Goal: Task Accomplishment & Management: Manage account settings

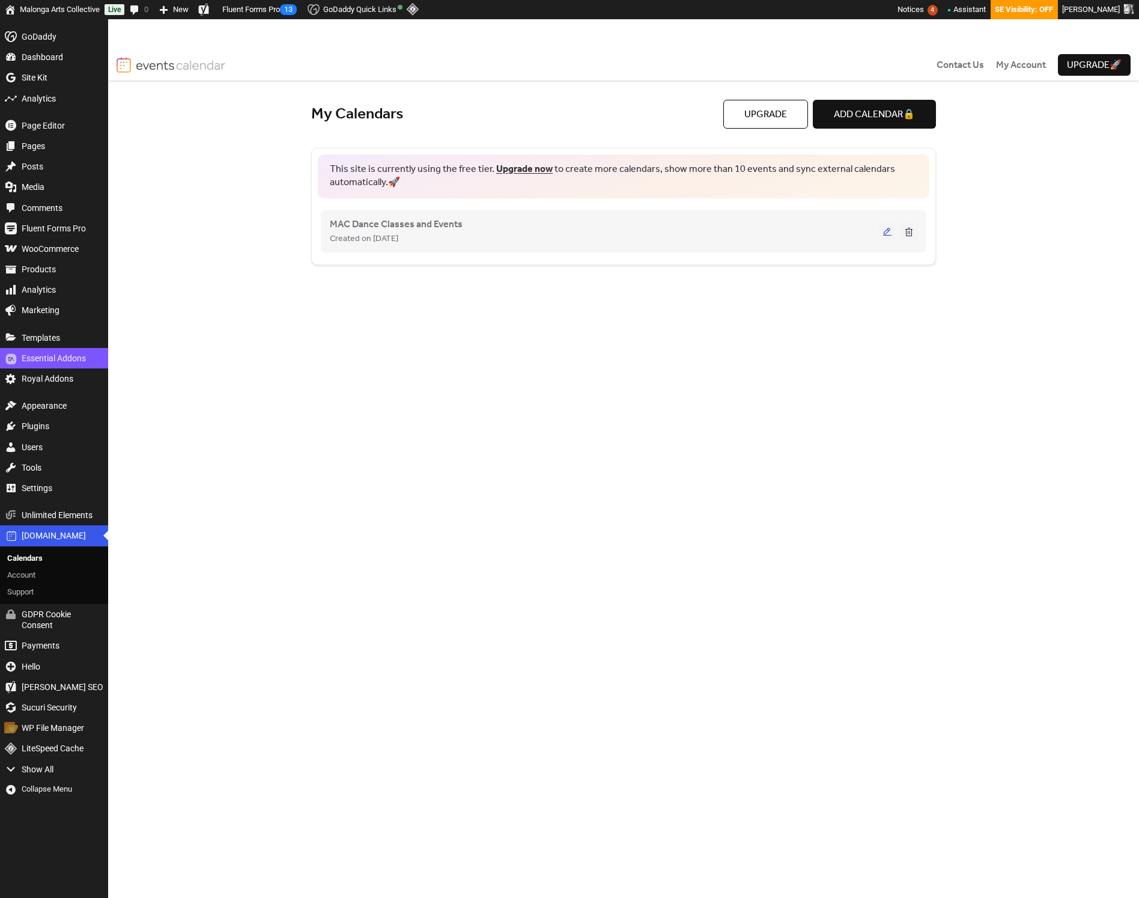
click at [885, 231] on button at bounding box center [887, 231] width 17 height 18
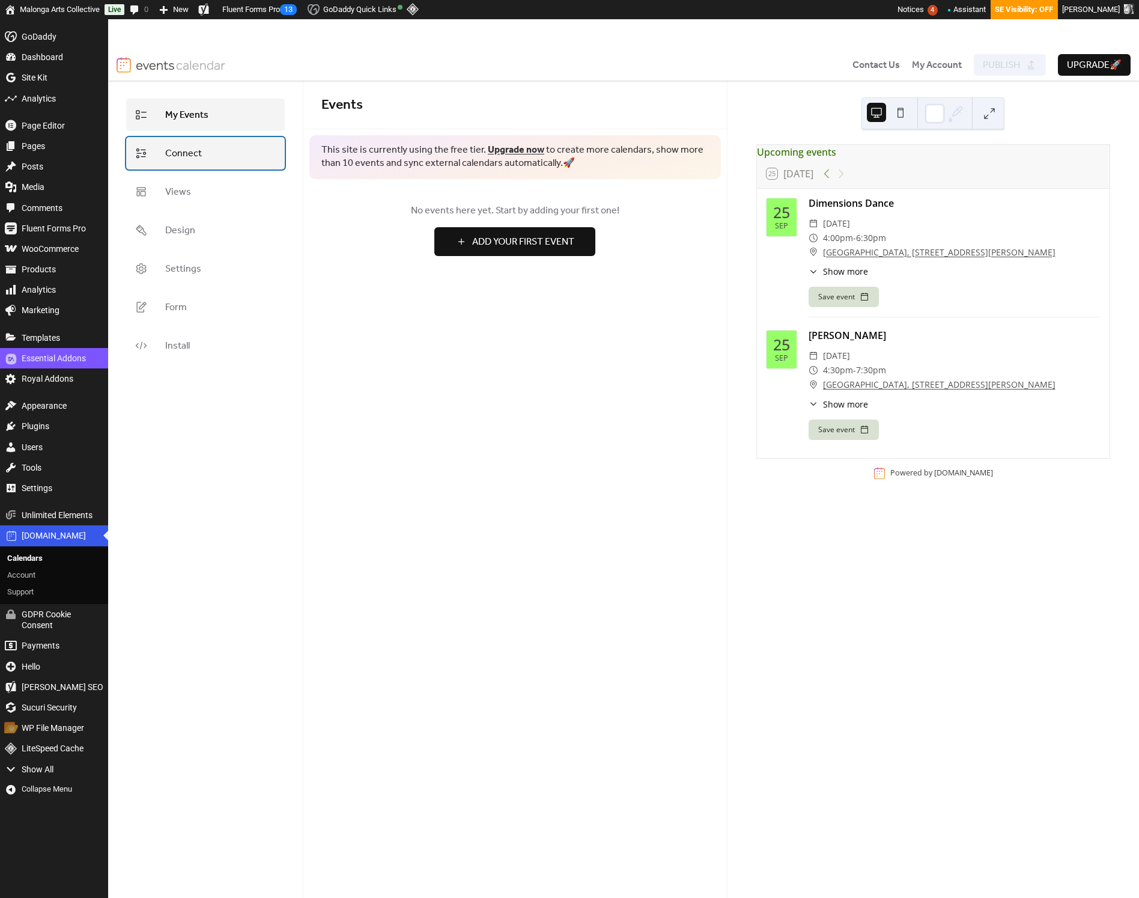
click at [218, 160] on link "Connect" at bounding box center [205, 153] width 159 height 32
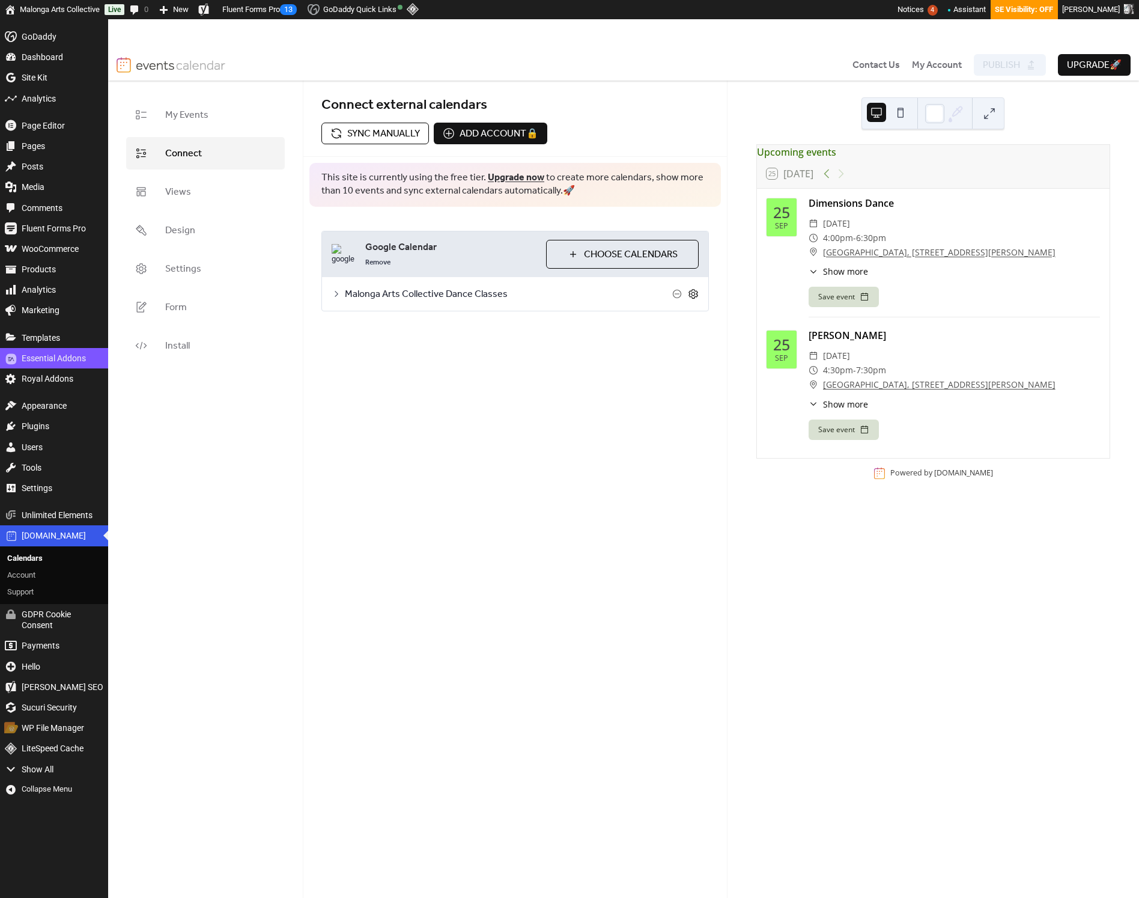
click at [694, 293] on icon at bounding box center [693, 293] width 11 height 11
click at [429, 330] on button "Categories" at bounding box center [422, 325] width 67 height 29
click at [466, 330] on span "Images beta" at bounding box center [497, 327] width 62 height 14
click at [344, 326] on button "Settings" at bounding box center [361, 325] width 55 height 29
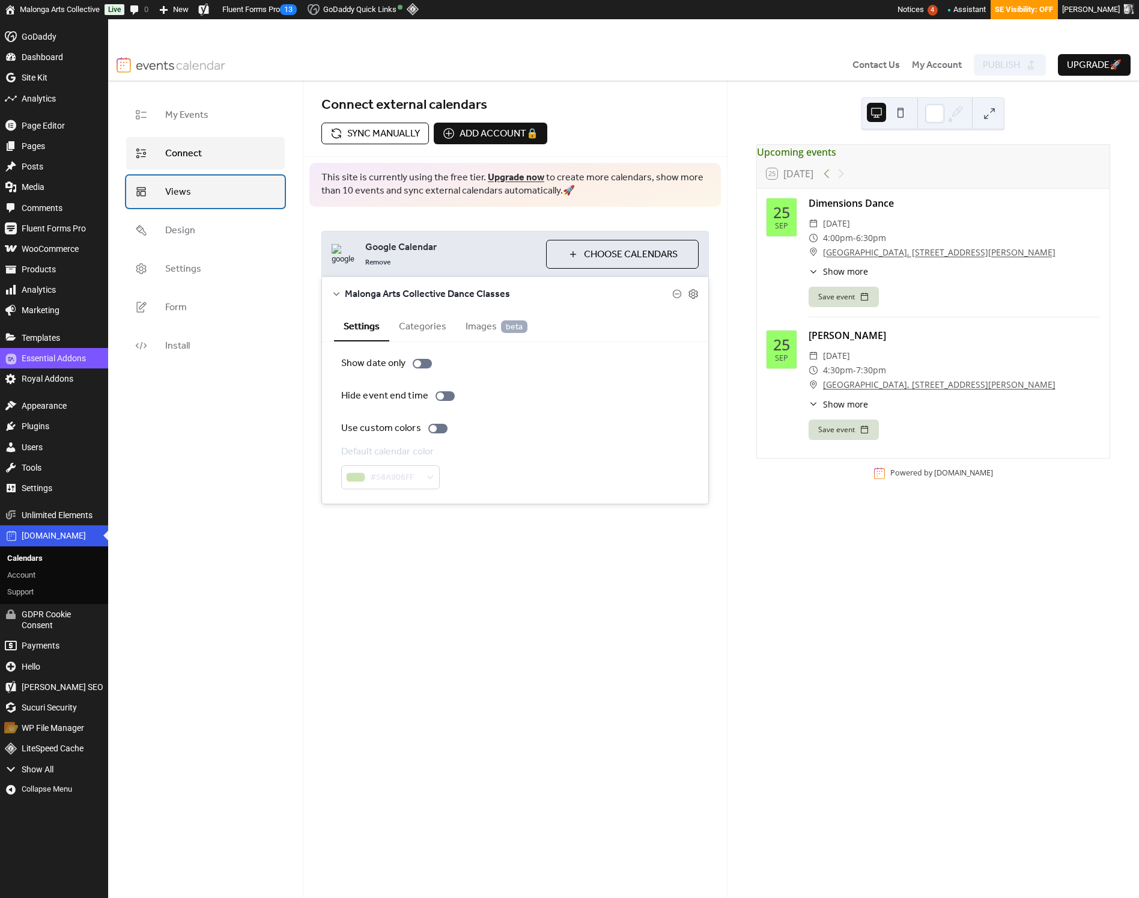
click at [204, 196] on link "Views" at bounding box center [205, 191] width 159 height 32
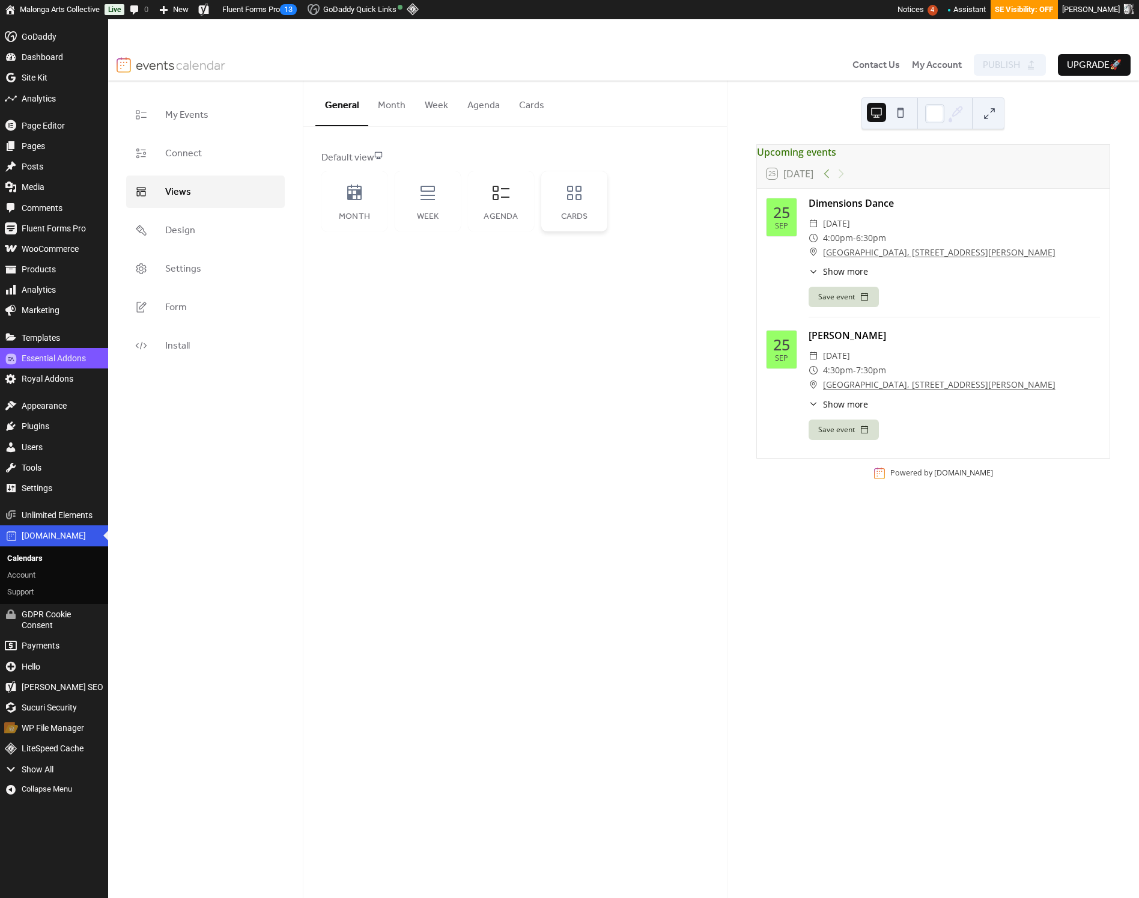
click at [563, 216] on div "Cards" at bounding box center [575, 217] width 42 height 10
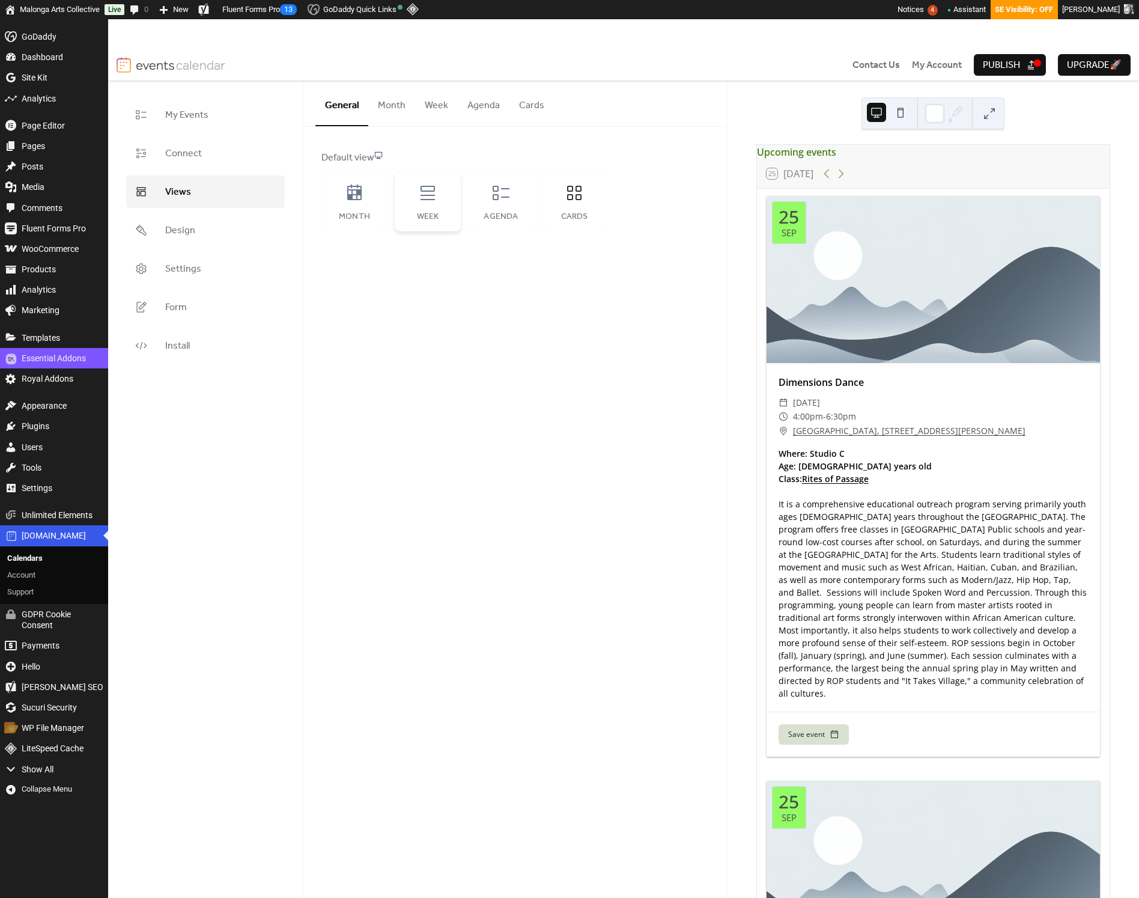
click at [433, 216] on div "Week" at bounding box center [428, 217] width 42 height 10
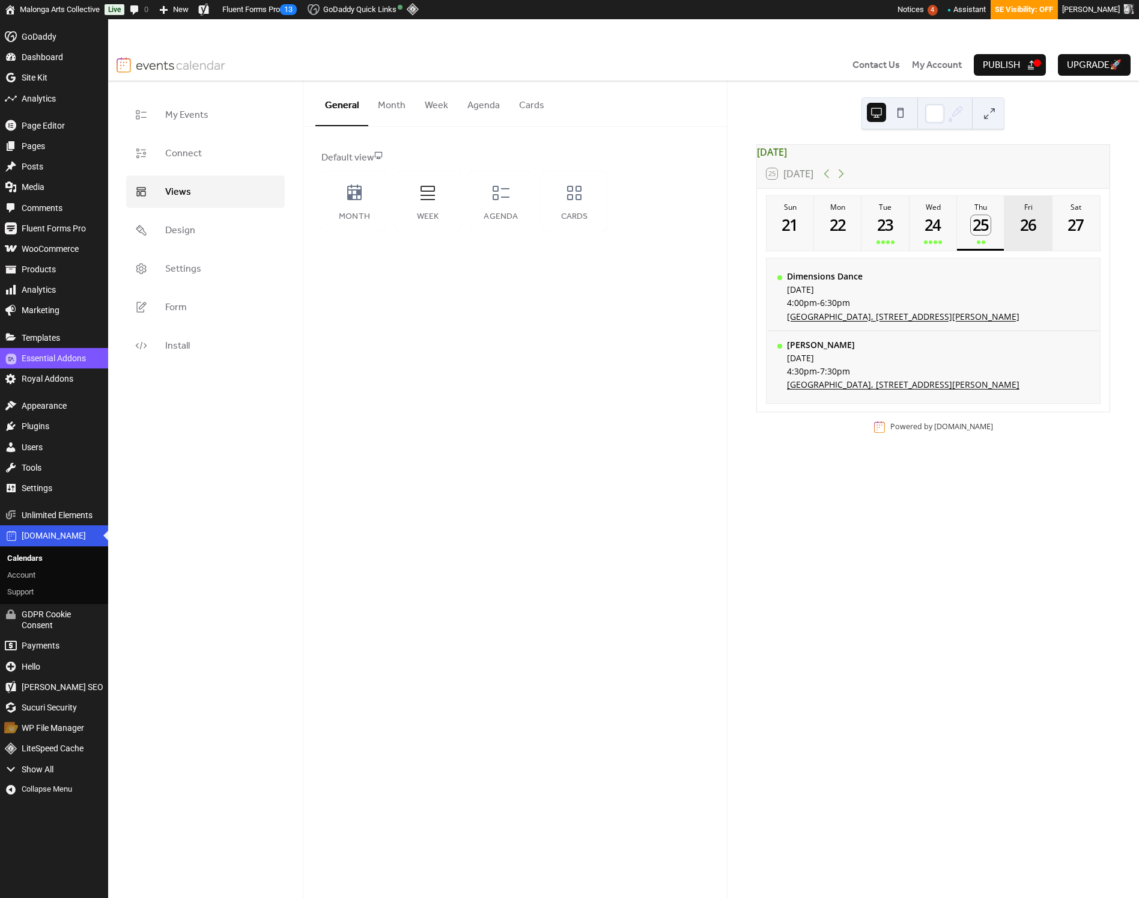
click at [1009, 233] on button "Fri 26" at bounding box center [1028, 223] width 47 height 55
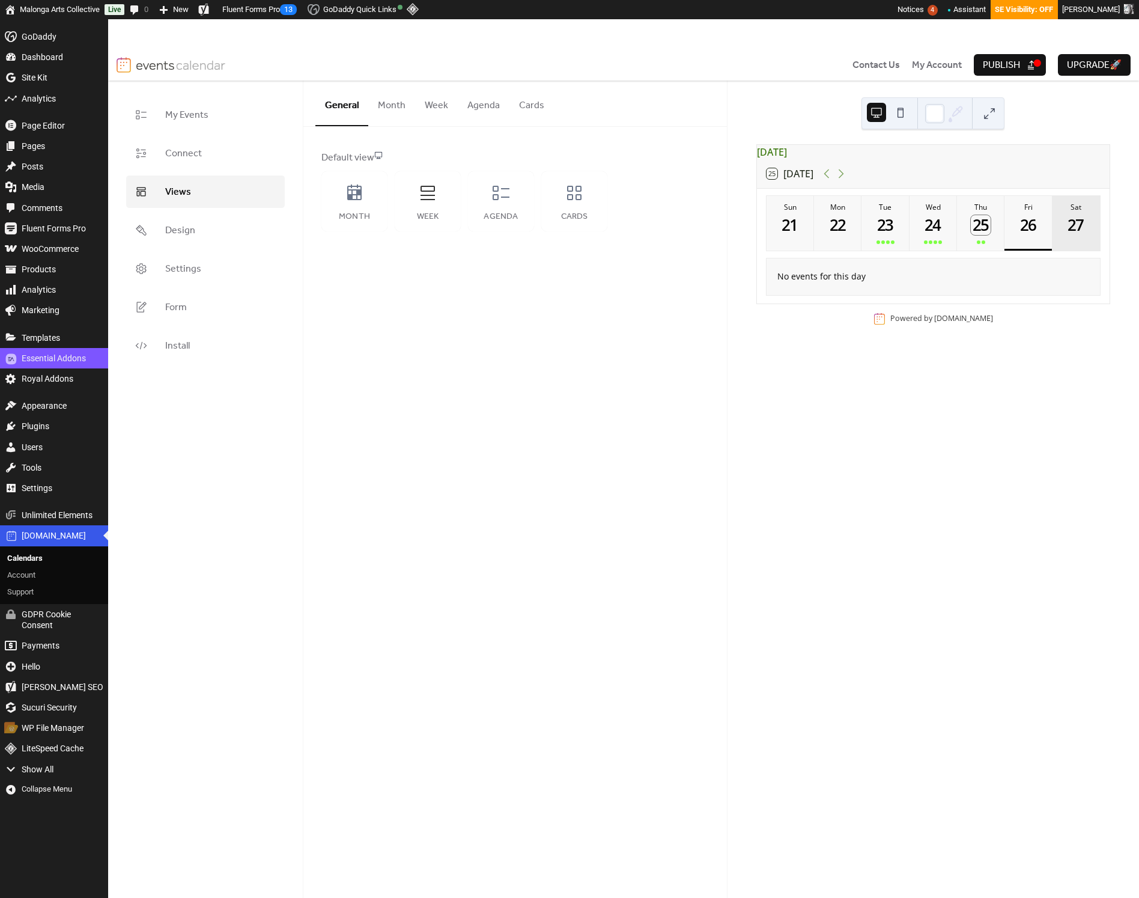
click at [1073, 235] on div "27" at bounding box center [1077, 225] width 20 height 20
click at [788, 235] on div "21" at bounding box center [791, 225] width 20 height 20
click at [828, 235] on div "22" at bounding box center [838, 225] width 20 height 20
click at [873, 234] on button "Tue 23" at bounding box center [885, 223] width 47 height 55
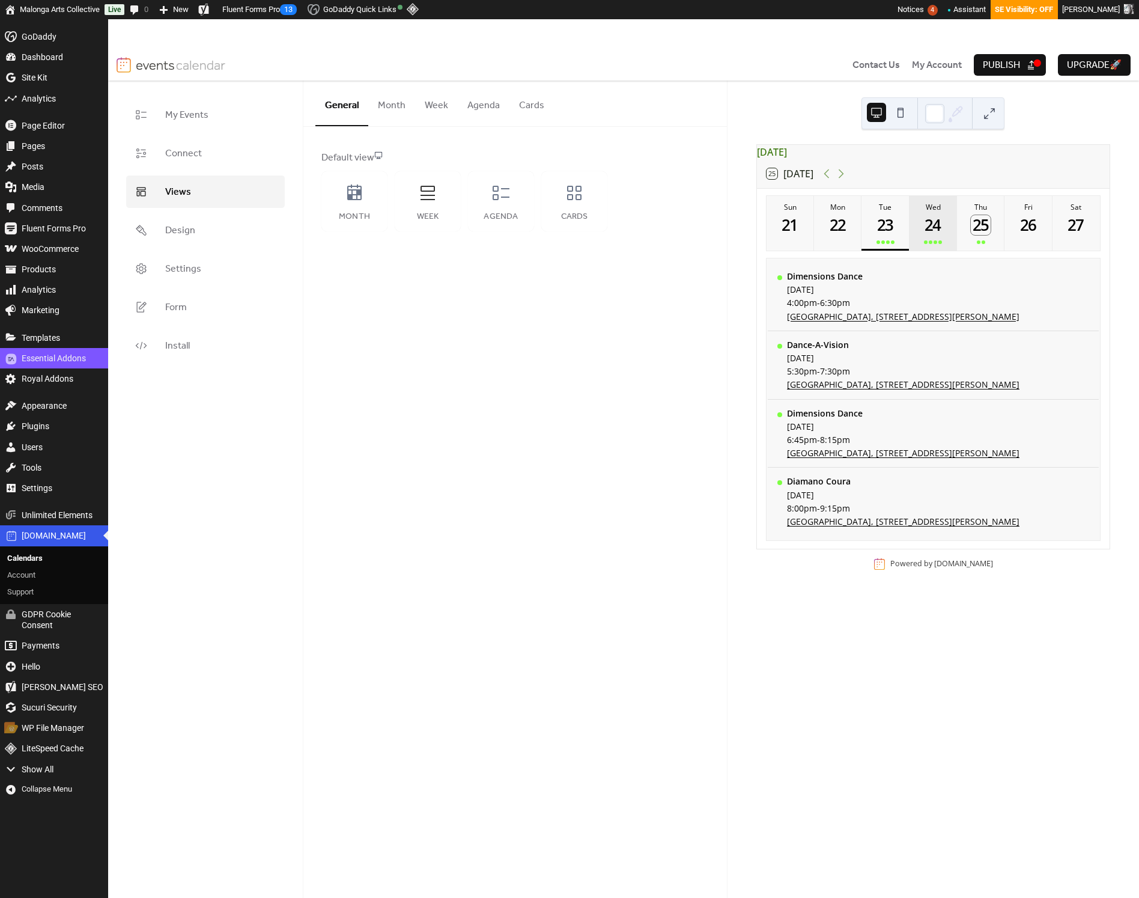
click at [920, 241] on button "Wed 24" at bounding box center [933, 223] width 47 height 55
click at [369, 221] on div "Month" at bounding box center [355, 217] width 42 height 10
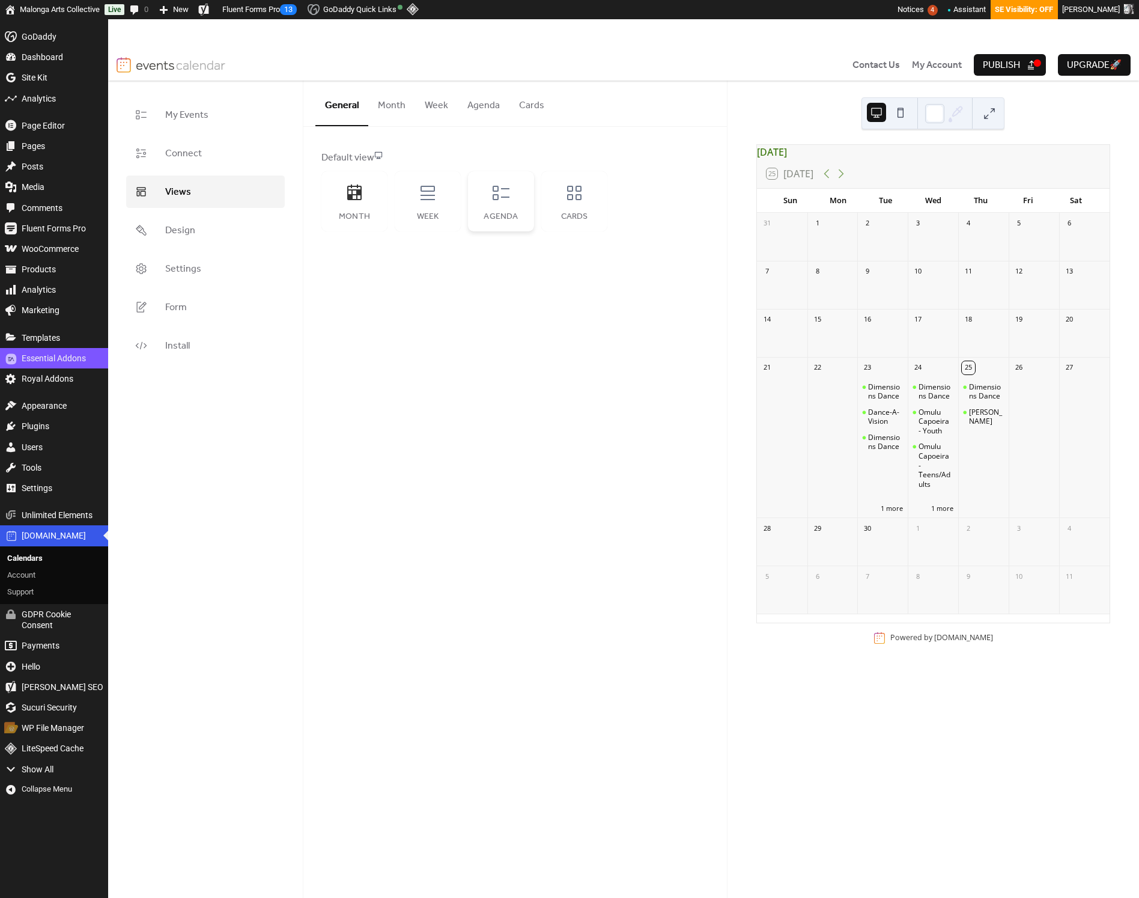
click at [501, 219] on div "Agenda" at bounding box center [501, 217] width 42 height 10
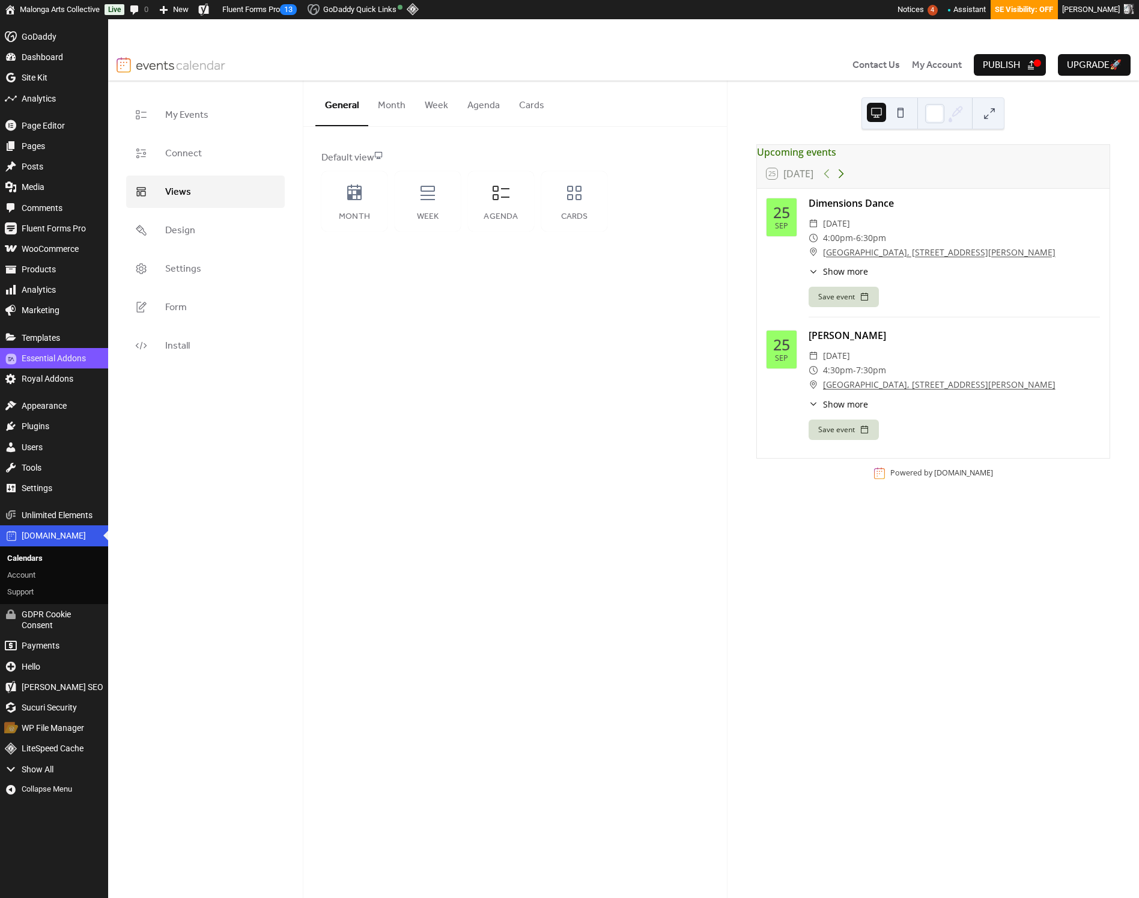
click at [842, 180] on icon at bounding box center [841, 173] width 14 height 14
click at [831, 181] on icon at bounding box center [827, 173] width 14 height 14
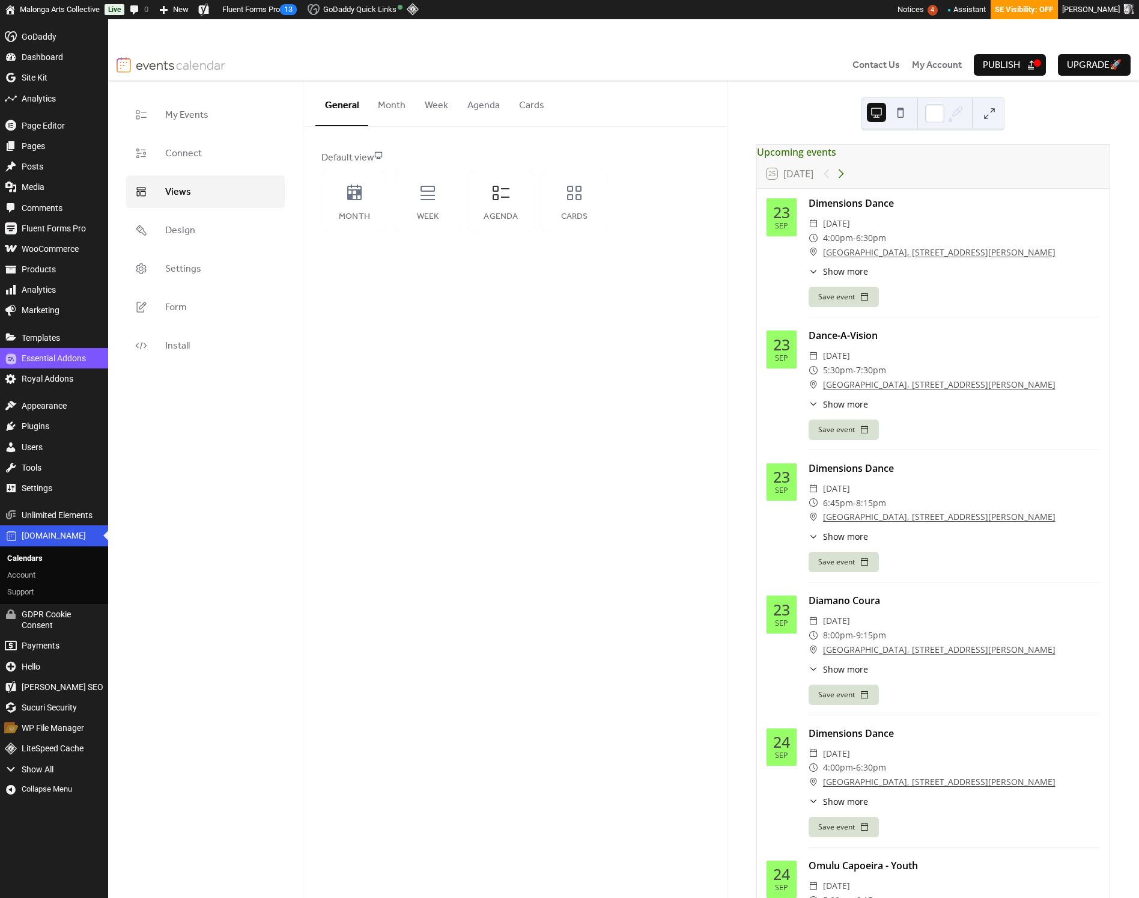
click at [844, 178] on icon at bounding box center [841, 173] width 5 height 9
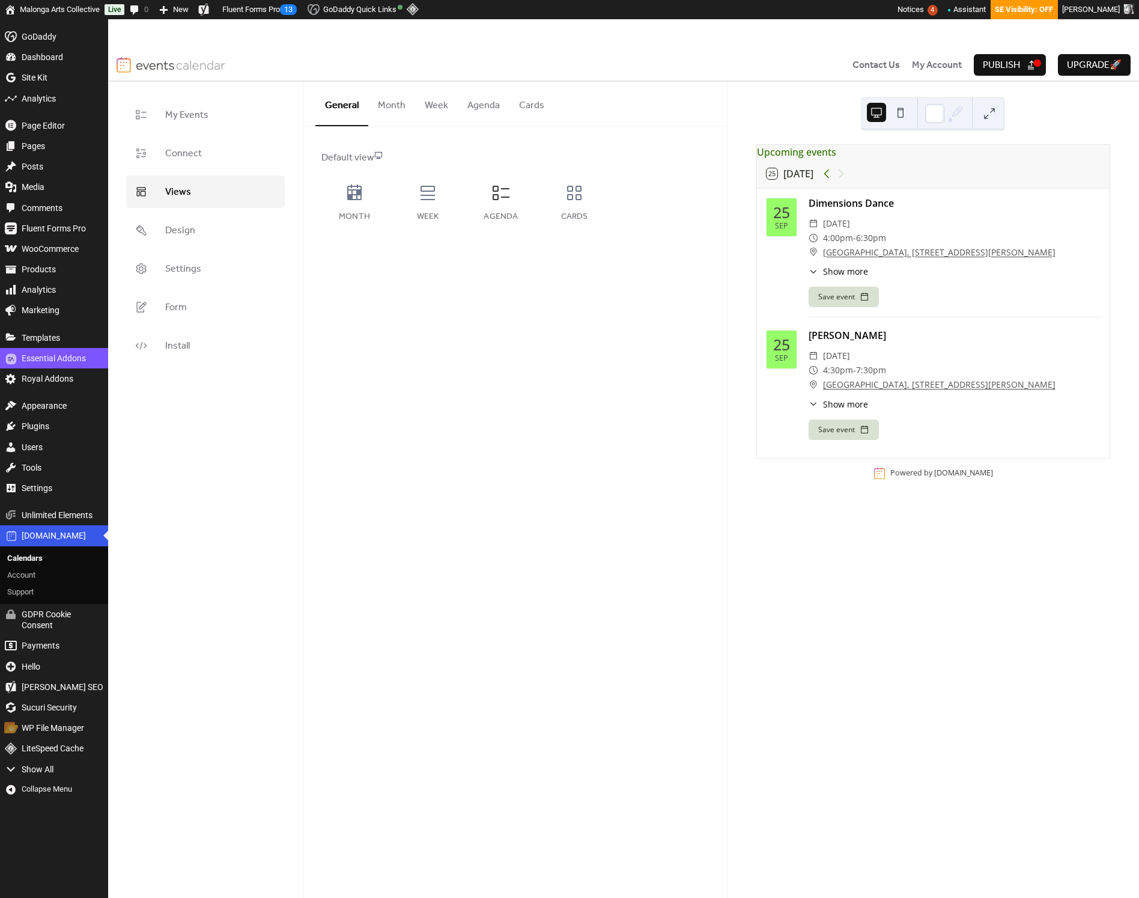
click at [825, 181] on icon at bounding box center [827, 173] width 14 height 14
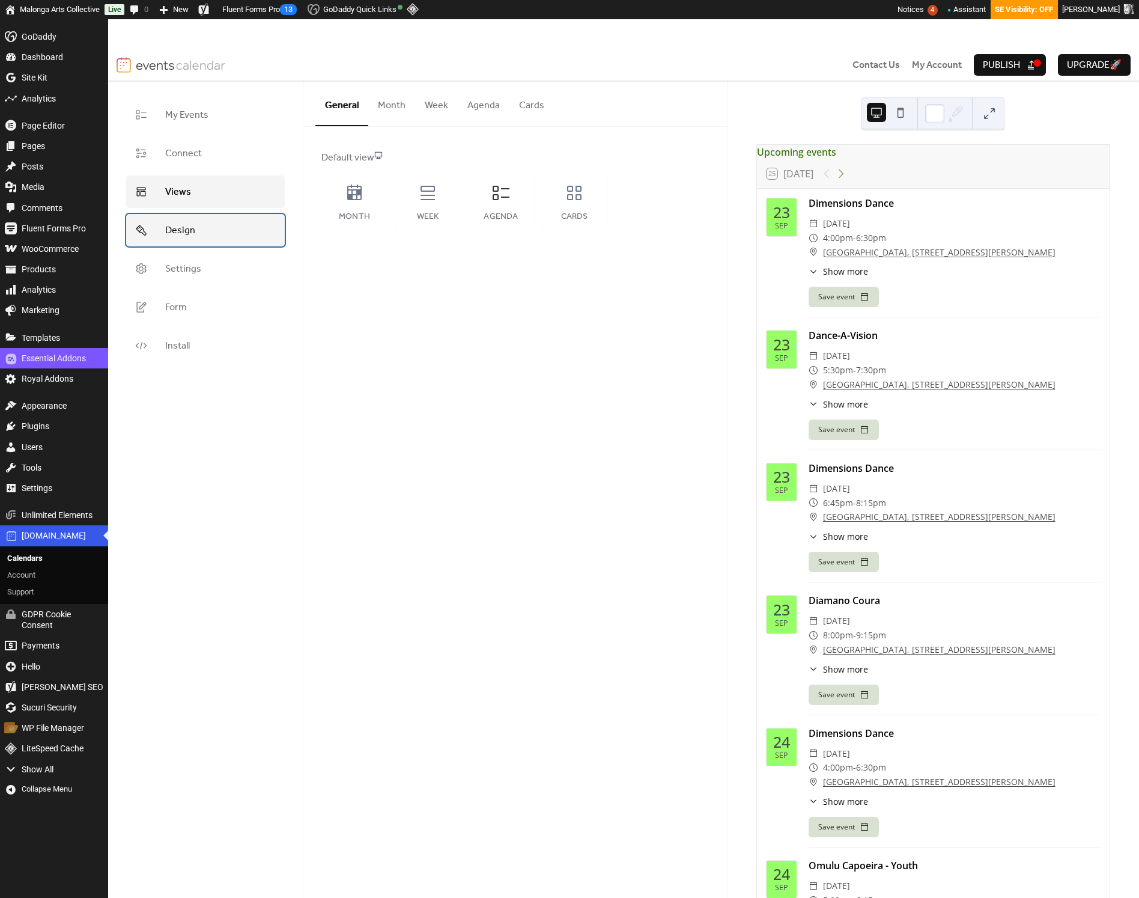
click at [191, 224] on span "Design" at bounding box center [180, 231] width 30 height 14
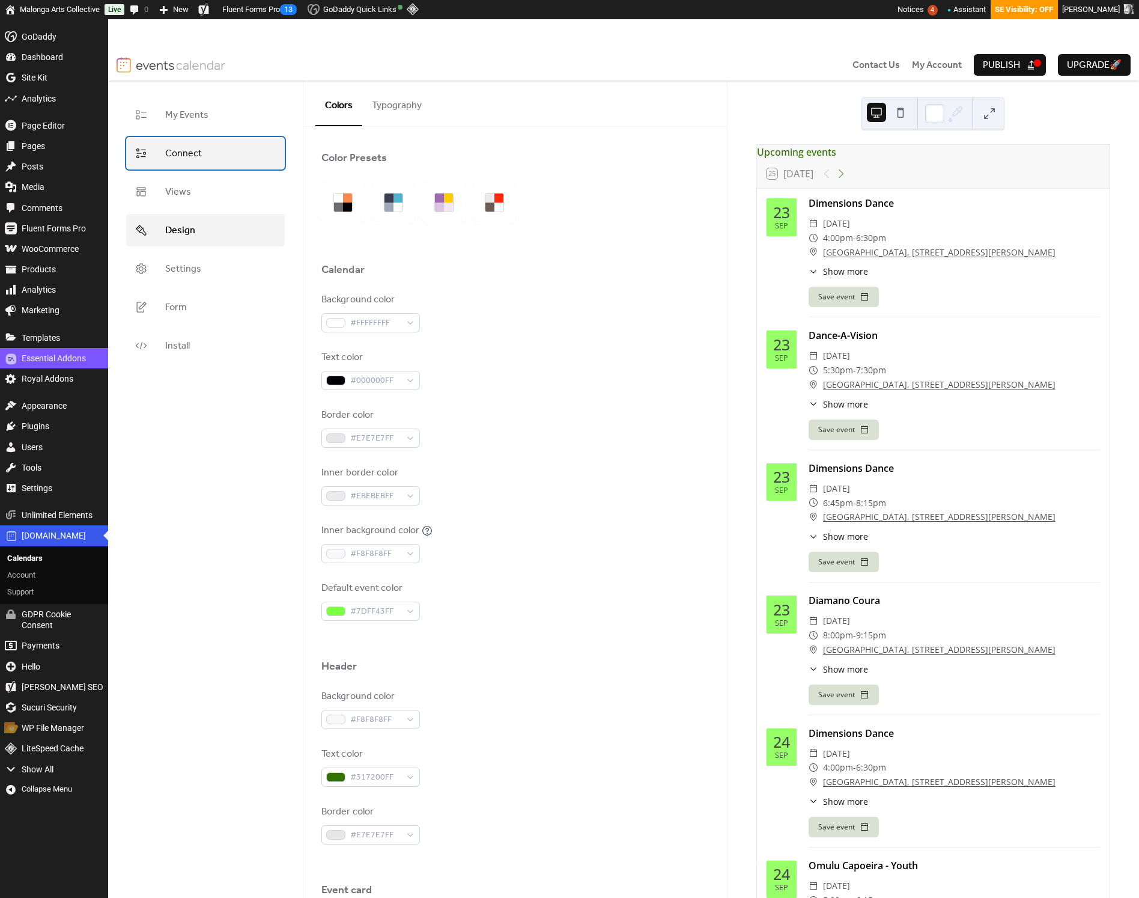
click at [212, 154] on link "Connect" at bounding box center [205, 153] width 159 height 32
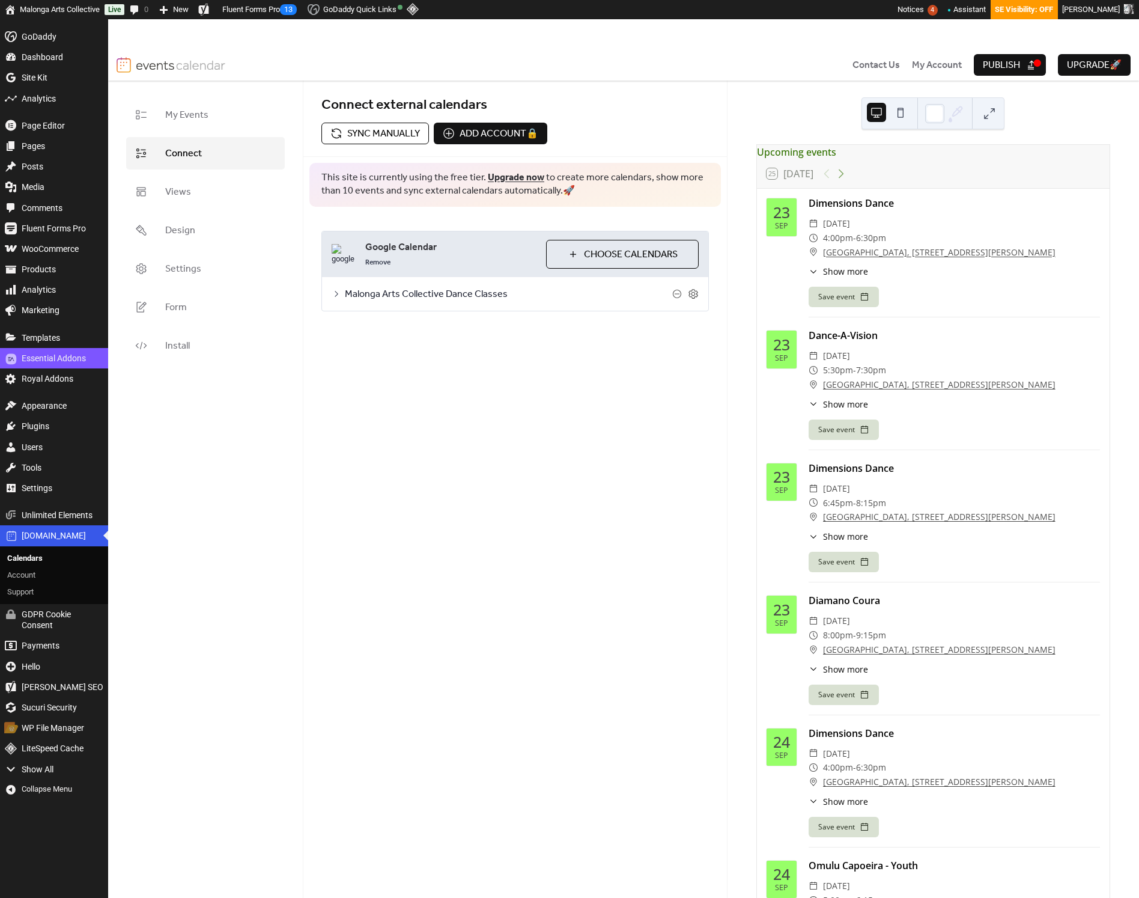
click at [340, 296] on icon at bounding box center [337, 294] width 10 height 10
click at [427, 327] on button "Categories" at bounding box center [422, 325] width 67 height 29
click at [466, 326] on span "Images beta" at bounding box center [497, 327] width 62 height 14
click at [362, 323] on button "Settings" at bounding box center [361, 325] width 55 height 29
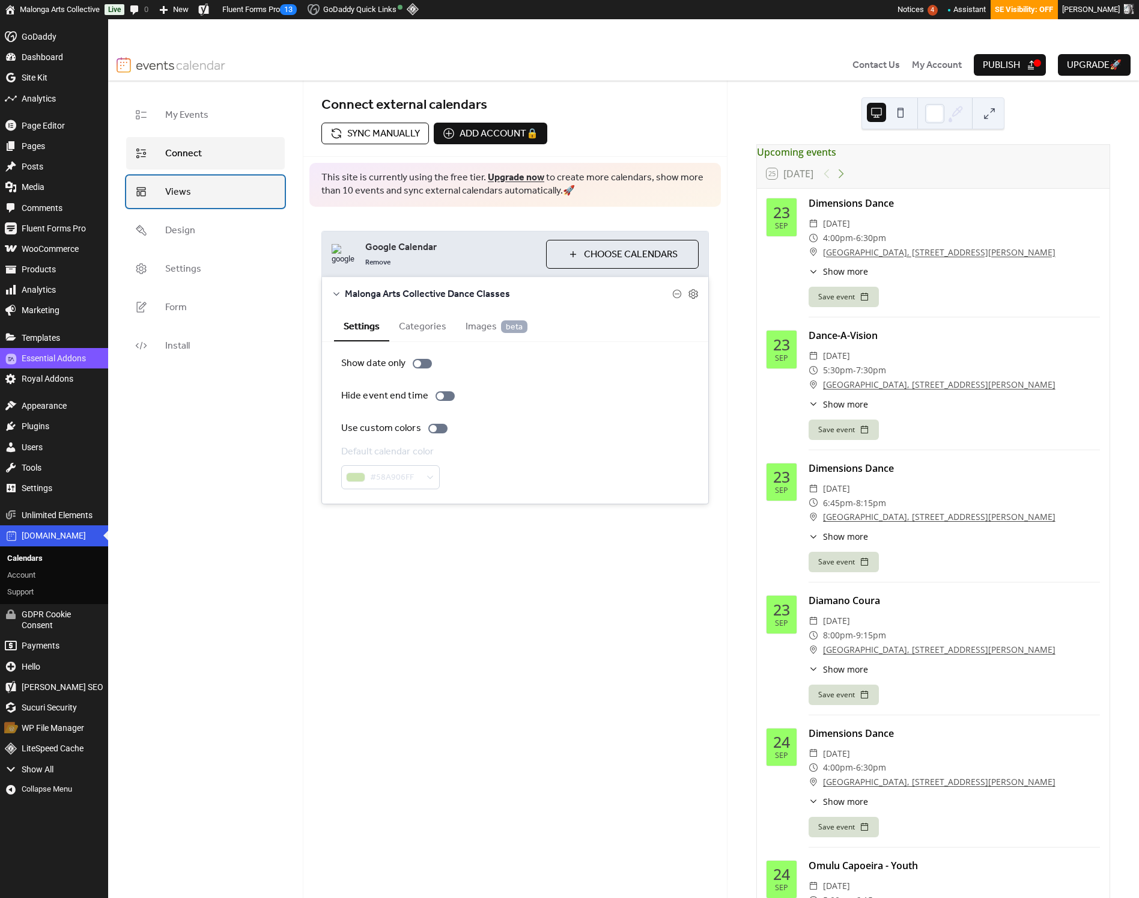
click at [227, 200] on link "Views" at bounding box center [205, 191] width 159 height 32
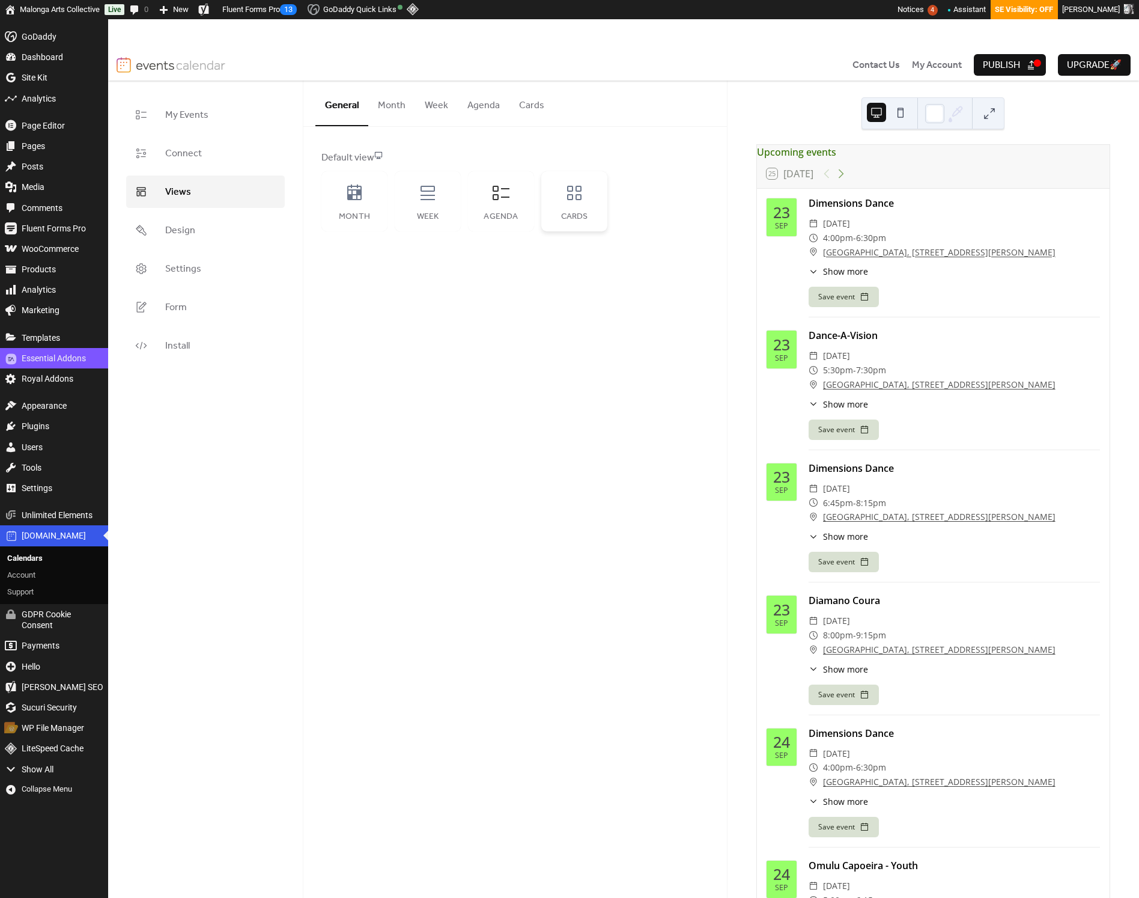
click at [585, 224] on div "Cards" at bounding box center [574, 201] width 66 height 60
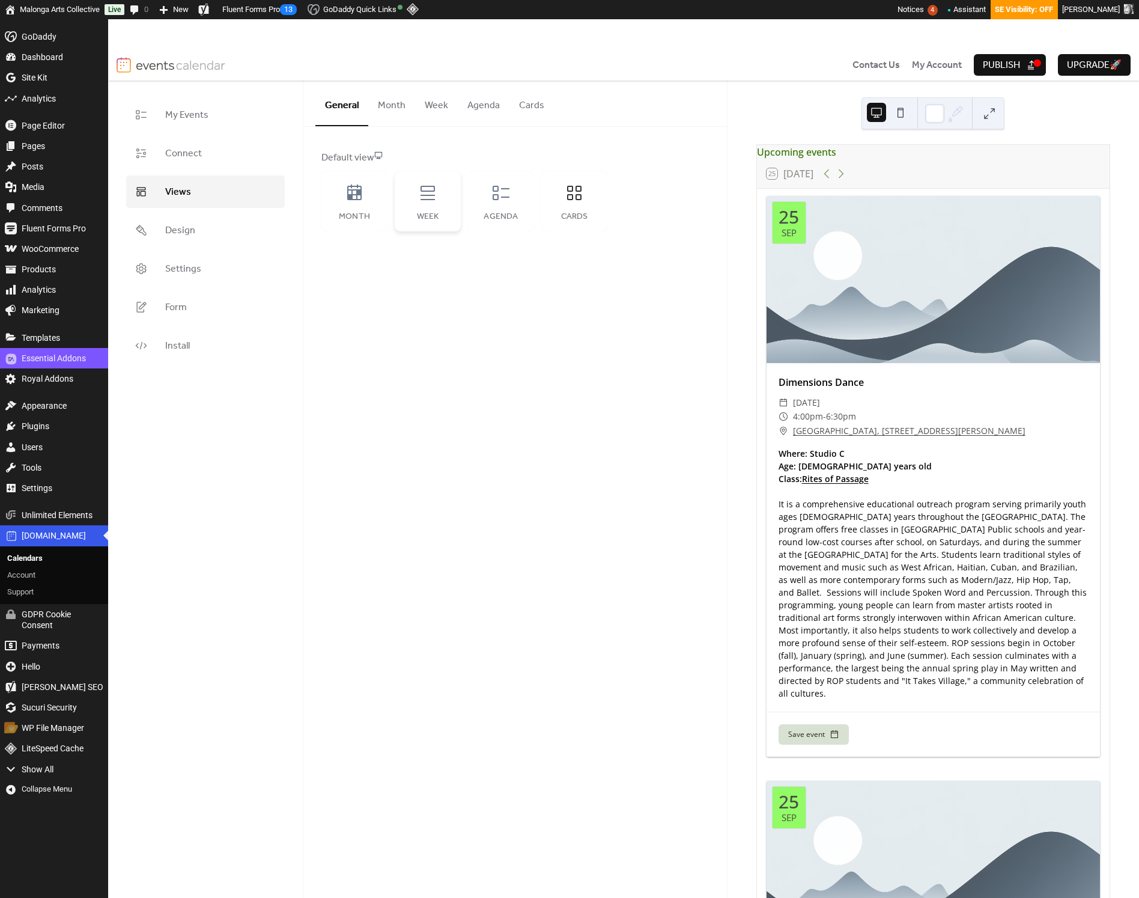
click at [422, 216] on div "Week" at bounding box center [428, 217] width 42 height 10
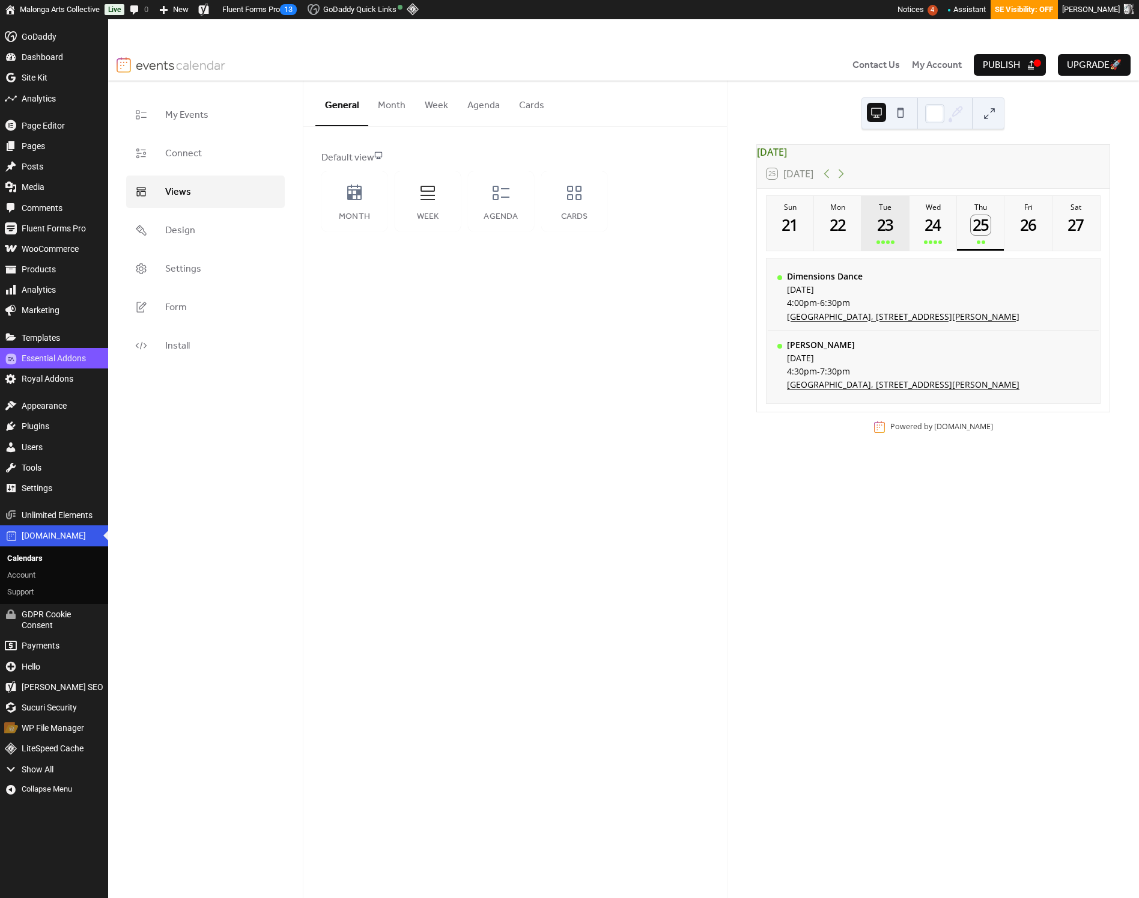
click at [879, 243] on button "Tue 23" at bounding box center [885, 223] width 47 height 55
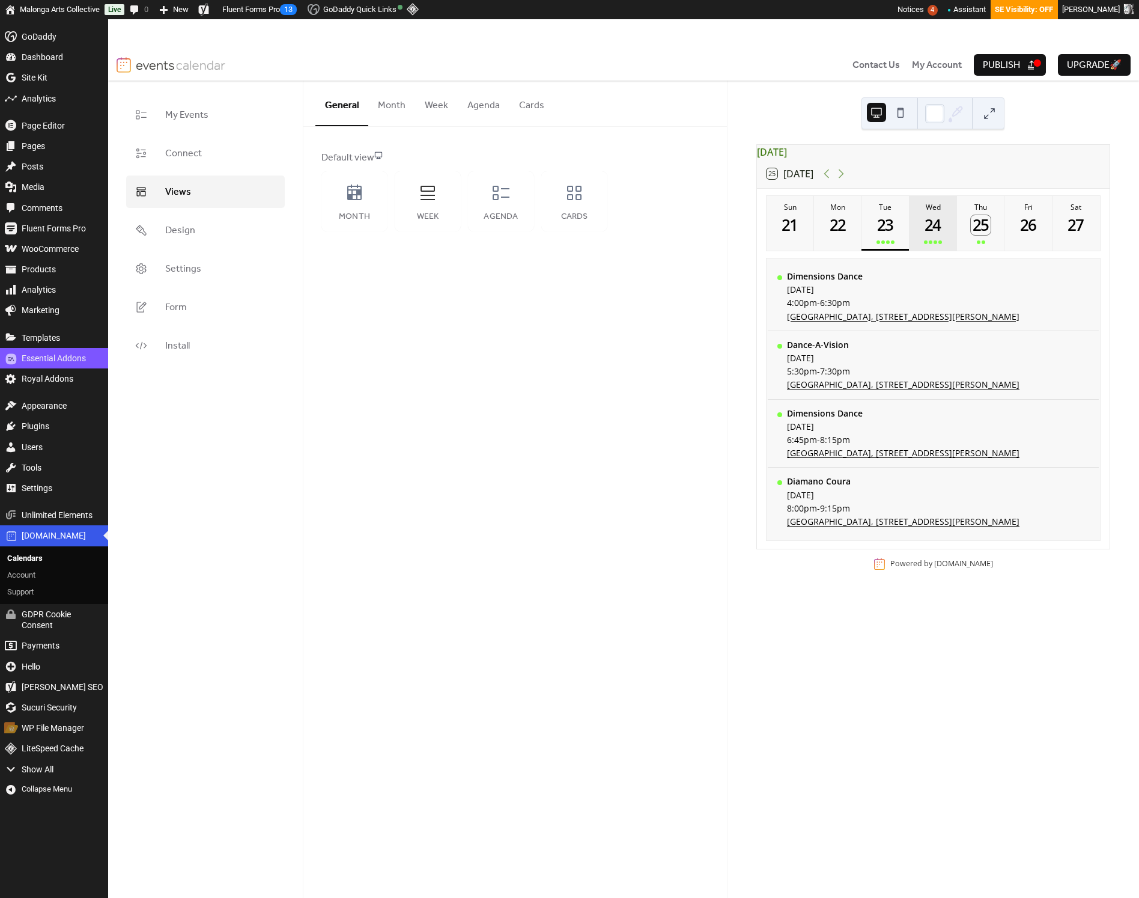
click at [922, 243] on button "Wed 24" at bounding box center [933, 223] width 47 height 55
click at [980, 246] on div at bounding box center [981, 242] width 8 height 10
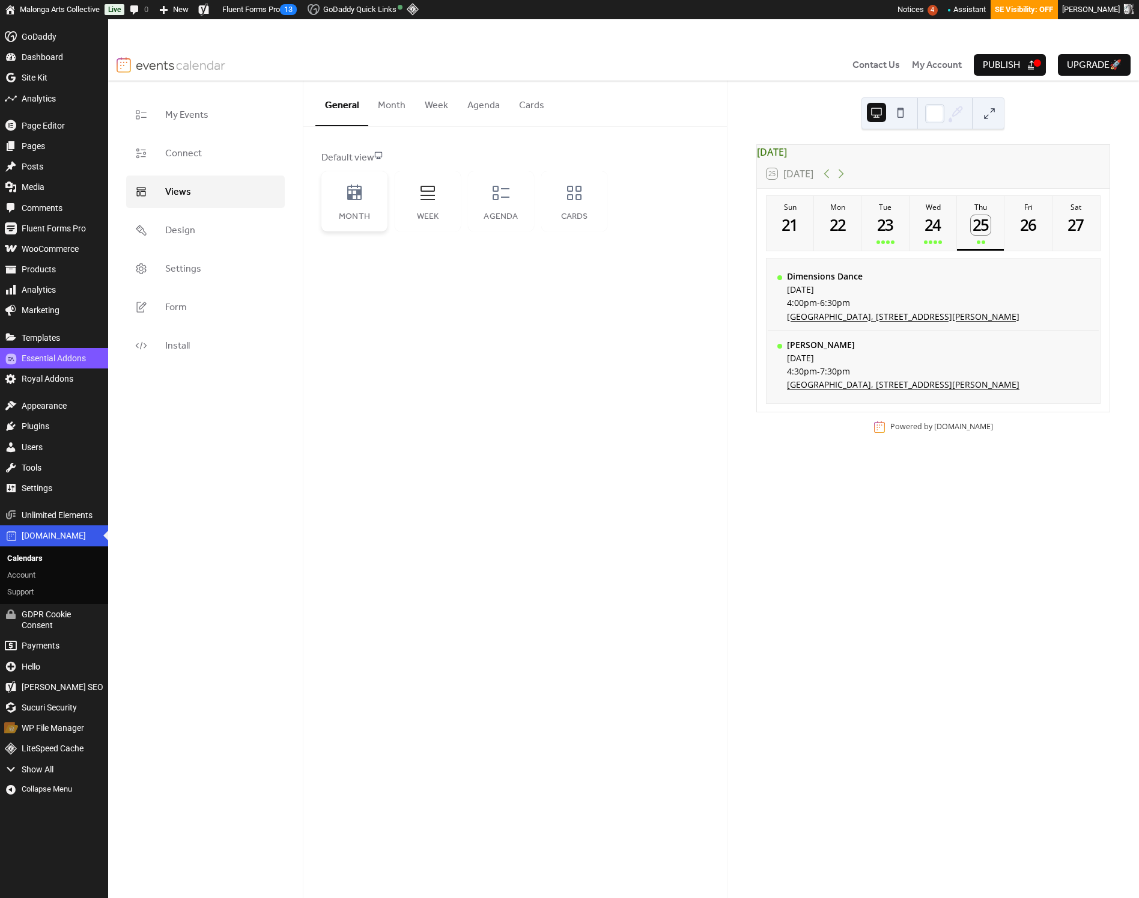
click at [358, 219] on div "Month" at bounding box center [355, 217] width 42 height 10
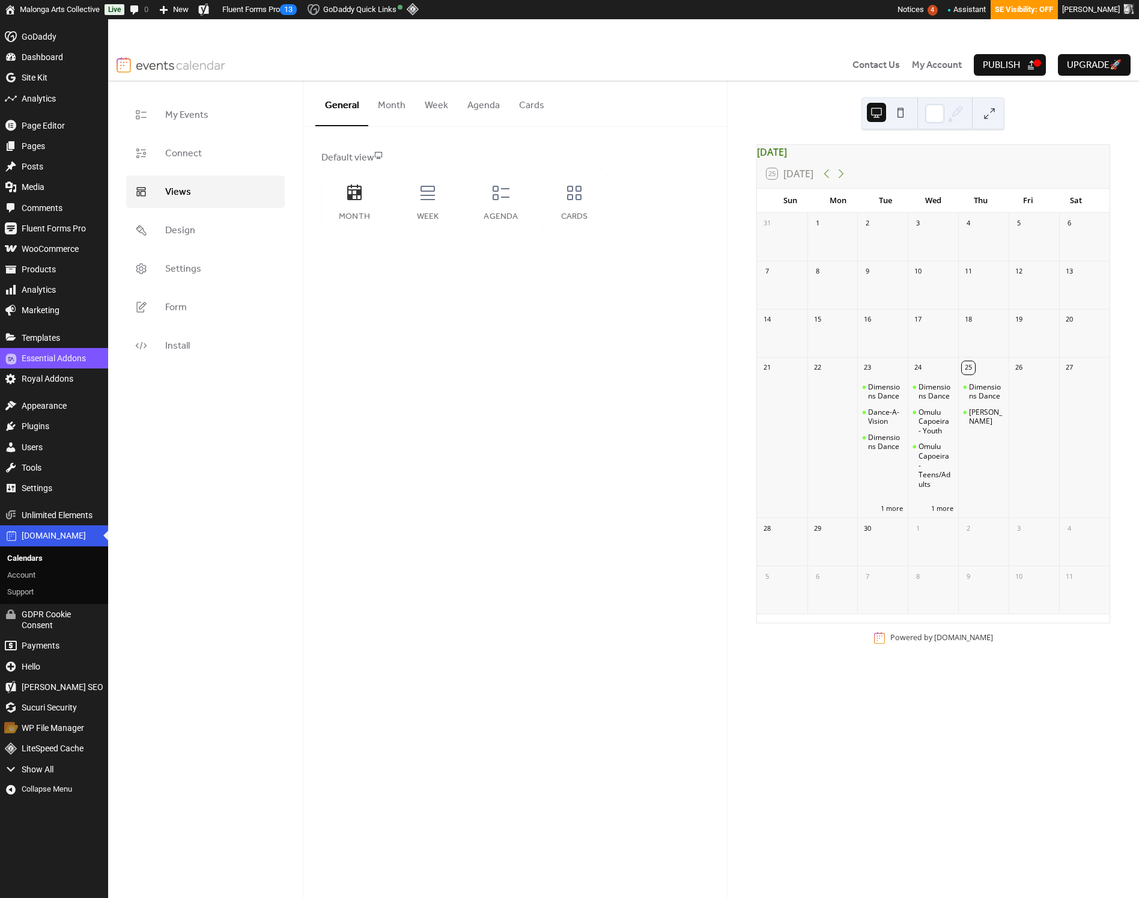
click at [389, 98] on button "Month" at bounding box center [391, 103] width 47 height 44
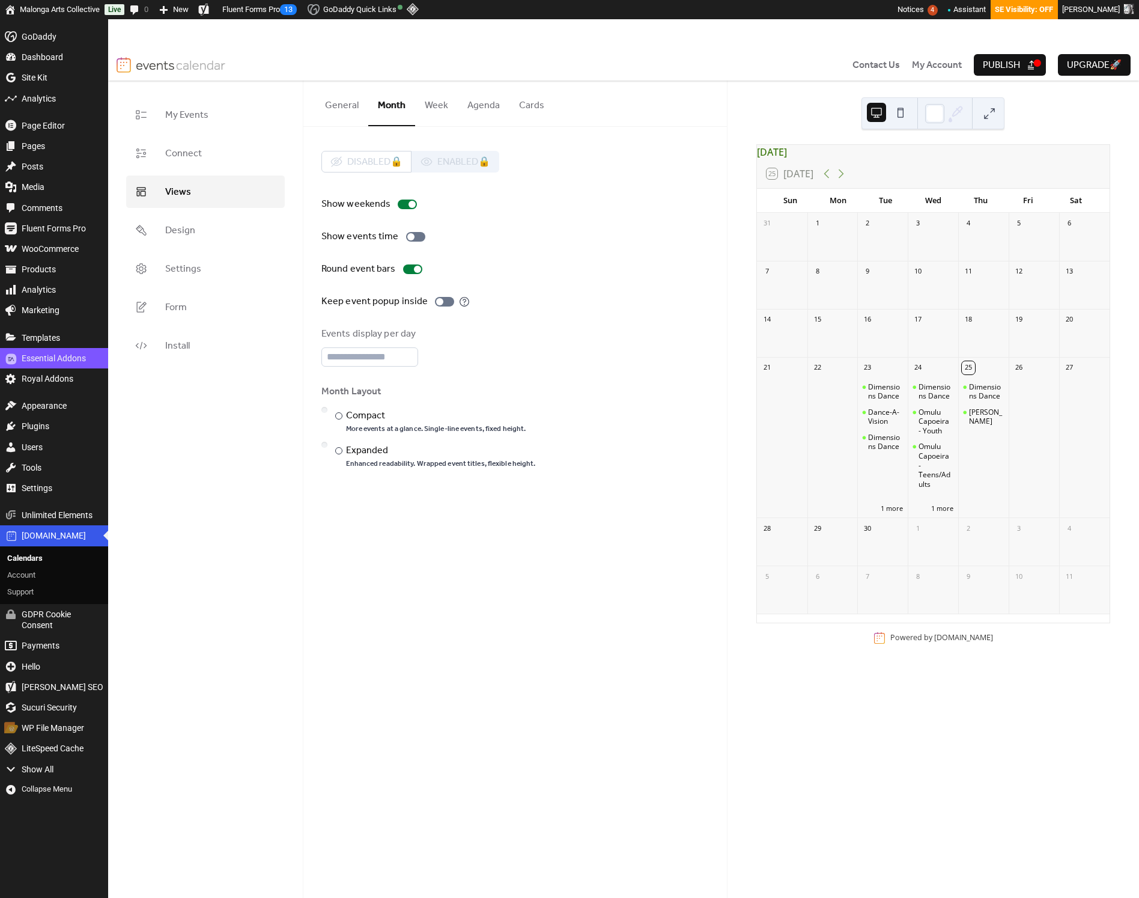
click at [335, 105] on button "General" at bounding box center [342, 103] width 53 height 44
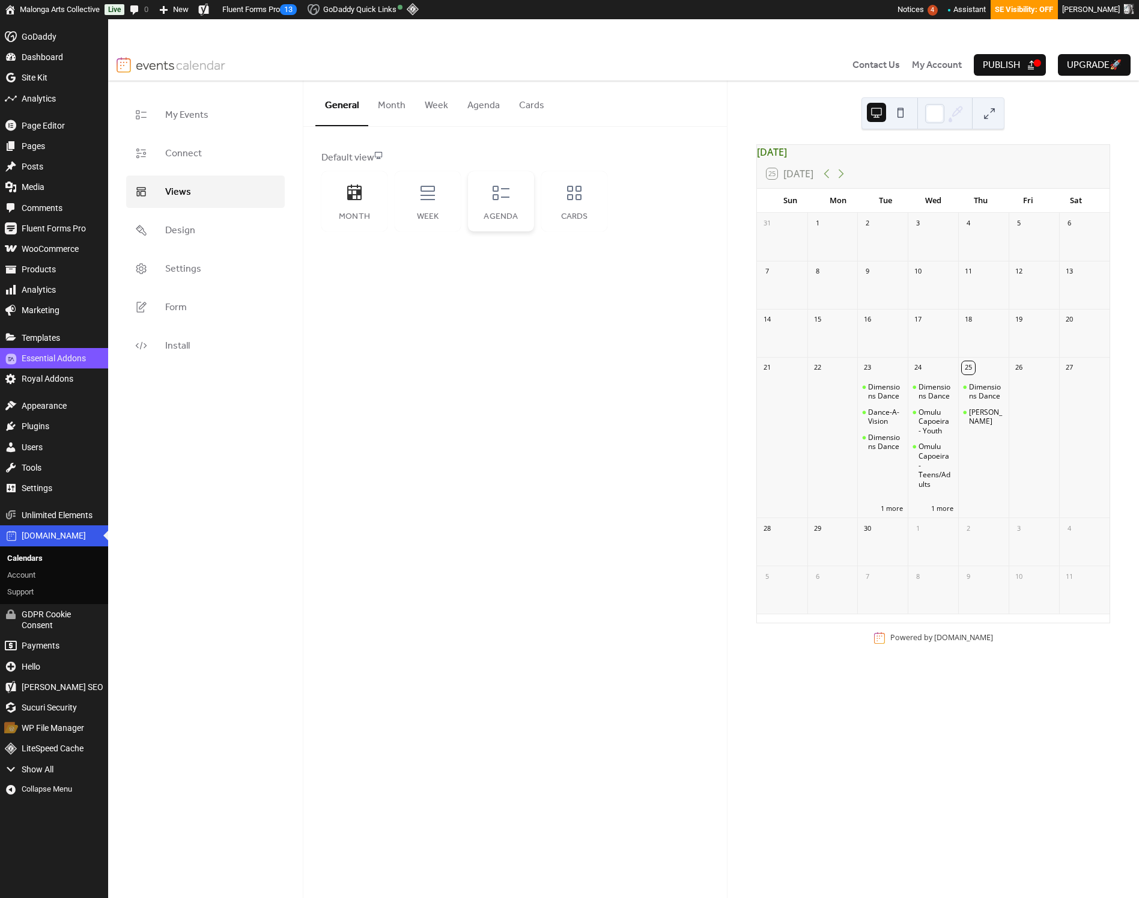
click at [488, 215] on div "Agenda" at bounding box center [501, 217] width 42 height 10
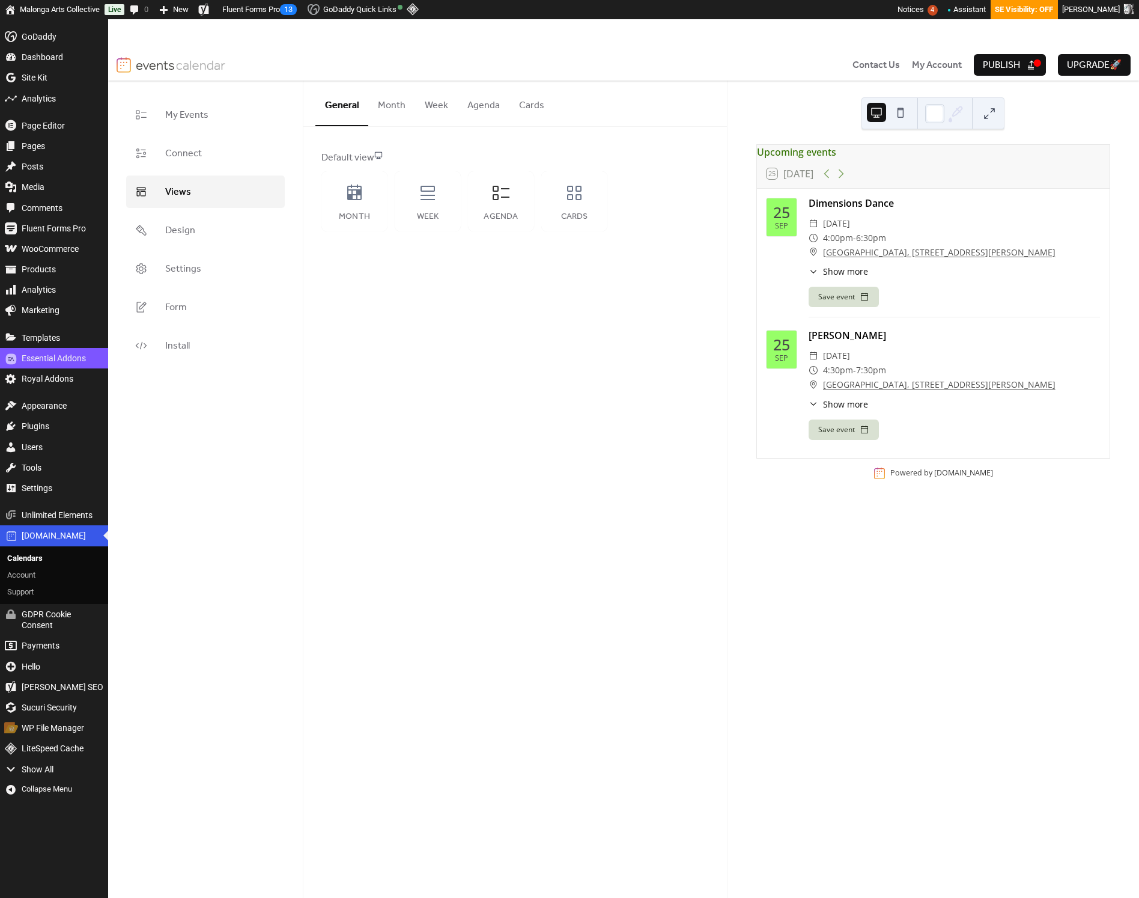
click at [394, 111] on button "Month" at bounding box center [391, 103] width 47 height 44
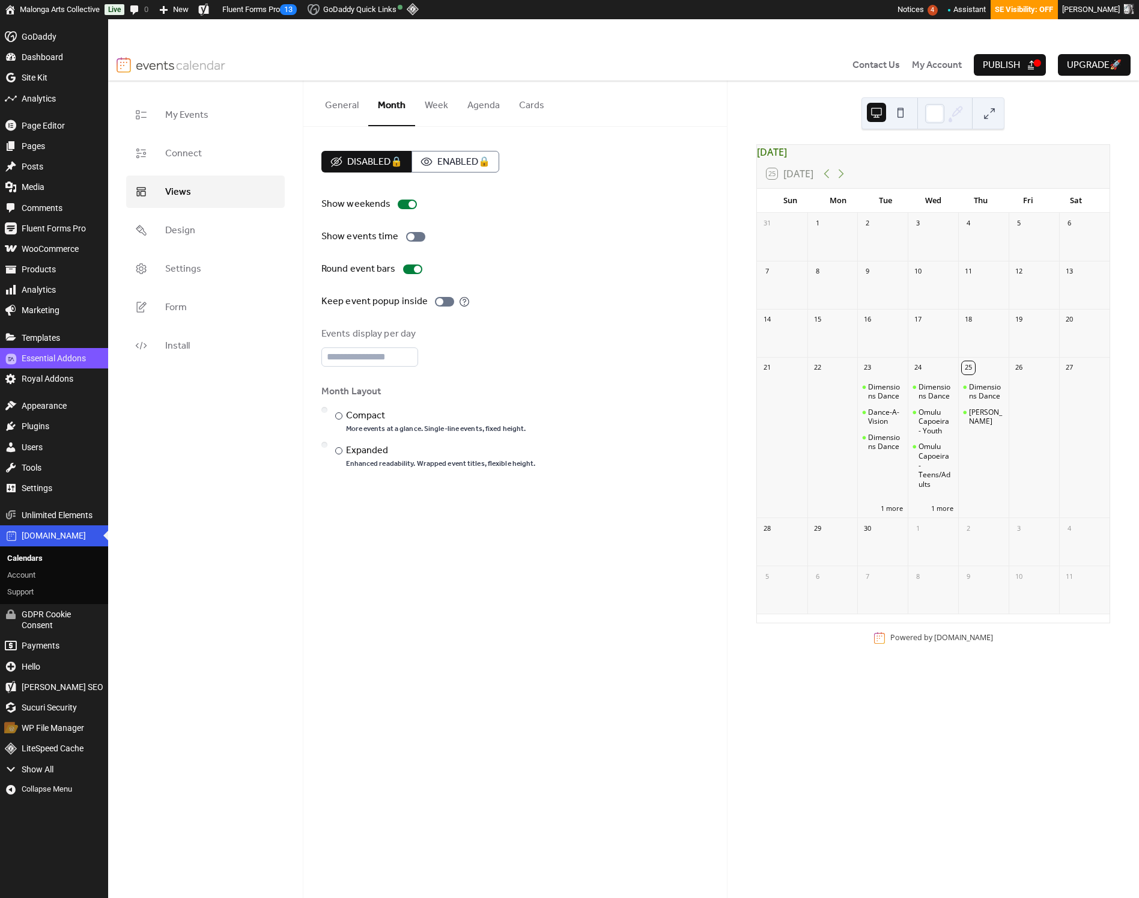
click at [478, 112] on button "Agenda" at bounding box center [484, 103] width 52 height 44
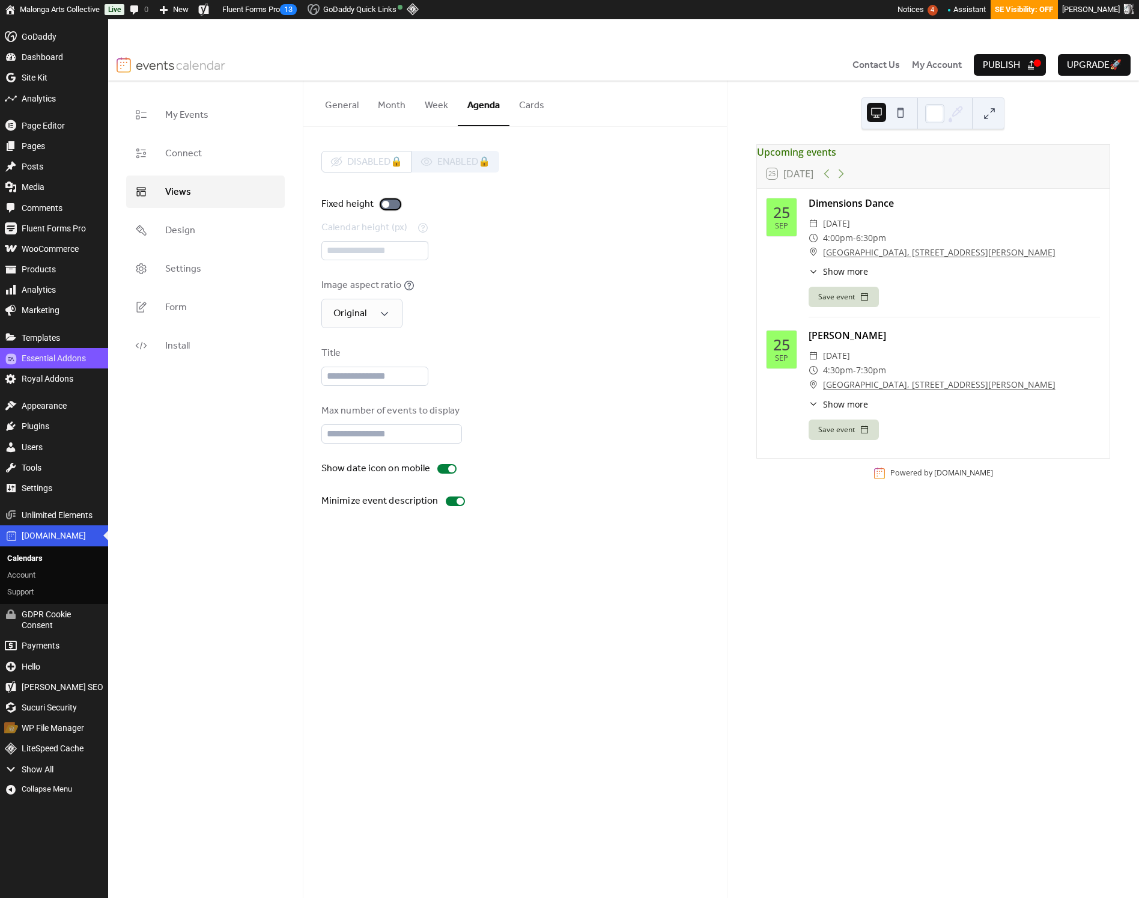
click at [389, 207] on div at bounding box center [390, 205] width 19 height 10
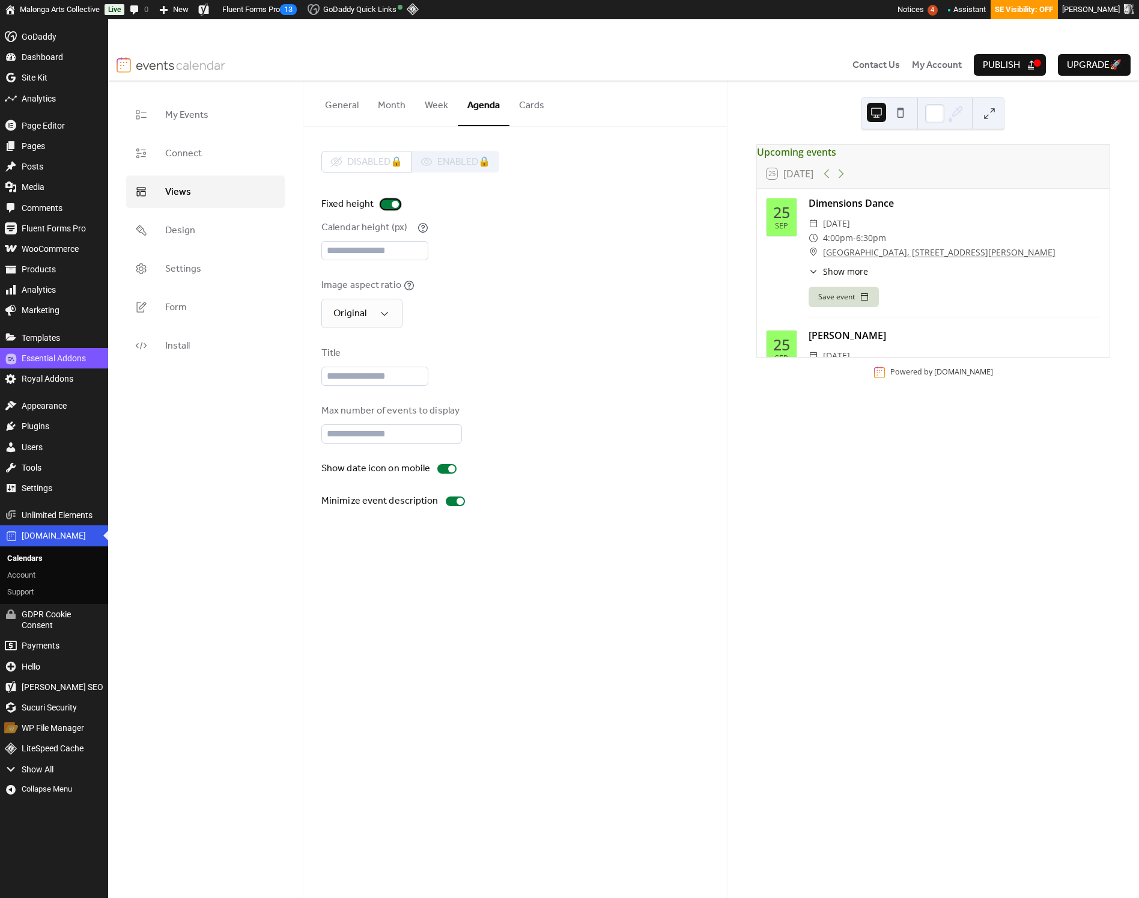
click at [389, 207] on div at bounding box center [390, 205] width 19 height 10
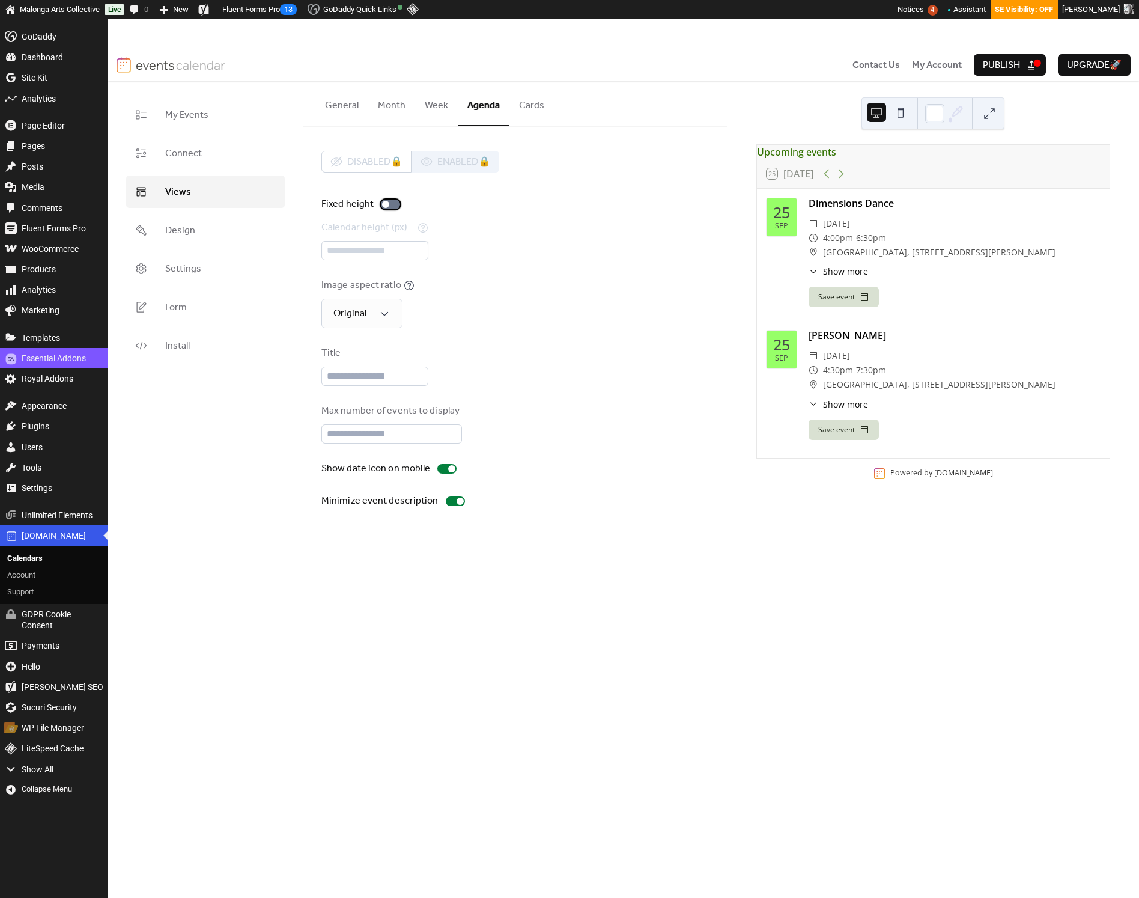
click at [389, 207] on div at bounding box center [390, 205] width 19 height 10
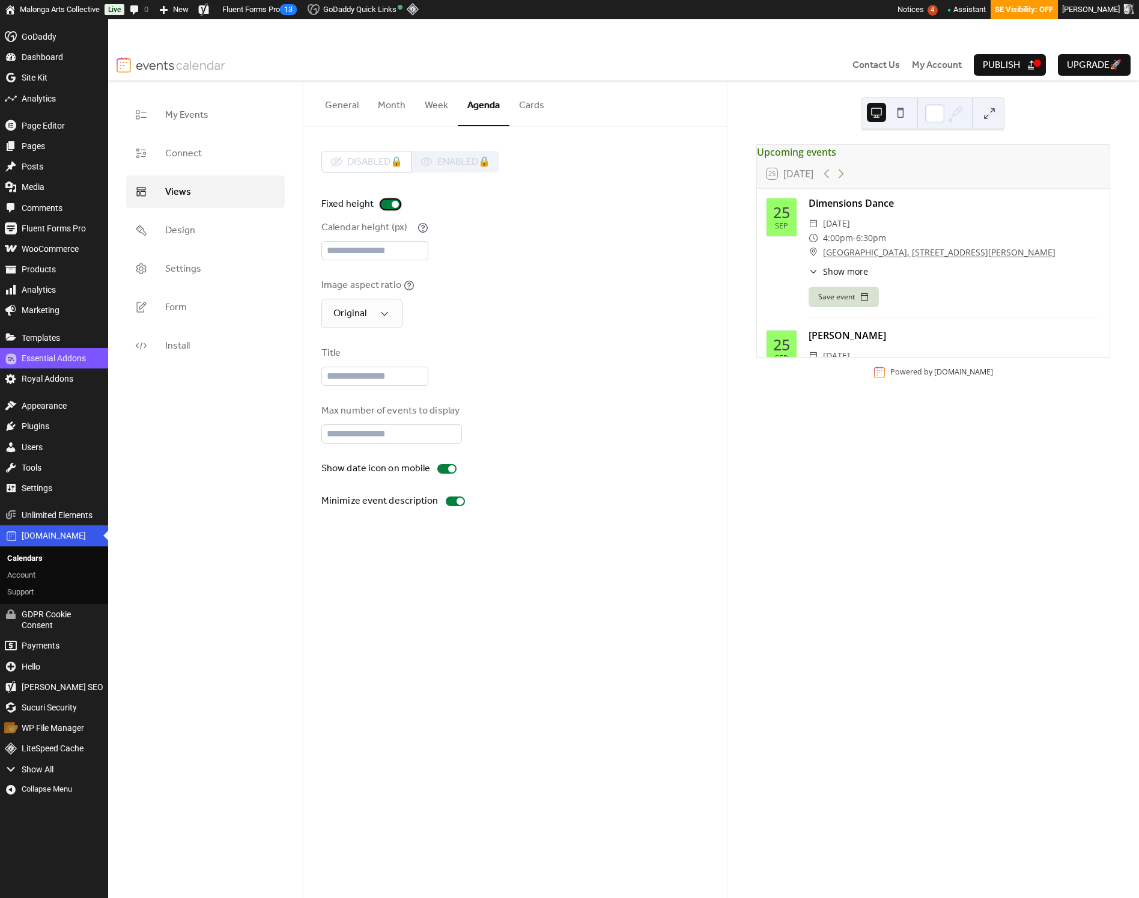
click at [389, 207] on div at bounding box center [390, 205] width 19 height 10
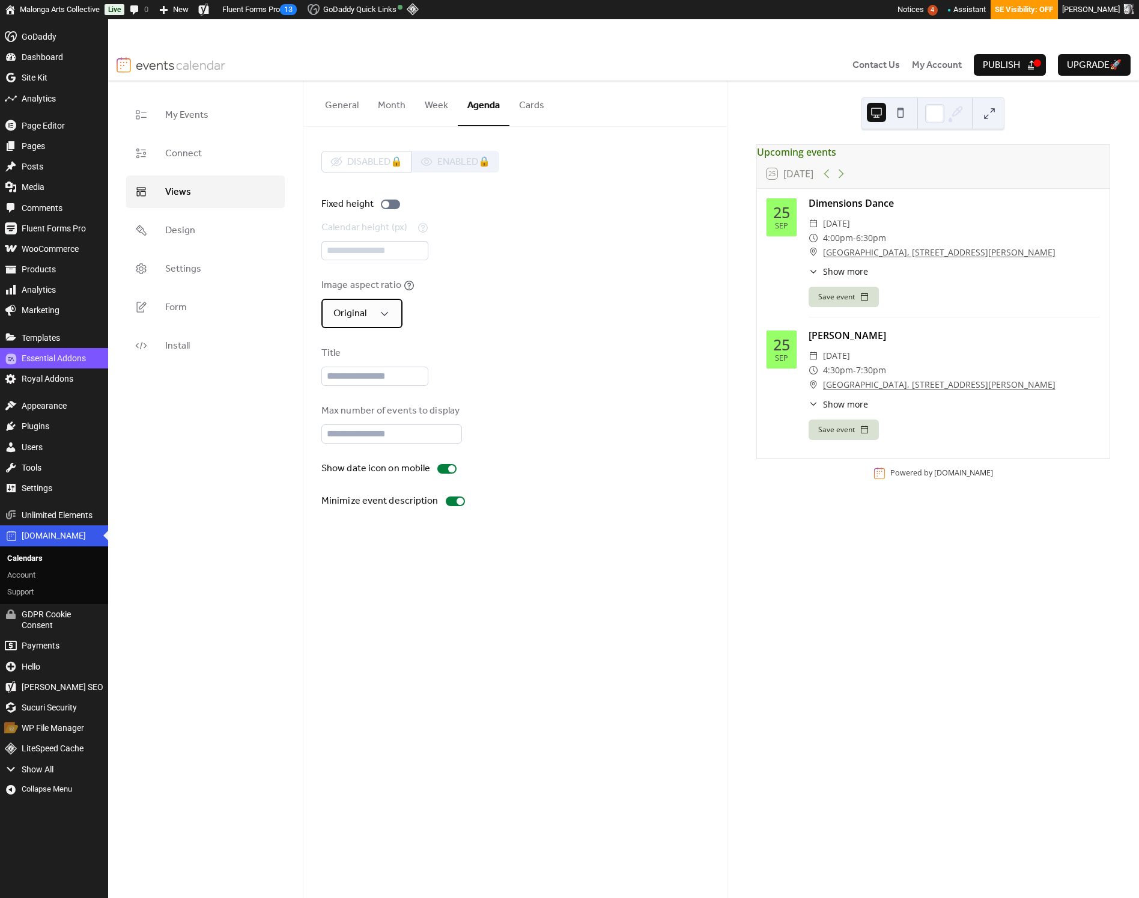
click at [395, 317] on div "Original" at bounding box center [362, 313] width 81 height 29
click at [370, 344] on div "2:1" at bounding box center [348, 343] width 52 height 24
click at [350, 366] on div "1:1" at bounding box center [348, 367] width 52 height 24
click at [349, 384] on span "Original" at bounding box center [347, 391] width 33 height 14
click at [388, 379] on input "text" at bounding box center [375, 376] width 107 height 19
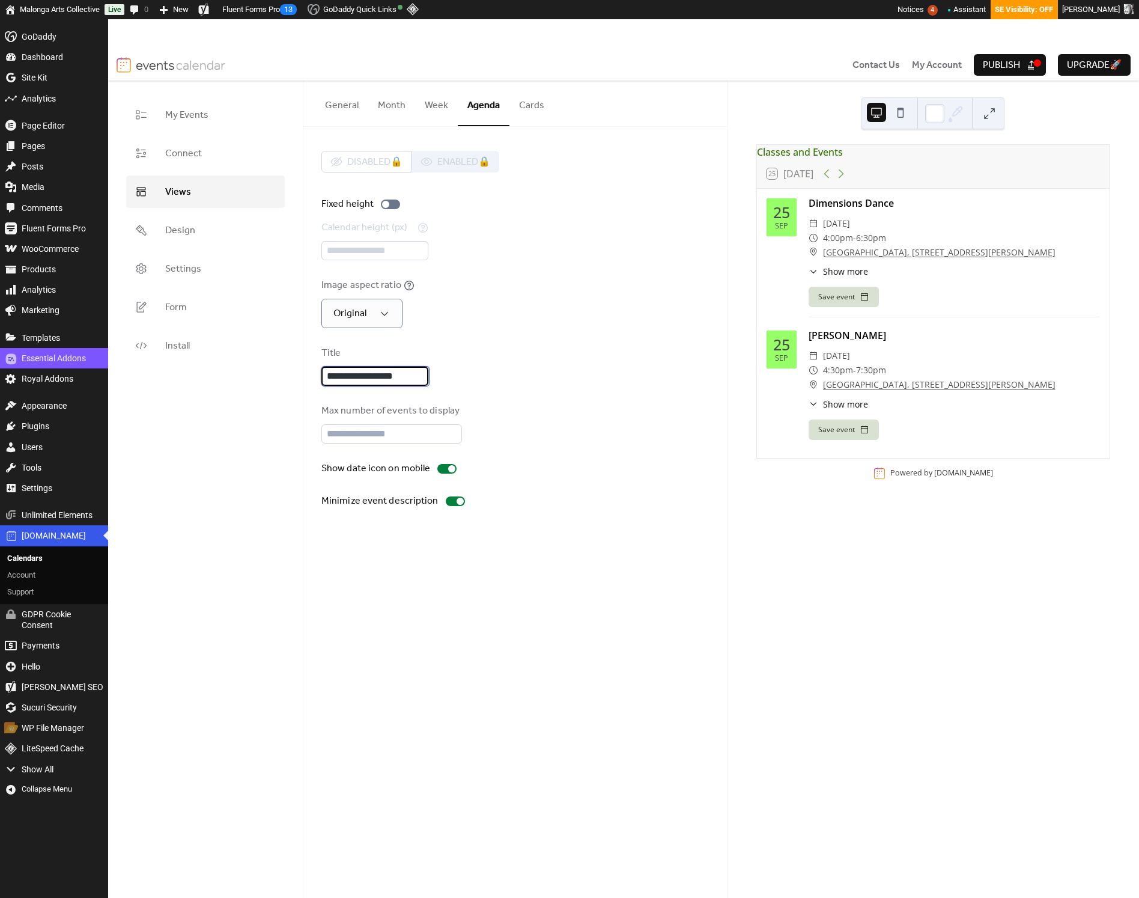
type input "**********"
click at [516, 433] on div "Max number of events to display **" at bounding box center [516, 424] width 388 height 40
click at [457, 501] on div at bounding box center [460, 501] width 7 height 7
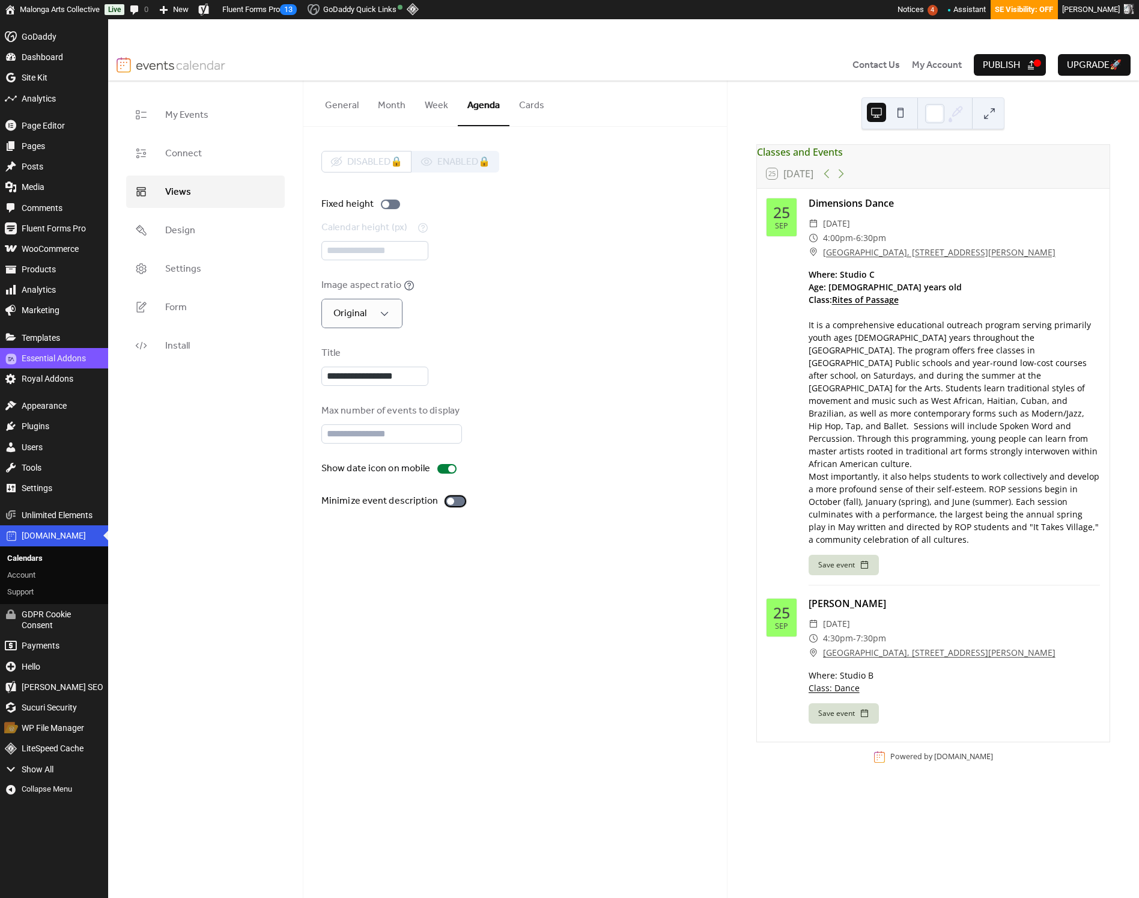
click at [454, 501] on div at bounding box center [455, 501] width 19 height 10
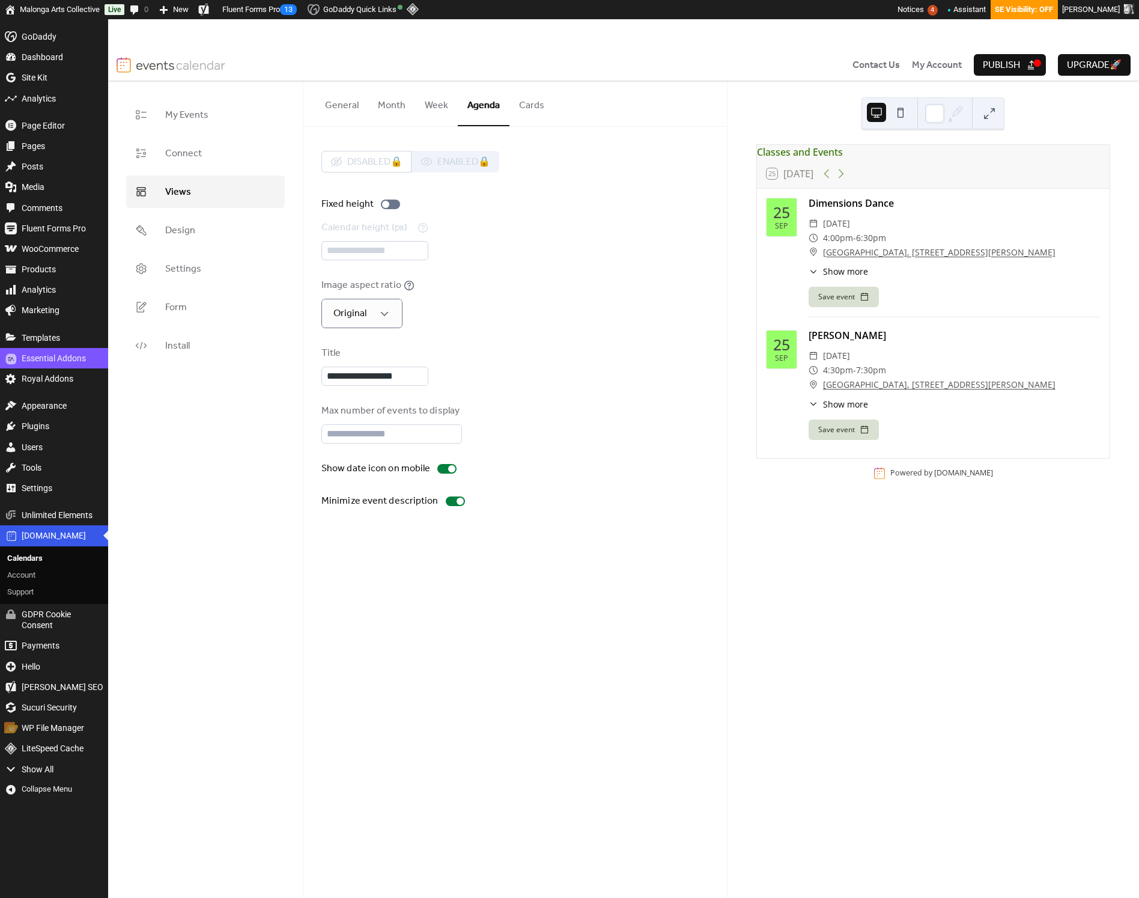
click at [992, 68] on span "Publish" at bounding box center [1001, 65] width 37 height 14
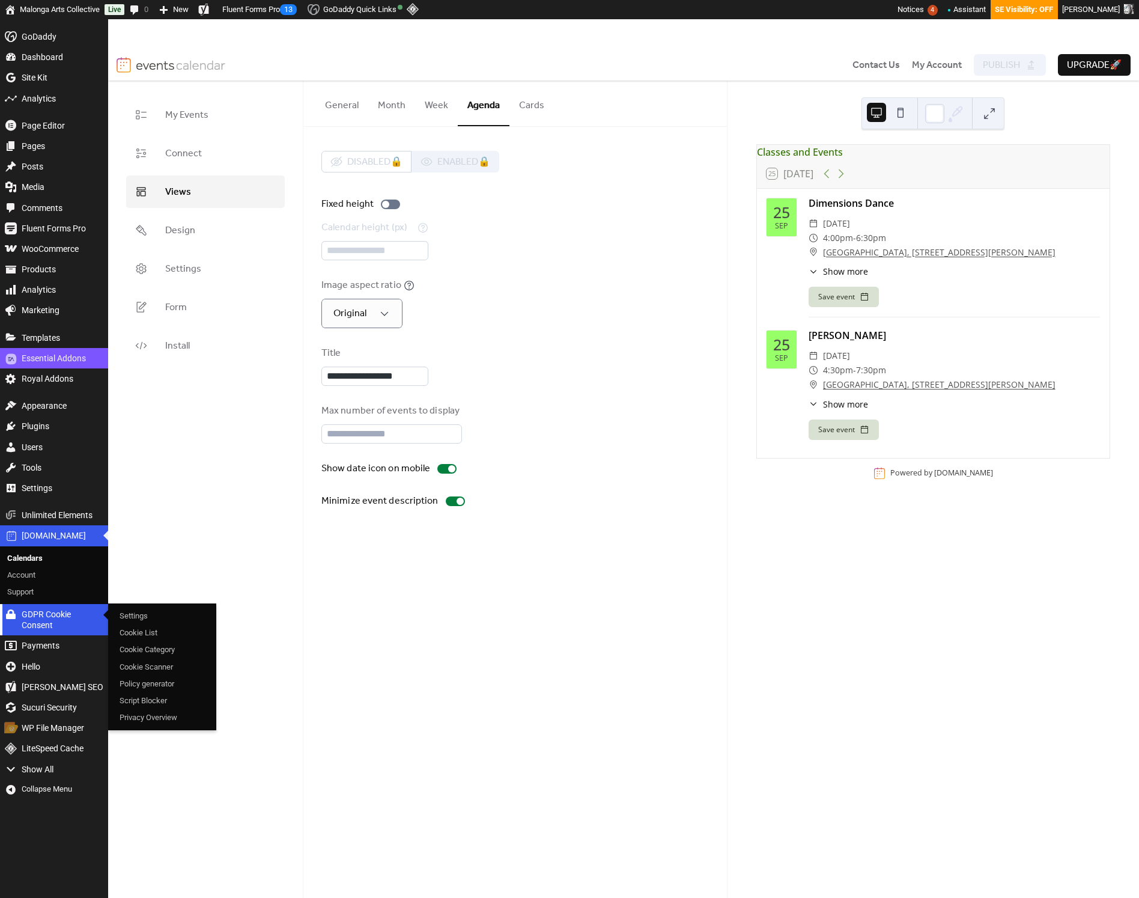
click at [38, 618] on div "GDPR Cookie Consent" at bounding box center [54, 619] width 108 height 31
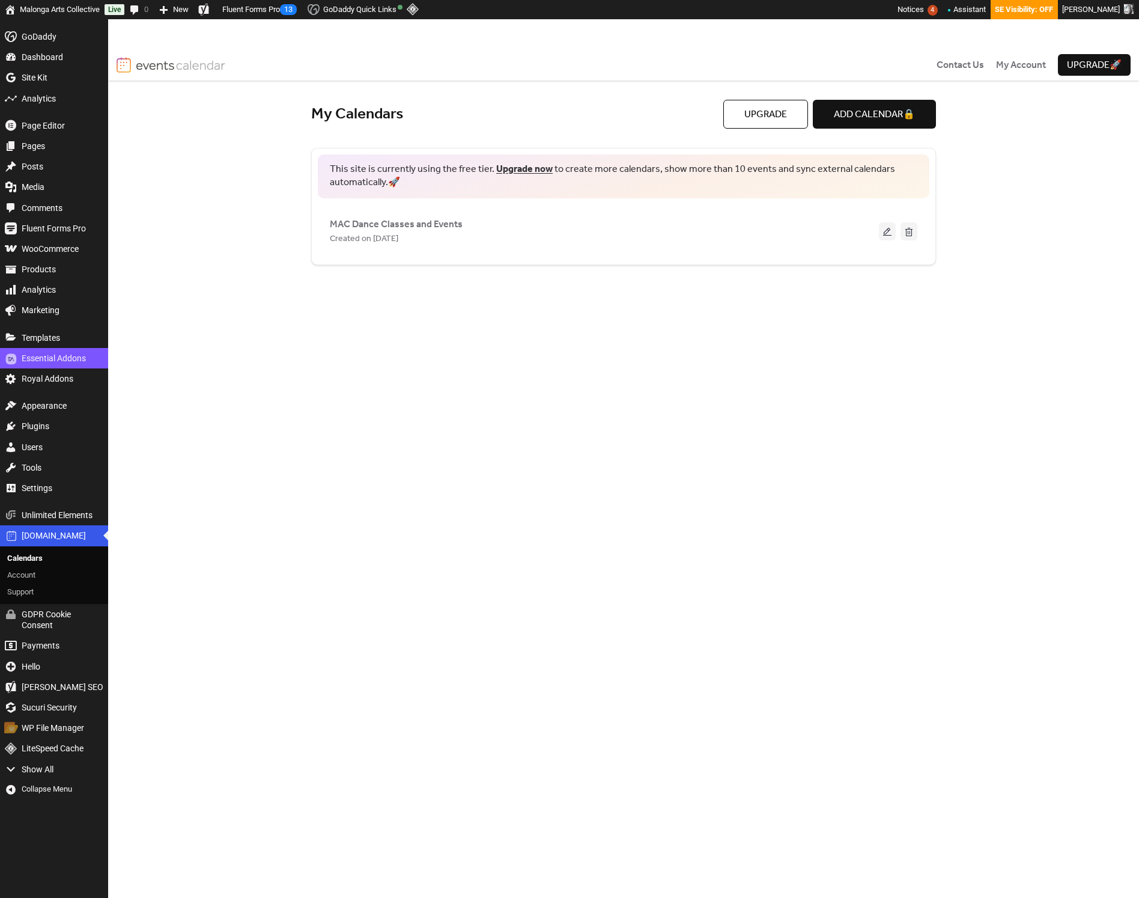
click at [768, 121] on span "Upgrade" at bounding box center [766, 115] width 43 height 14
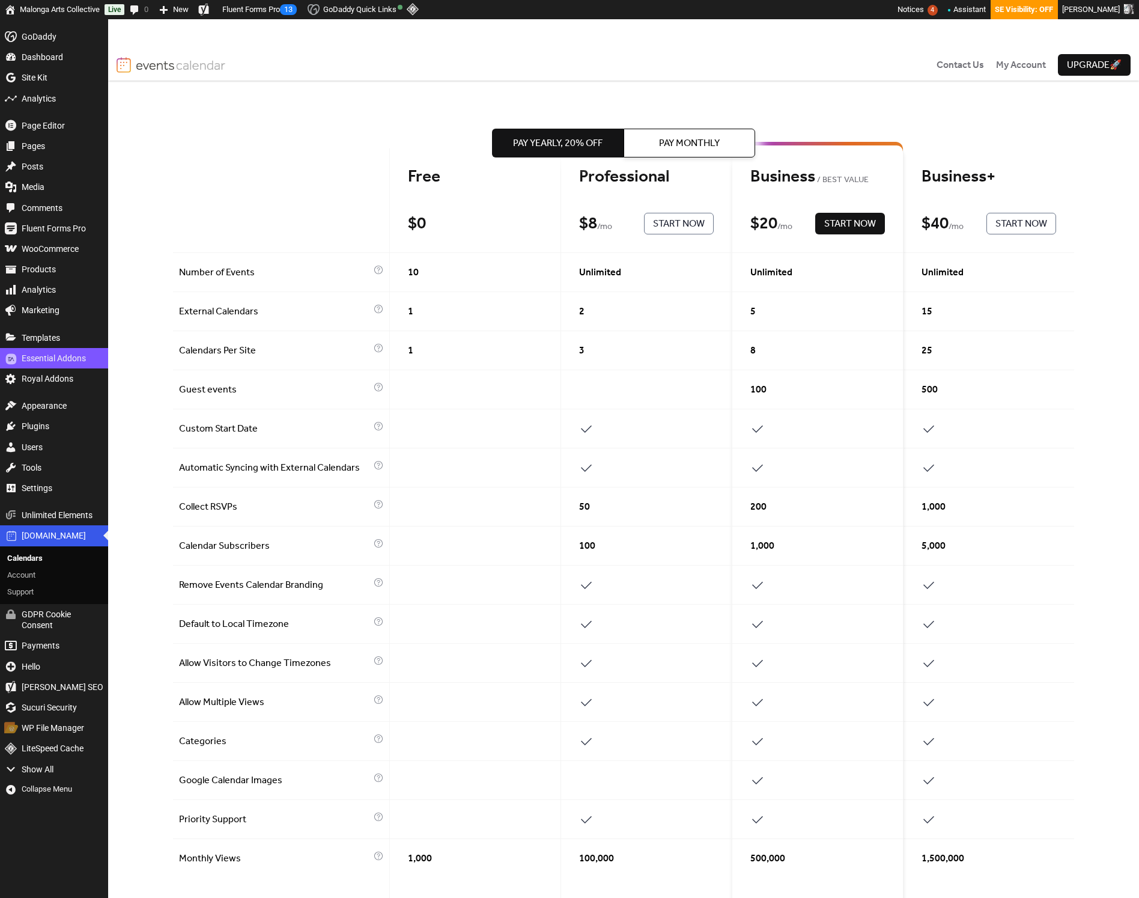
scroll to position [66, 0]
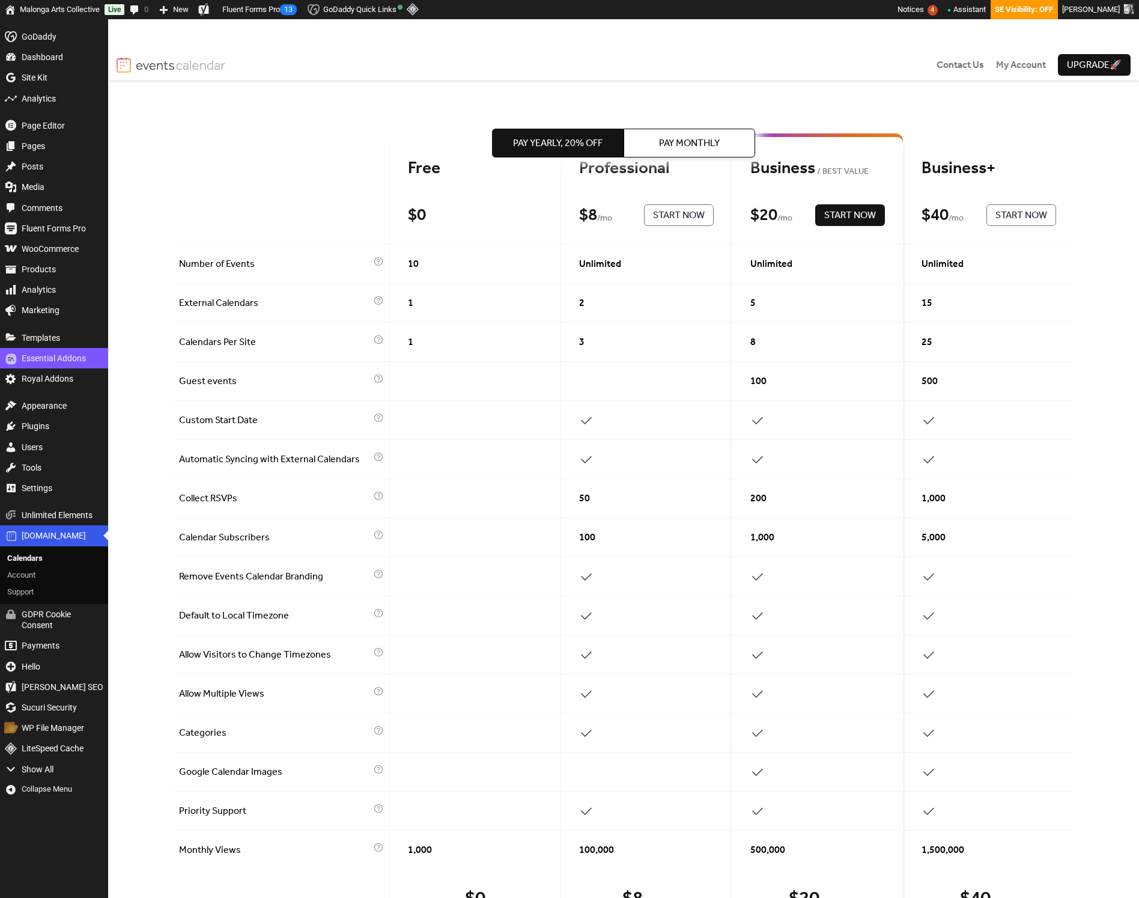
click at [577, 147] on span "Pay Yearly, 20% off" at bounding box center [558, 143] width 90 height 14
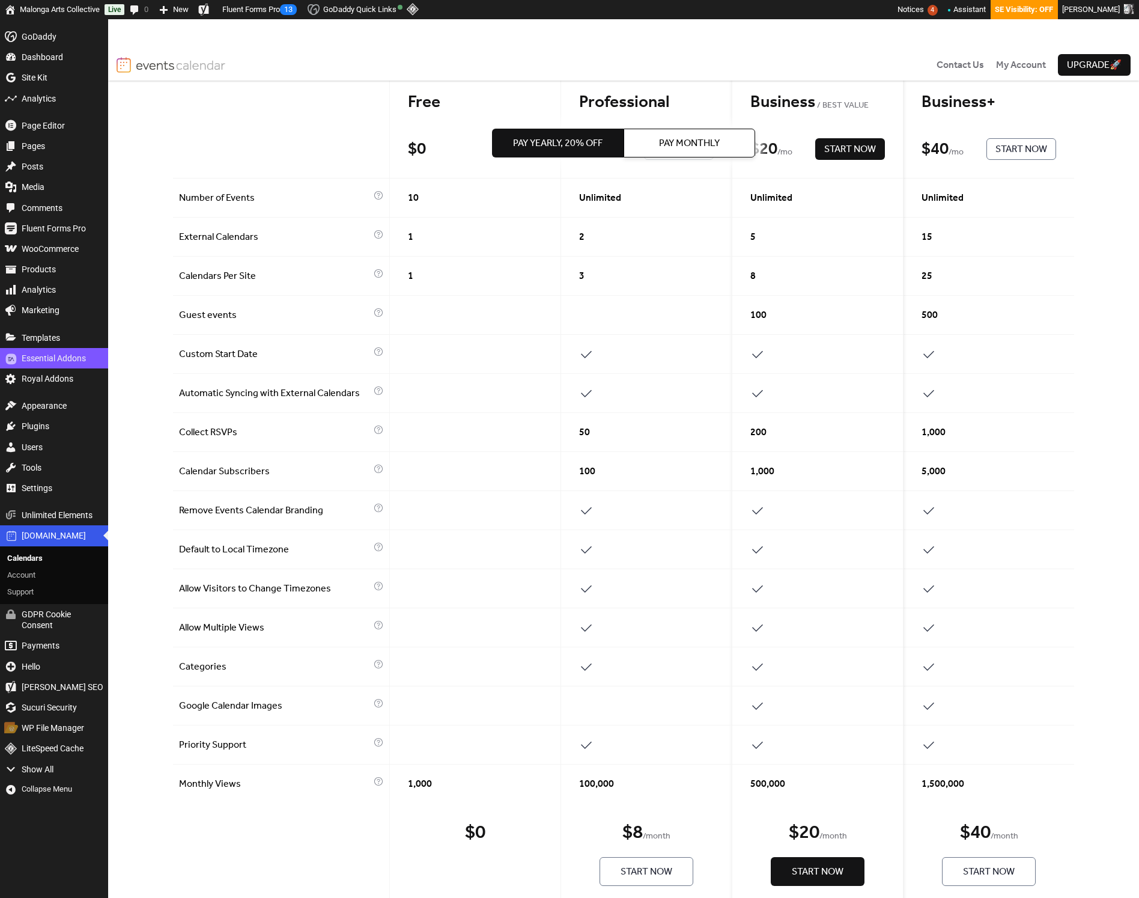
scroll to position [0, 0]
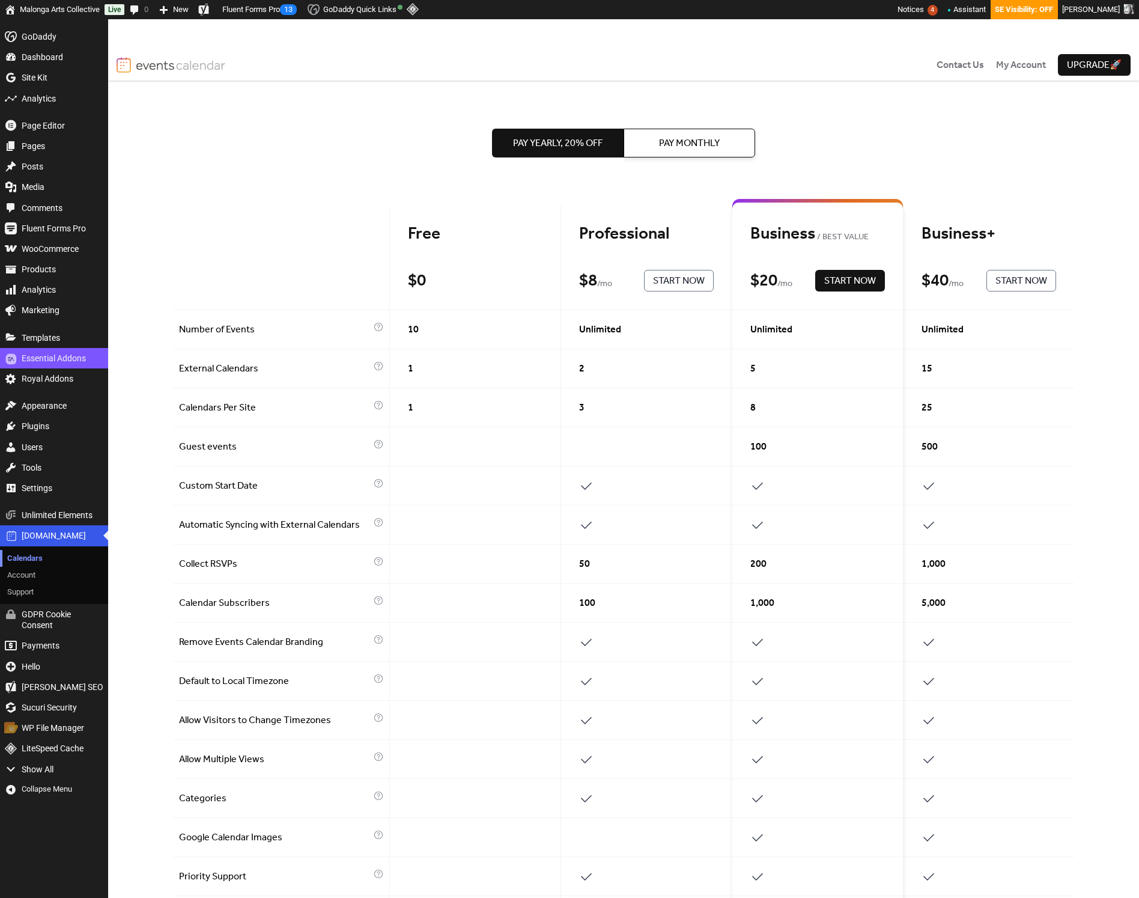
click at [43, 558] on link "Calendars" at bounding box center [54, 558] width 108 height 17
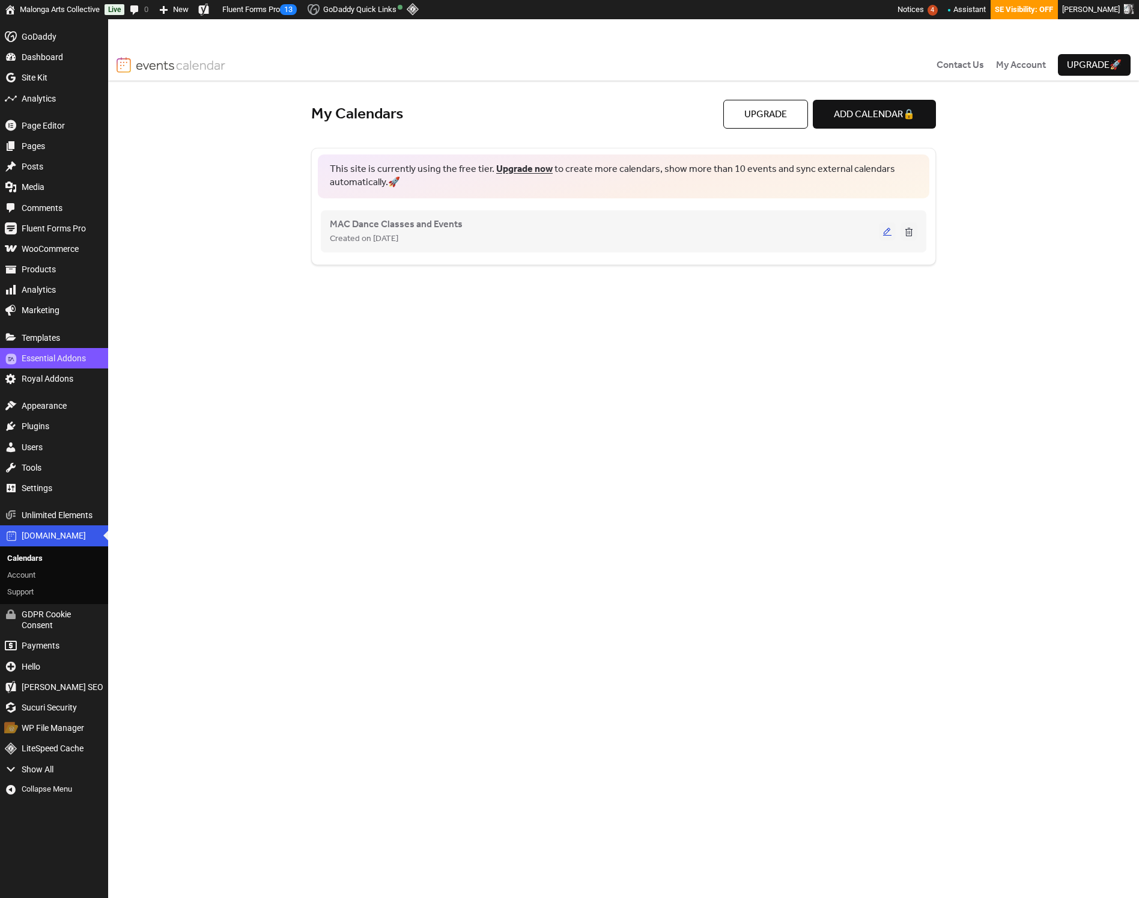
click at [888, 235] on button at bounding box center [887, 231] width 17 height 18
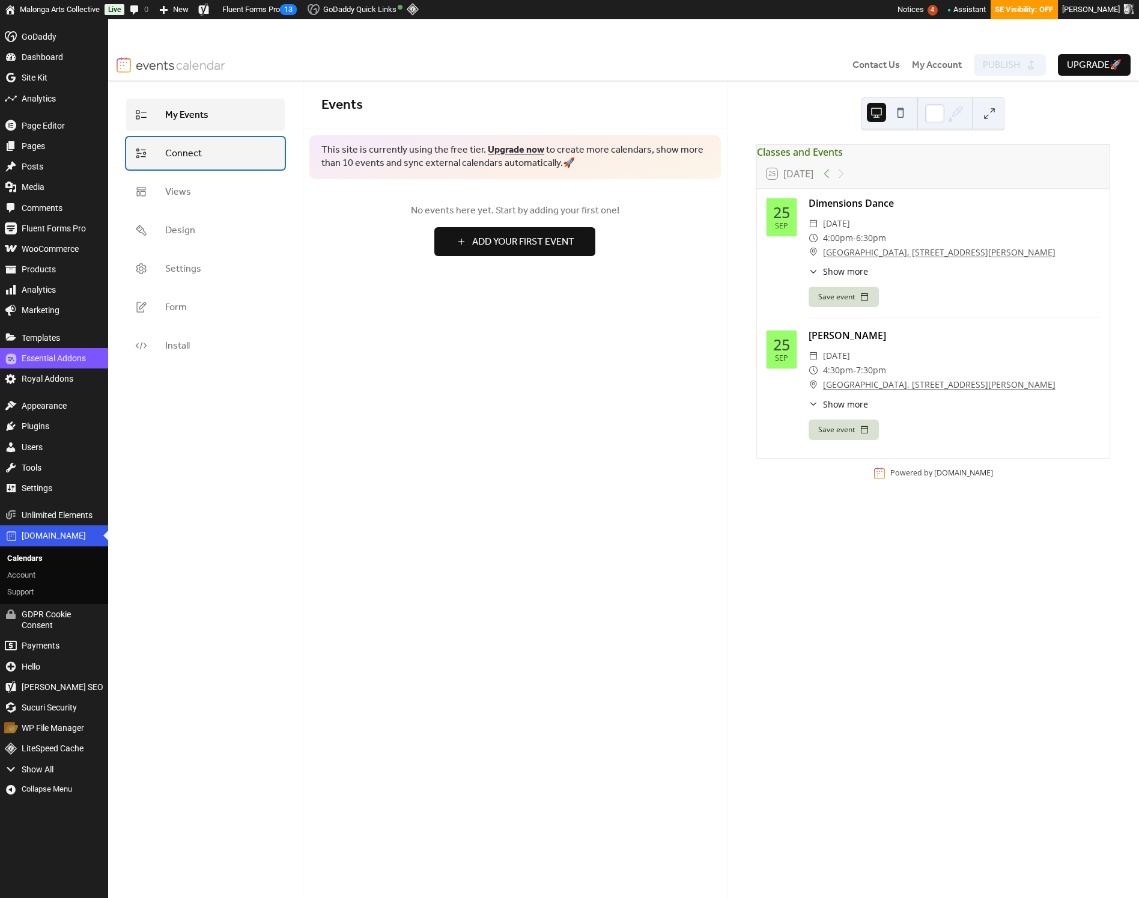
click at [212, 154] on link "Connect" at bounding box center [205, 153] width 159 height 32
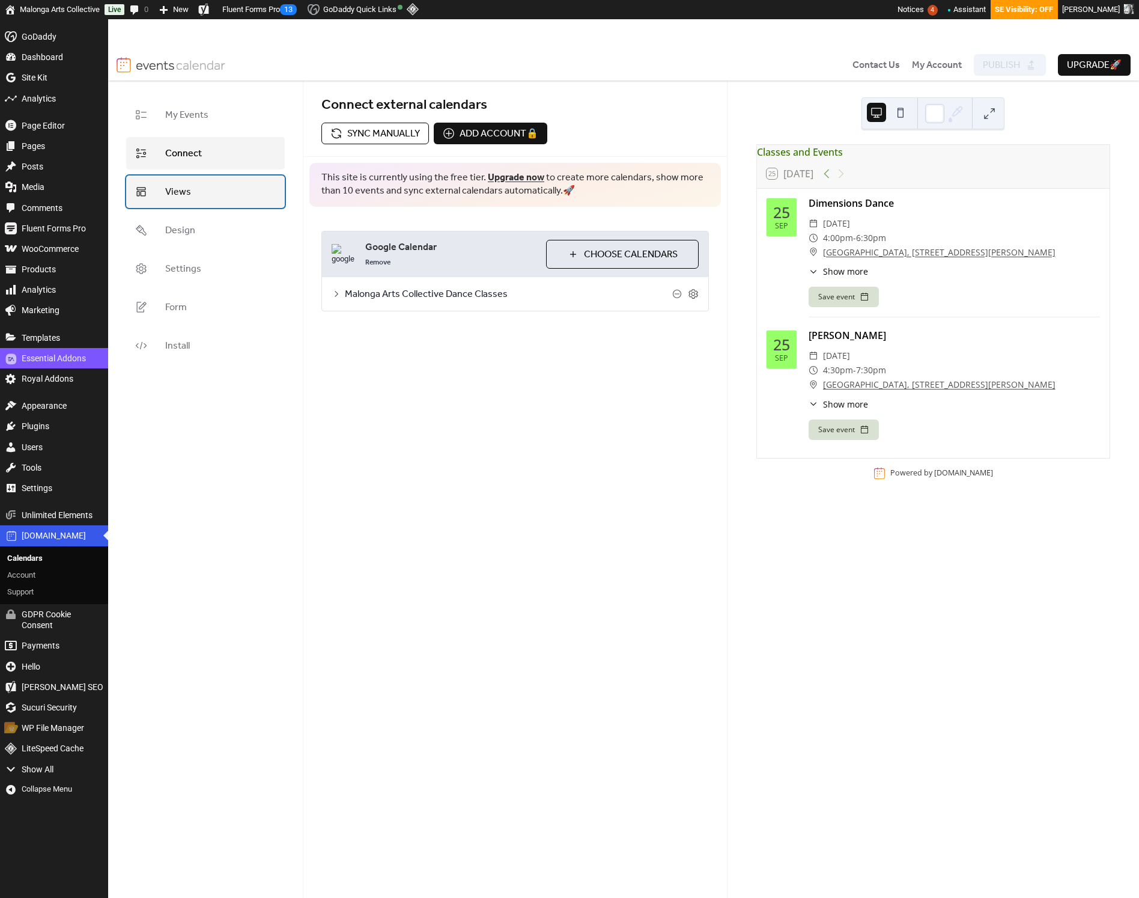
click at [207, 189] on link "Views" at bounding box center [205, 191] width 159 height 32
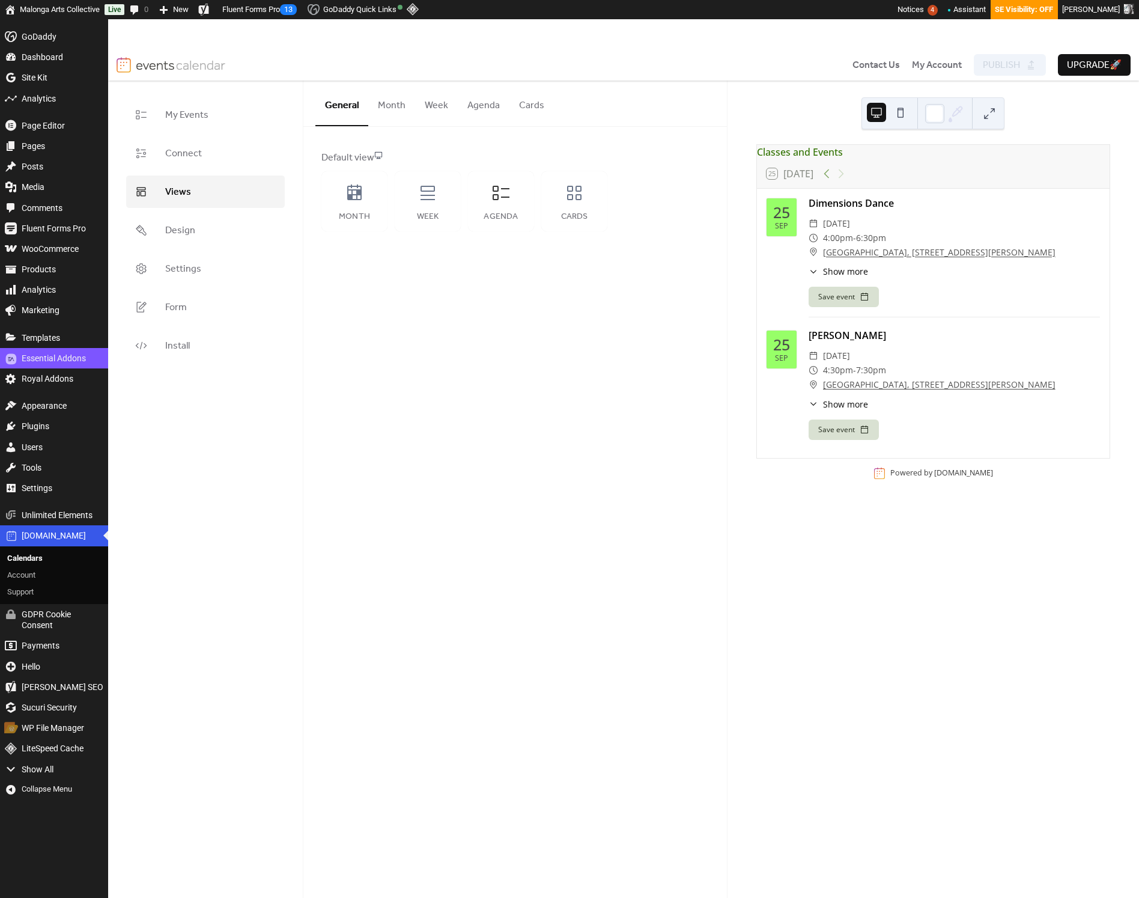
click at [478, 109] on button "Agenda" at bounding box center [484, 103] width 52 height 44
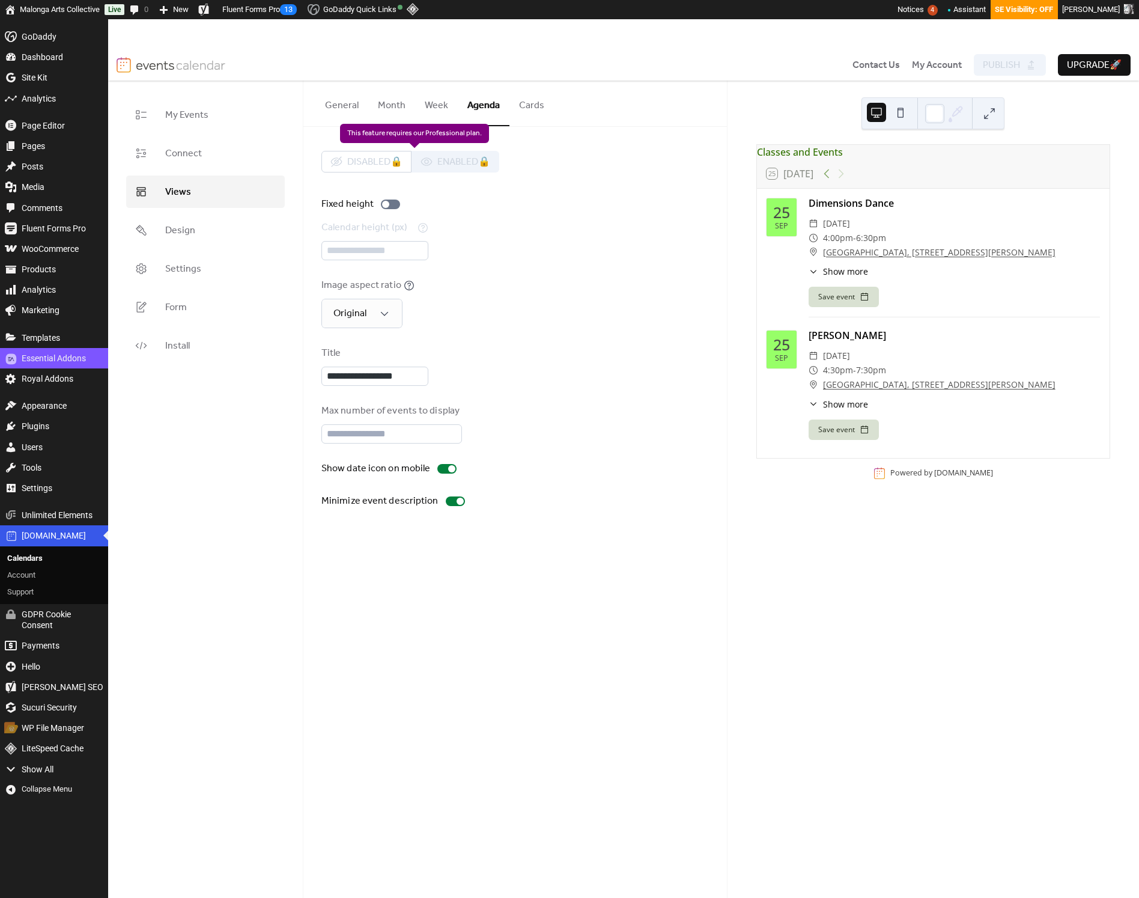
click at [438, 162] on div "Disabled 🔒 Enabled 🔒" at bounding box center [411, 162] width 178 height 22
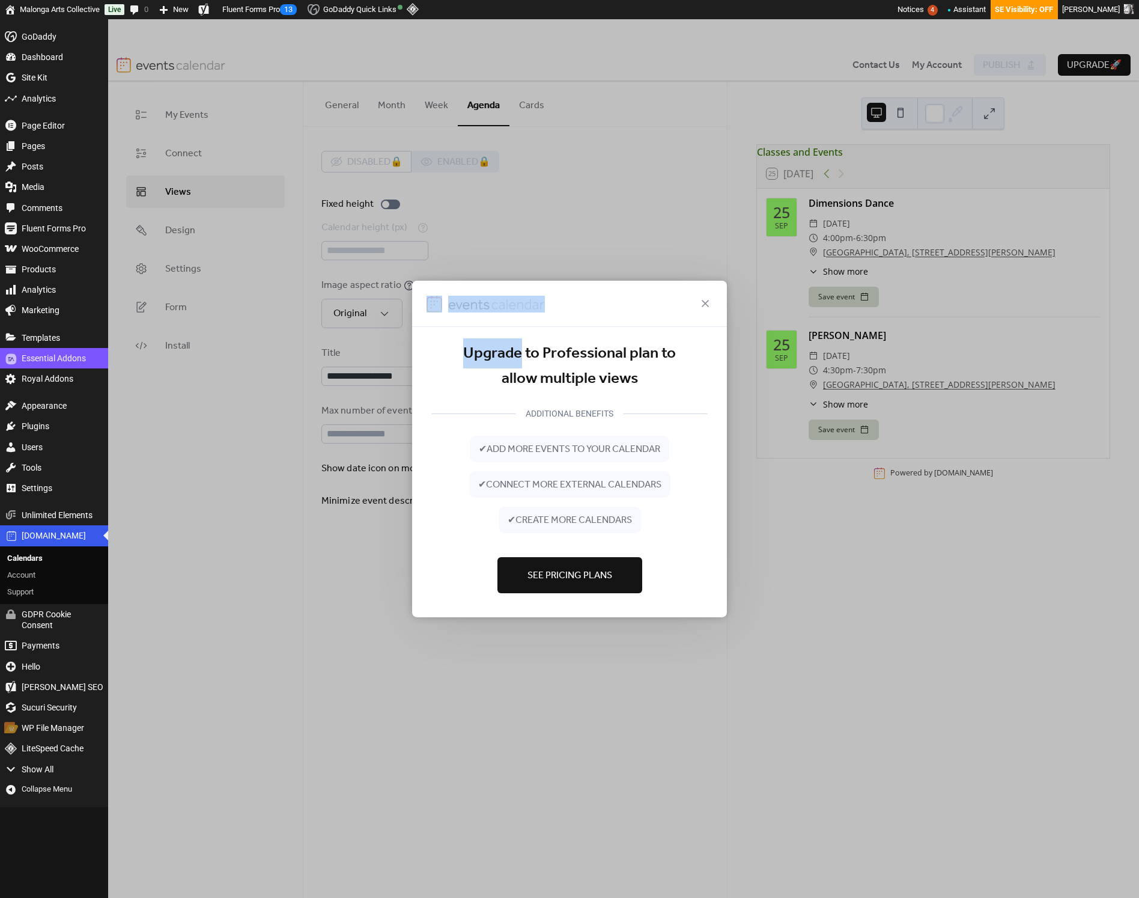
click at [438, 162] on div "Upgrade to Professional plan to allow multiple views ADDITIONAL BENEFITS ✔ add …" at bounding box center [569, 449] width 1139 height 898
click at [699, 304] on icon at bounding box center [705, 303] width 14 height 14
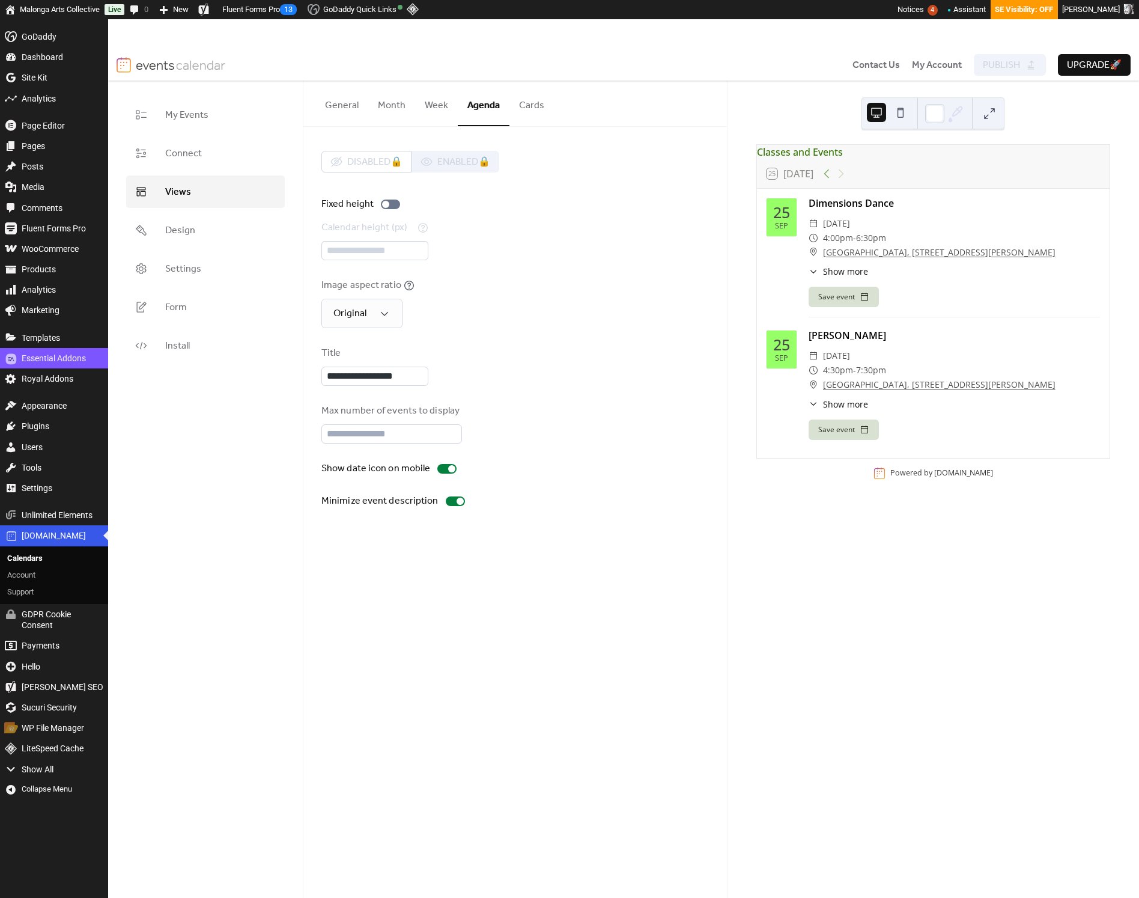
click at [436, 109] on button "Week" at bounding box center [436, 103] width 43 height 44
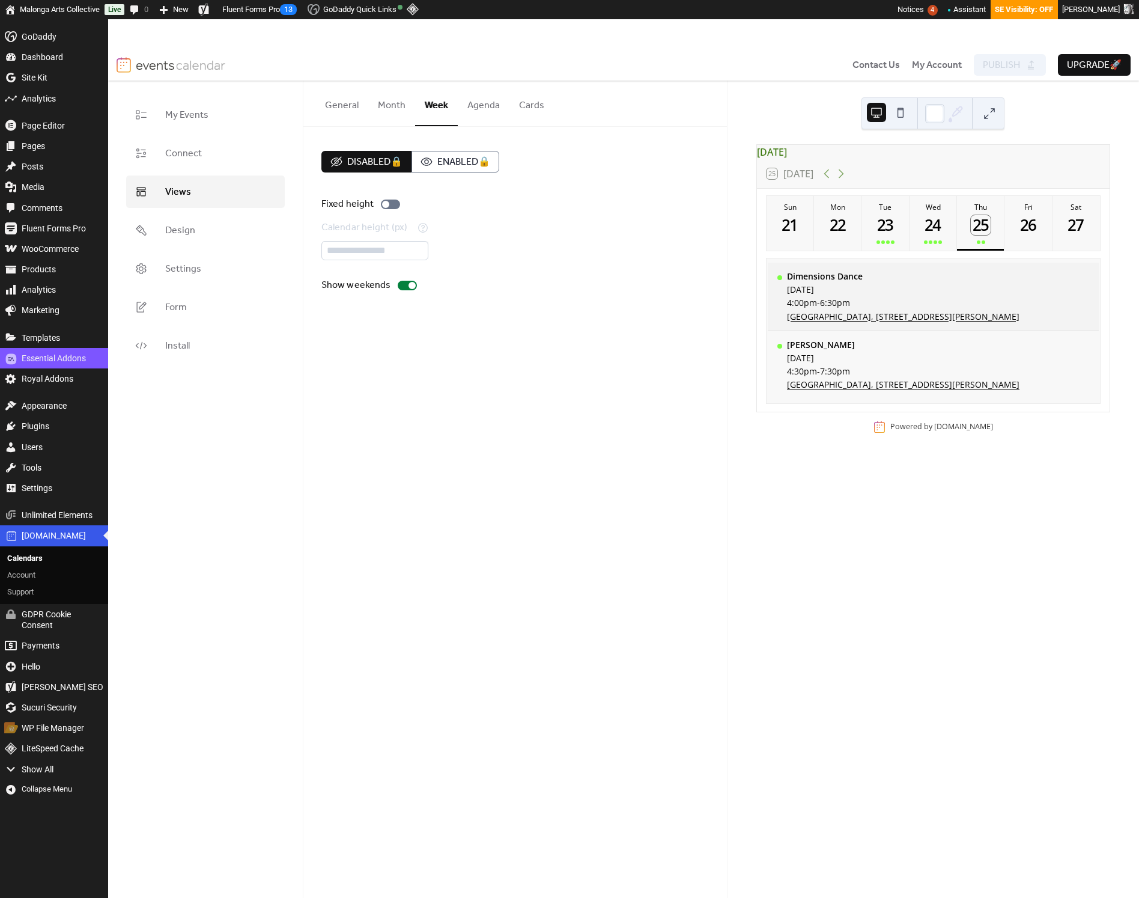
click at [1020, 295] on div "[DATE]" at bounding box center [903, 289] width 233 height 11
click at [983, 295] on div "[DATE]" at bounding box center [903, 289] width 233 height 11
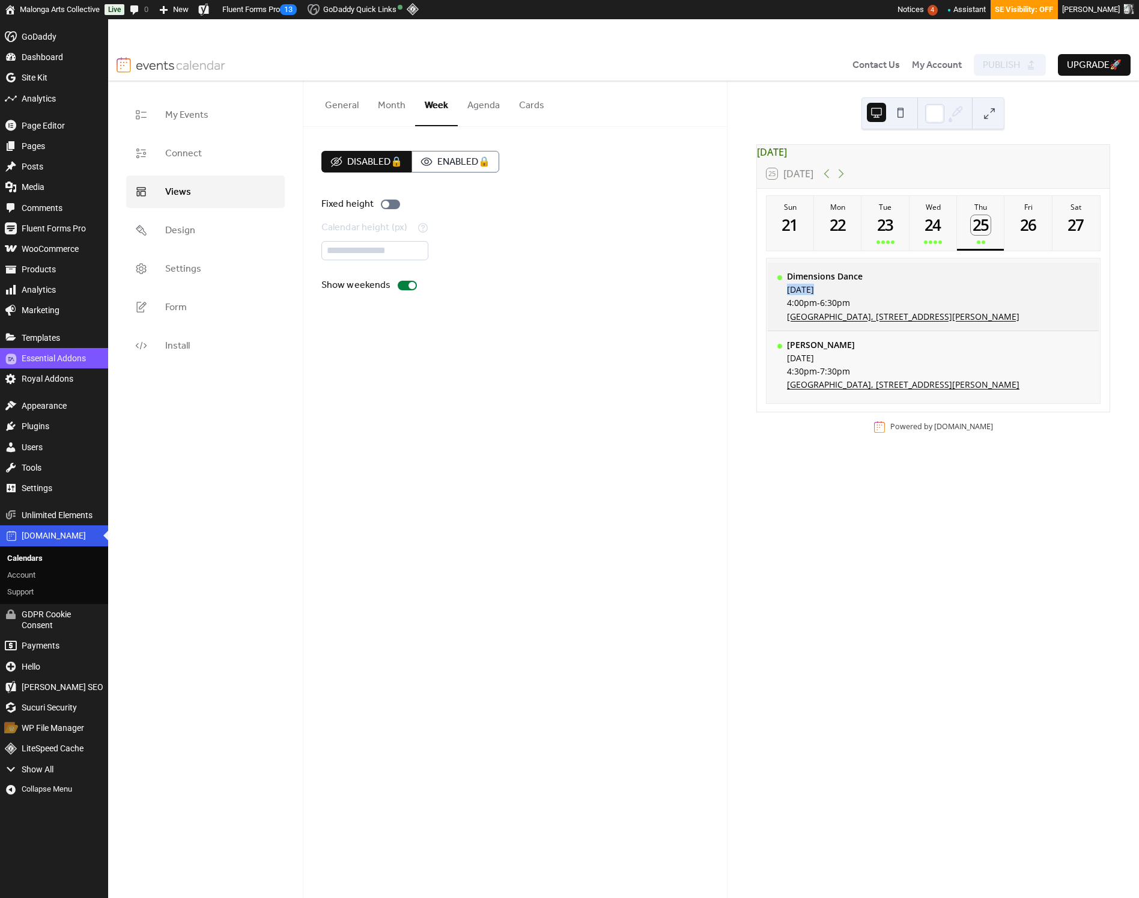
click at [983, 295] on div "[DATE]" at bounding box center [903, 289] width 233 height 11
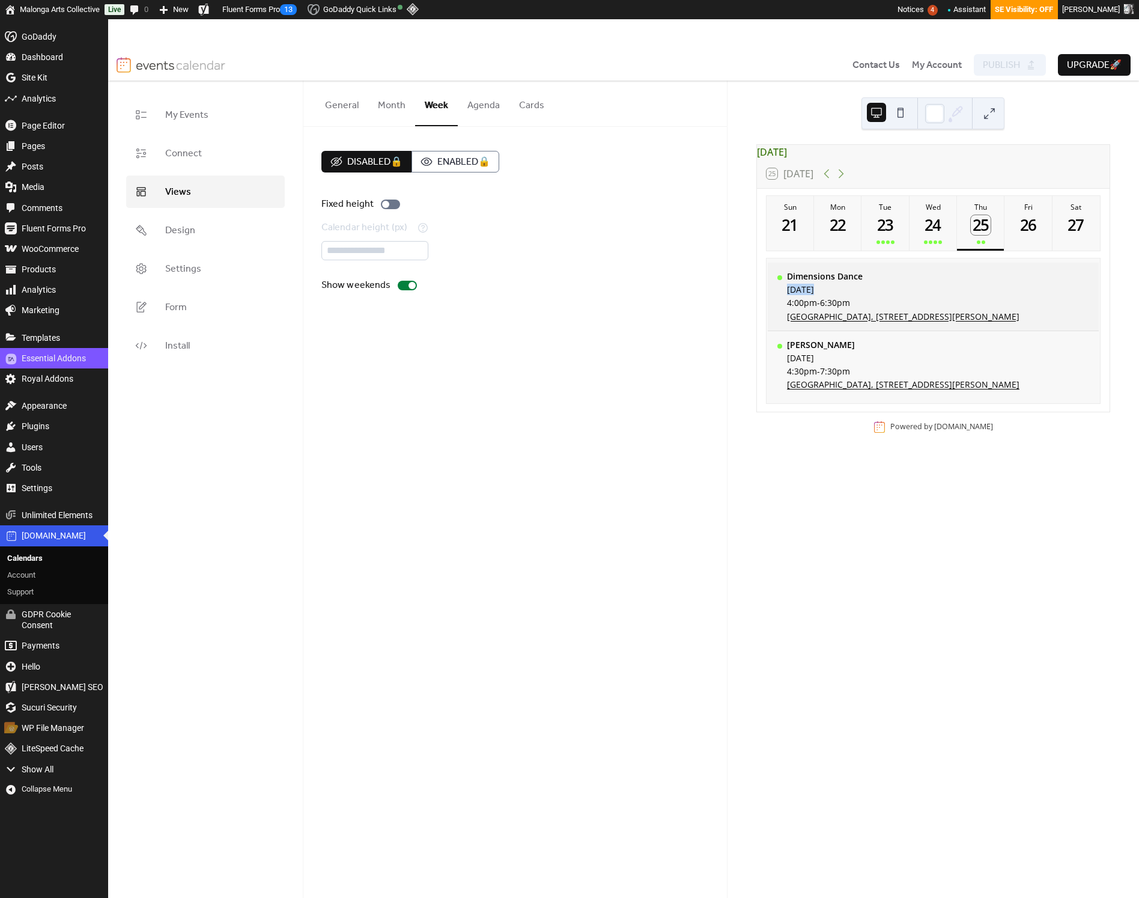
click at [983, 295] on div "[DATE]" at bounding box center [903, 289] width 233 height 11
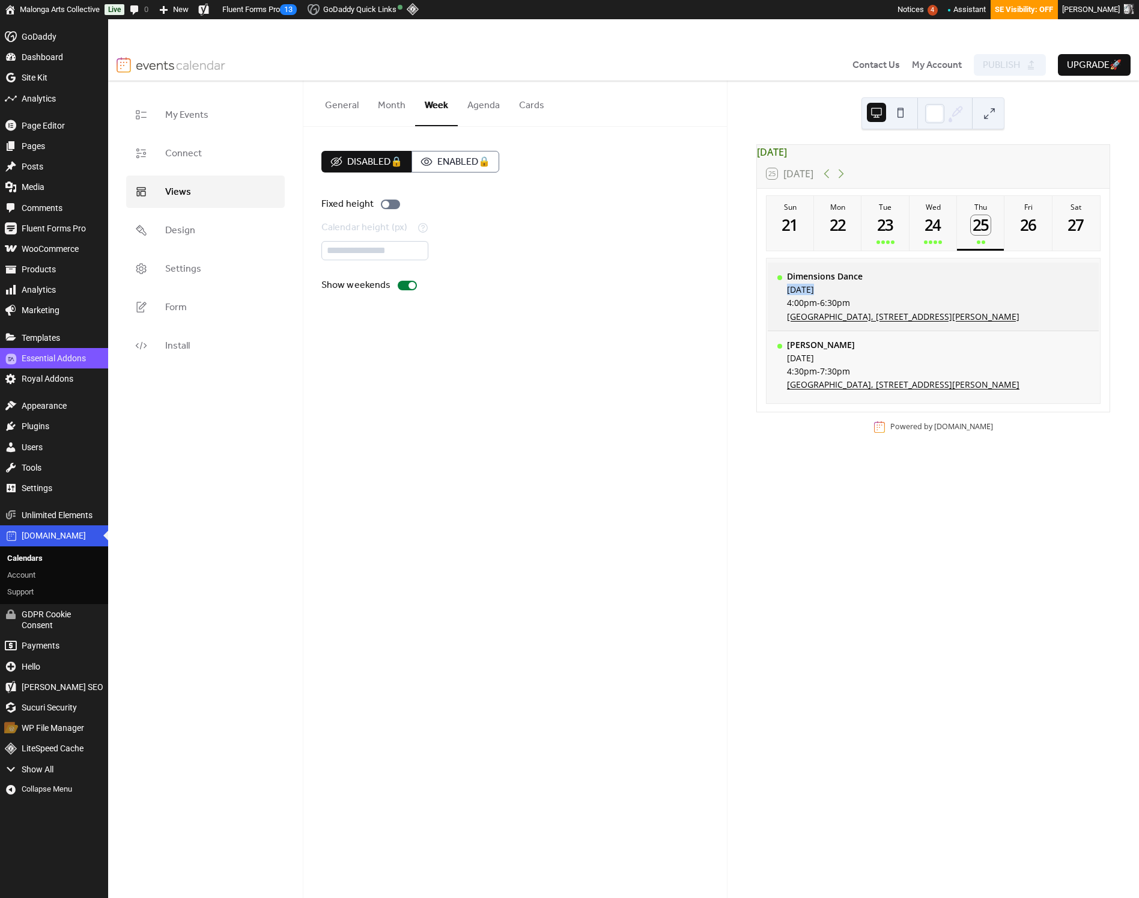
click at [983, 295] on div "[DATE]" at bounding box center [903, 289] width 233 height 11
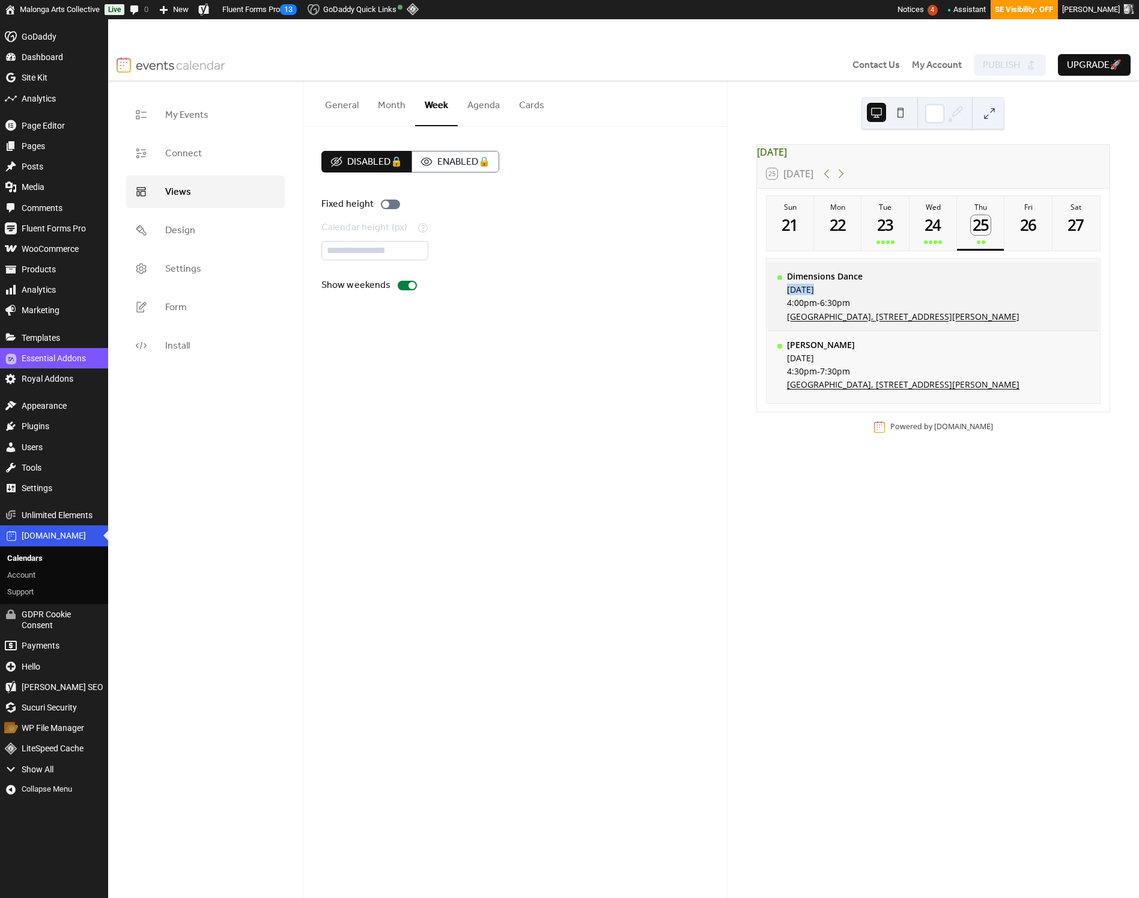
click at [983, 295] on div "[DATE]" at bounding box center [903, 289] width 233 height 11
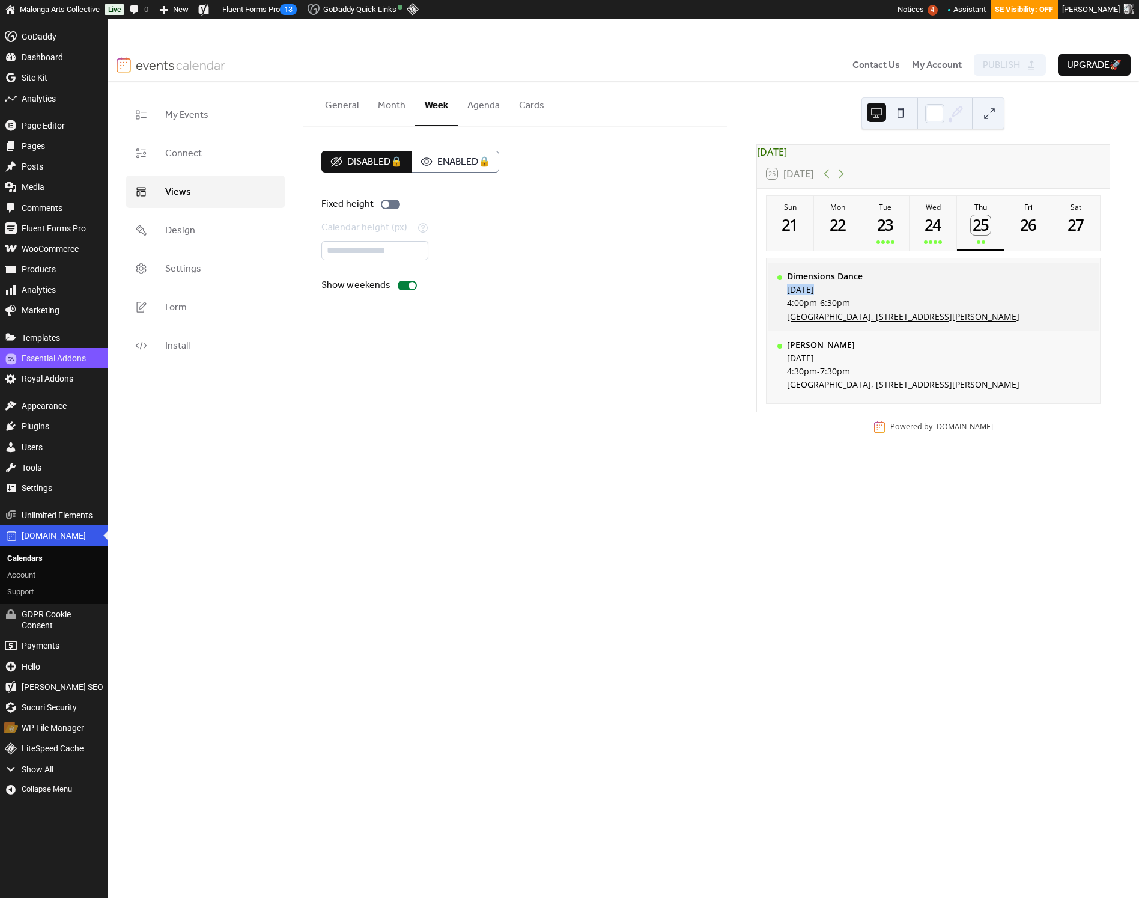
click at [983, 295] on div "[DATE]" at bounding box center [903, 289] width 233 height 11
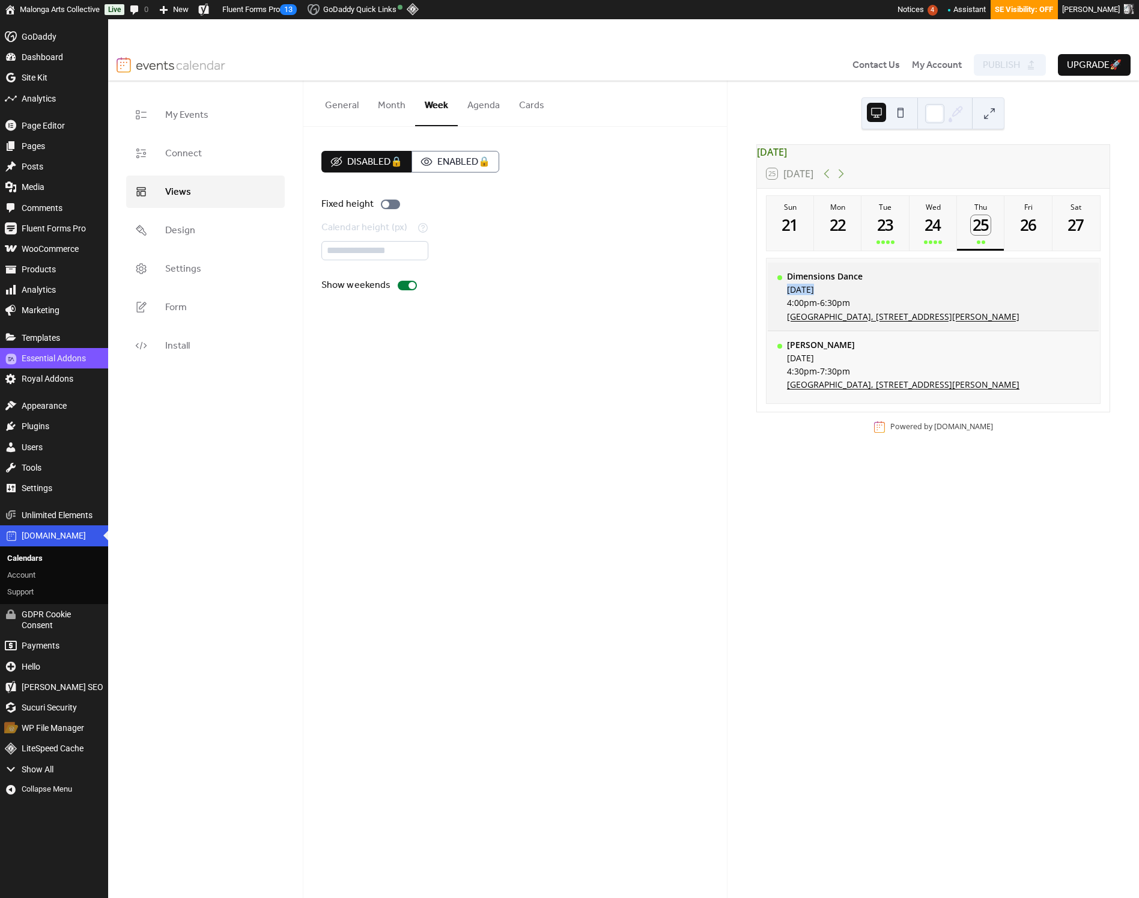
click at [983, 295] on div "[DATE]" at bounding box center [903, 289] width 233 height 11
click at [829, 180] on icon at bounding box center [827, 173] width 14 height 14
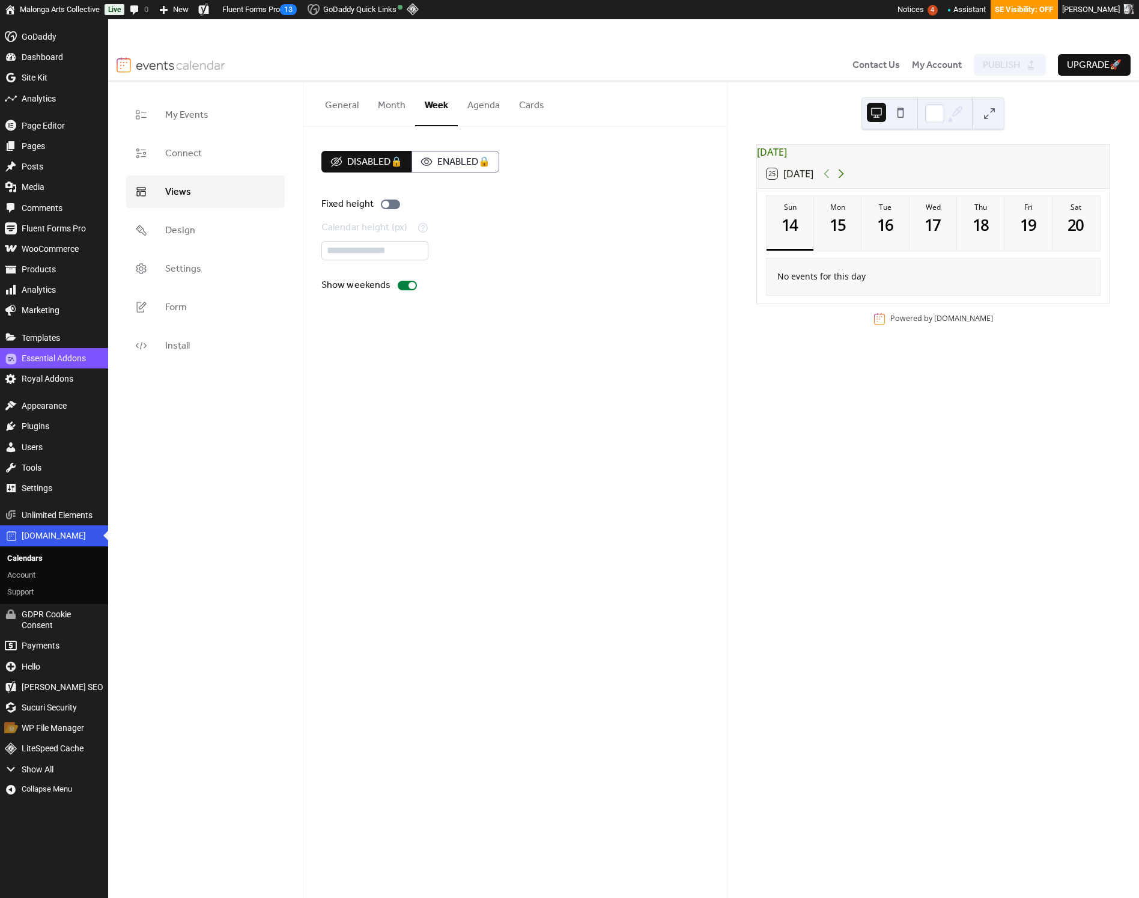
click at [847, 181] on icon at bounding box center [841, 173] width 14 height 14
click at [892, 235] on div "23" at bounding box center [886, 225] width 20 height 20
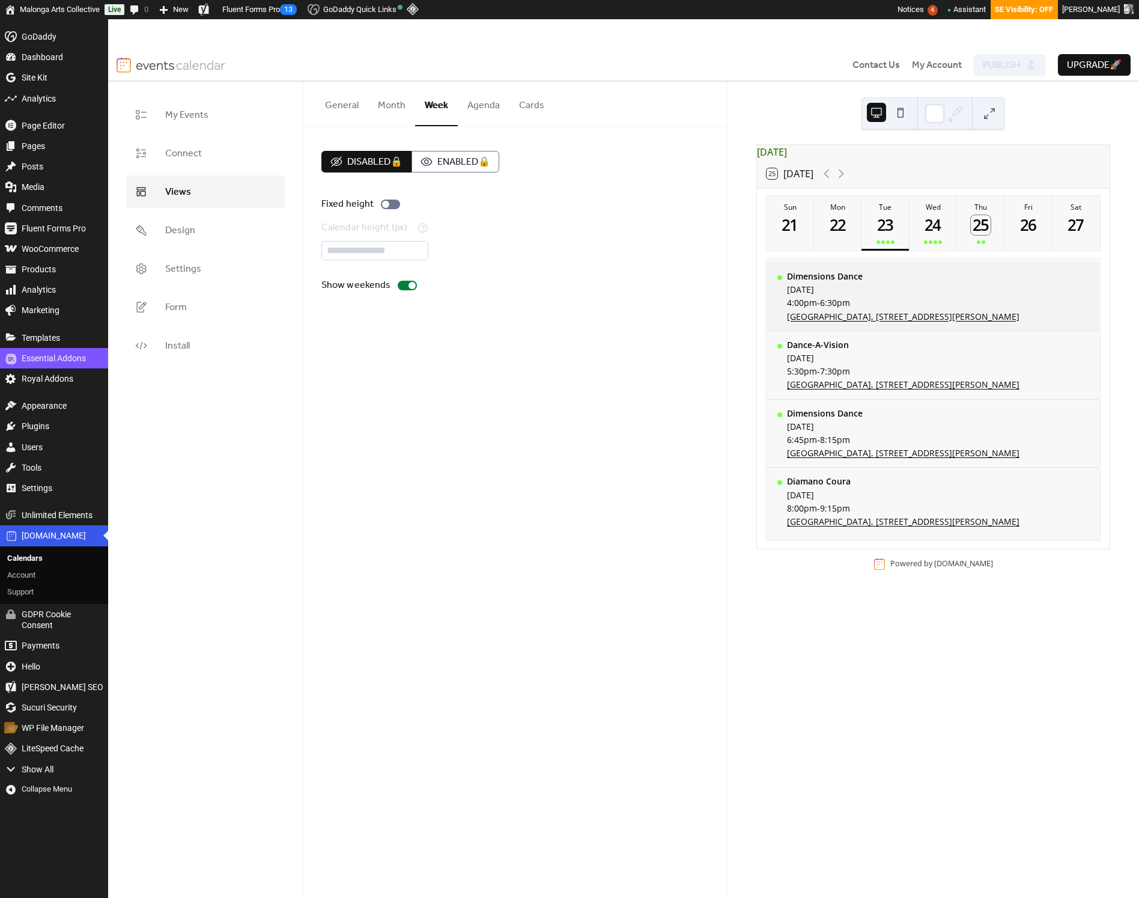
click at [928, 290] on div "Dimensions Dance Tuesday, September 23, 2025 4:00pm - 6:30pm Malonga Casquelour…" at bounding box center [903, 296] width 233 height 51
click at [972, 295] on div "[DATE]" at bounding box center [903, 289] width 233 height 11
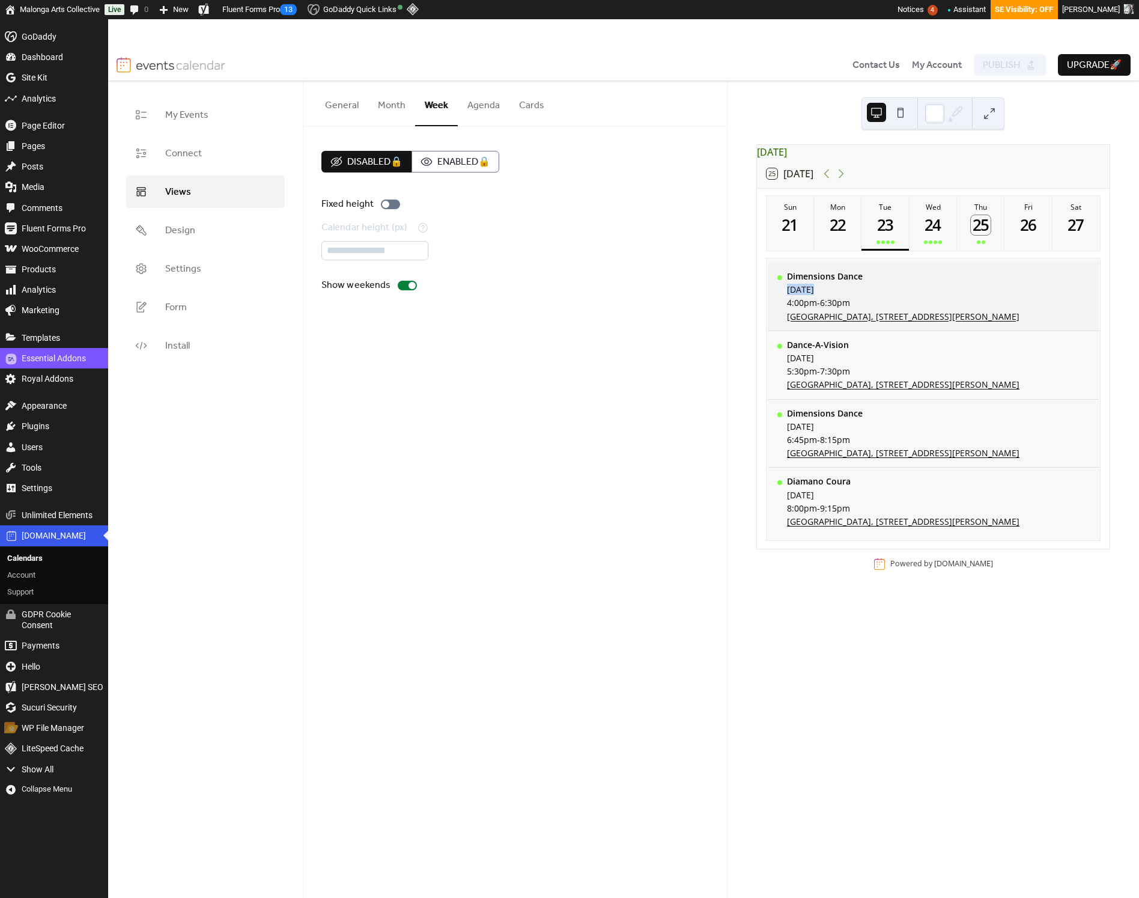
click at [972, 295] on div "[DATE]" at bounding box center [903, 289] width 233 height 11
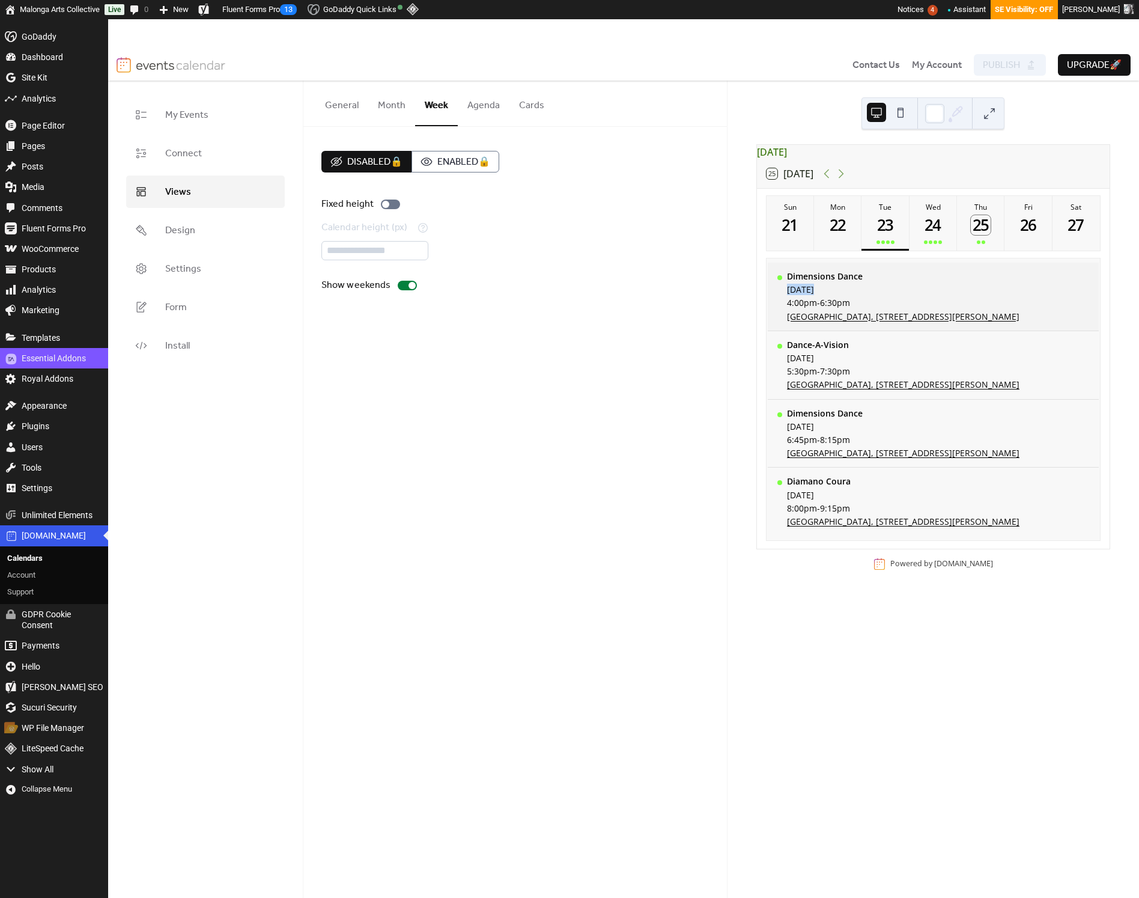
click at [972, 295] on div "[DATE]" at bounding box center [903, 289] width 233 height 11
click at [392, 109] on button "Month" at bounding box center [391, 103] width 47 height 44
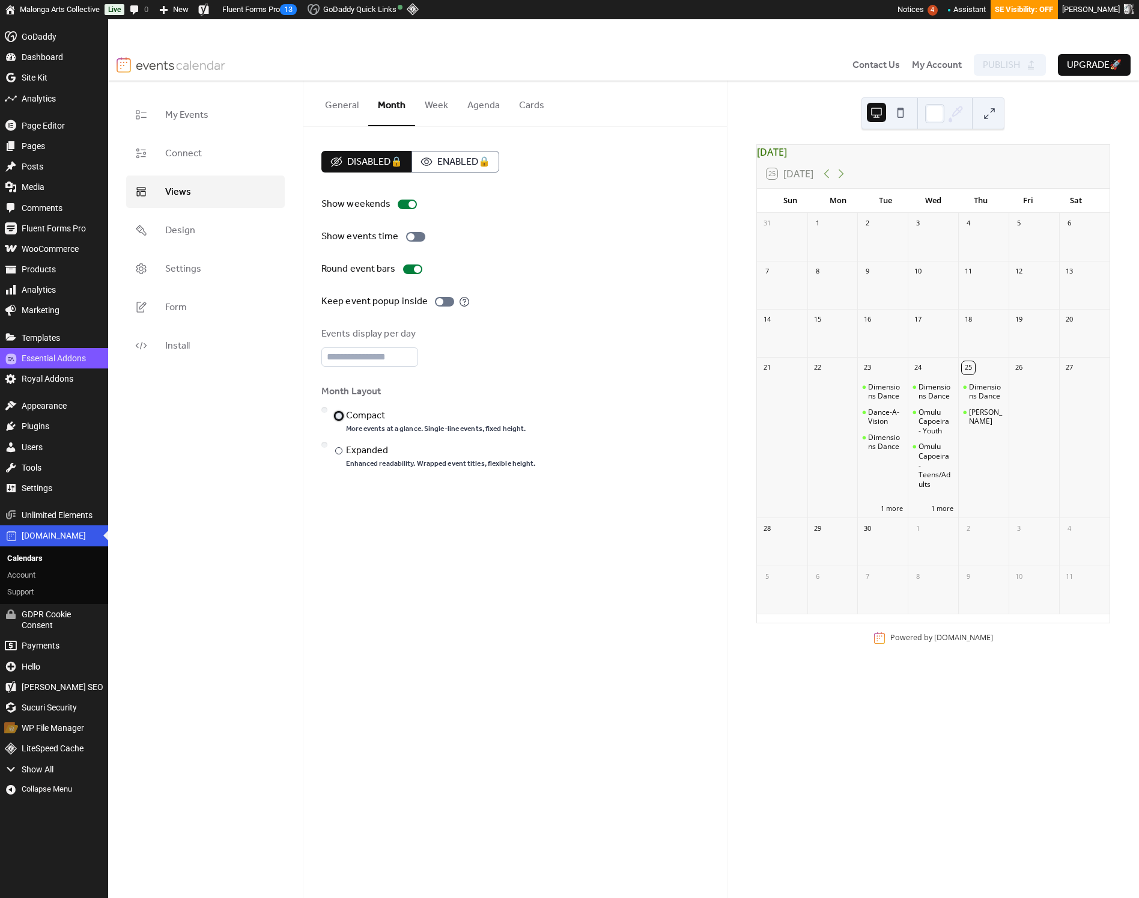
click at [338, 417] on div at bounding box center [338, 415] width 7 height 7
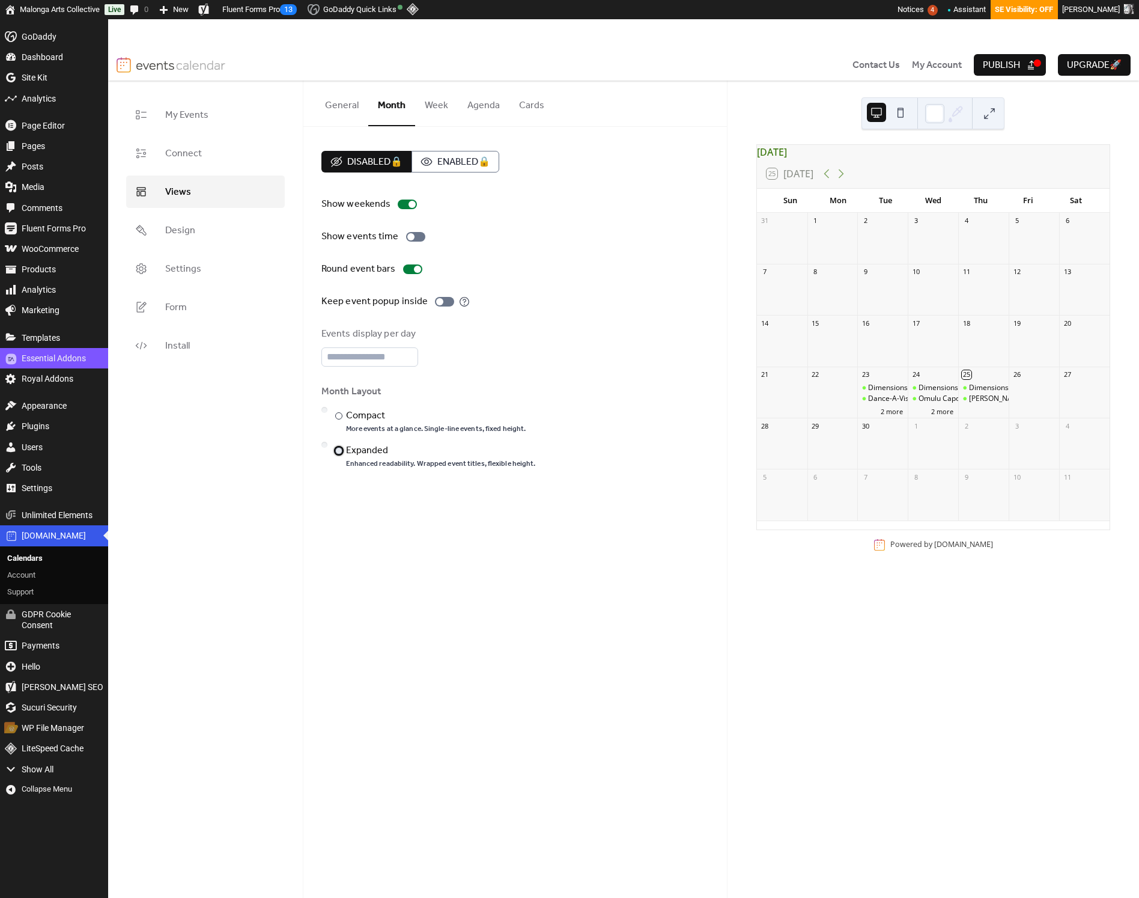
click at [339, 450] on div at bounding box center [338, 450] width 7 height 7
click at [340, 418] on div "​" at bounding box center [338, 416] width 12 height 14
click at [897, 416] on button "2 more" at bounding box center [892, 410] width 32 height 12
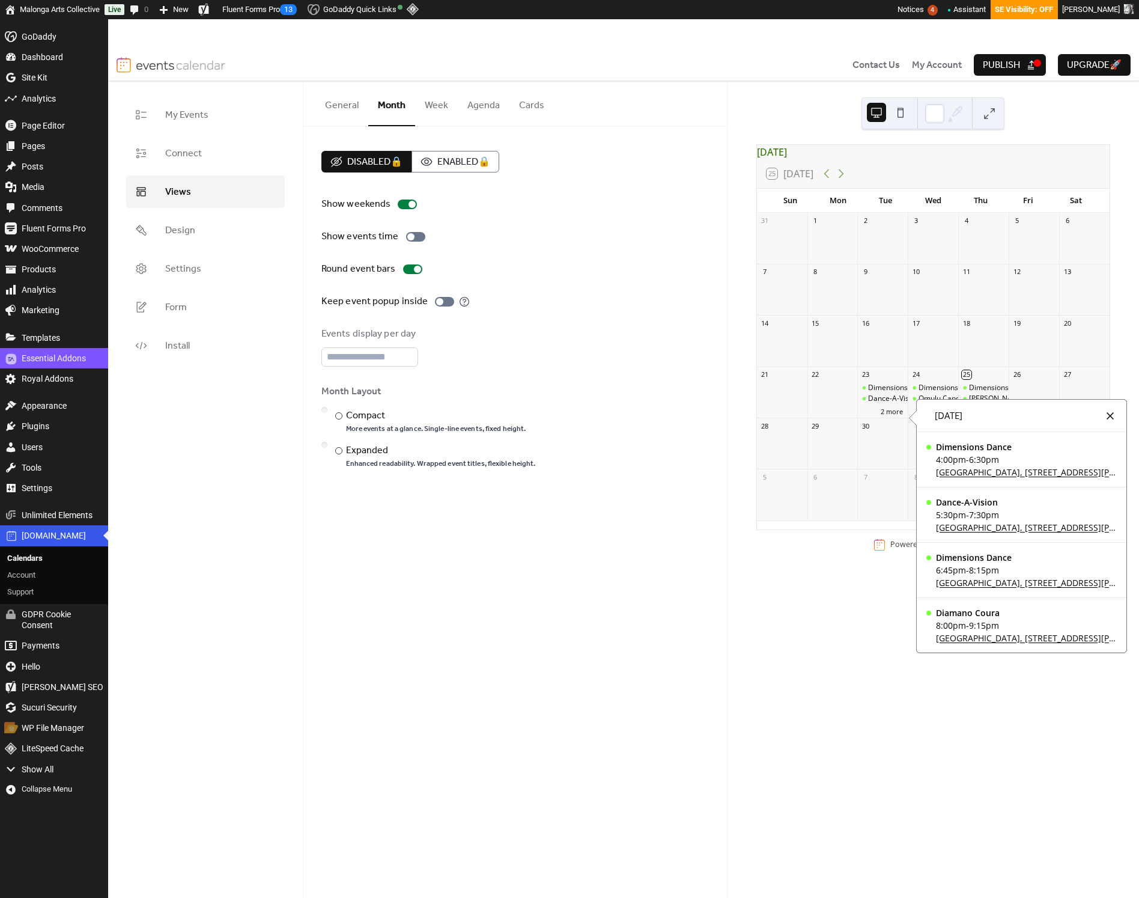
click at [1111, 412] on div at bounding box center [1110, 416] width 14 height 14
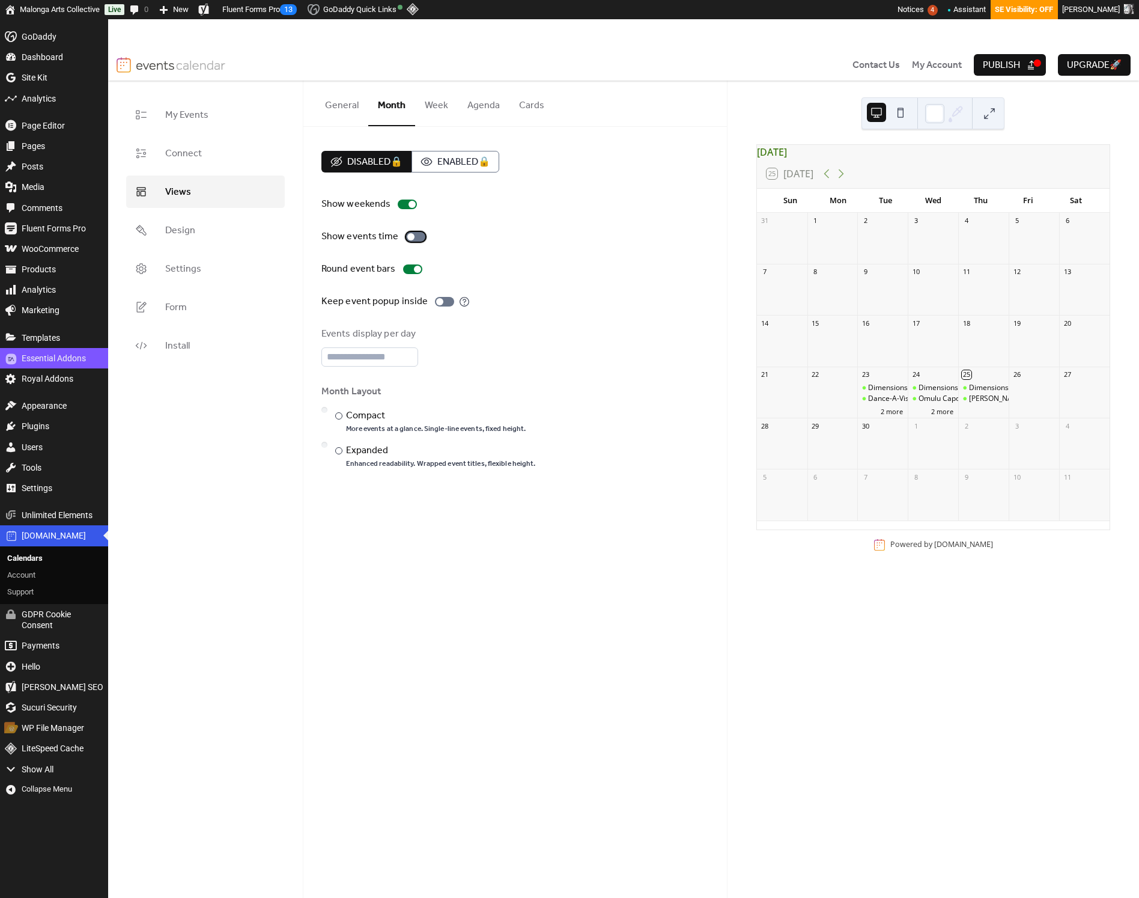
click at [417, 239] on div at bounding box center [415, 237] width 19 height 10
click at [436, 300] on div at bounding box center [439, 301] width 7 height 7
click at [889, 393] on span "4:00pm" at bounding box center [882, 388] width 28 height 10
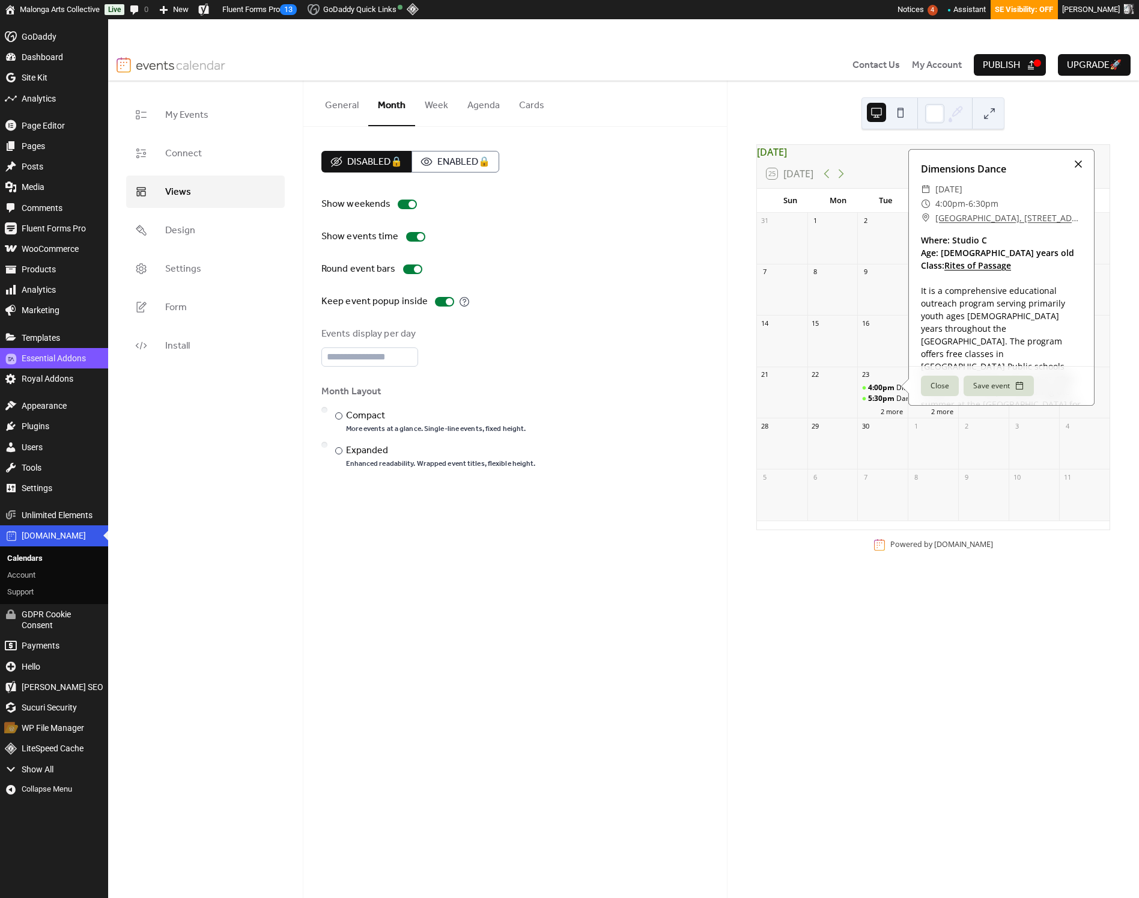
click at [1079, 169] on div at bounding box center [1078, 164] width 17 height 17
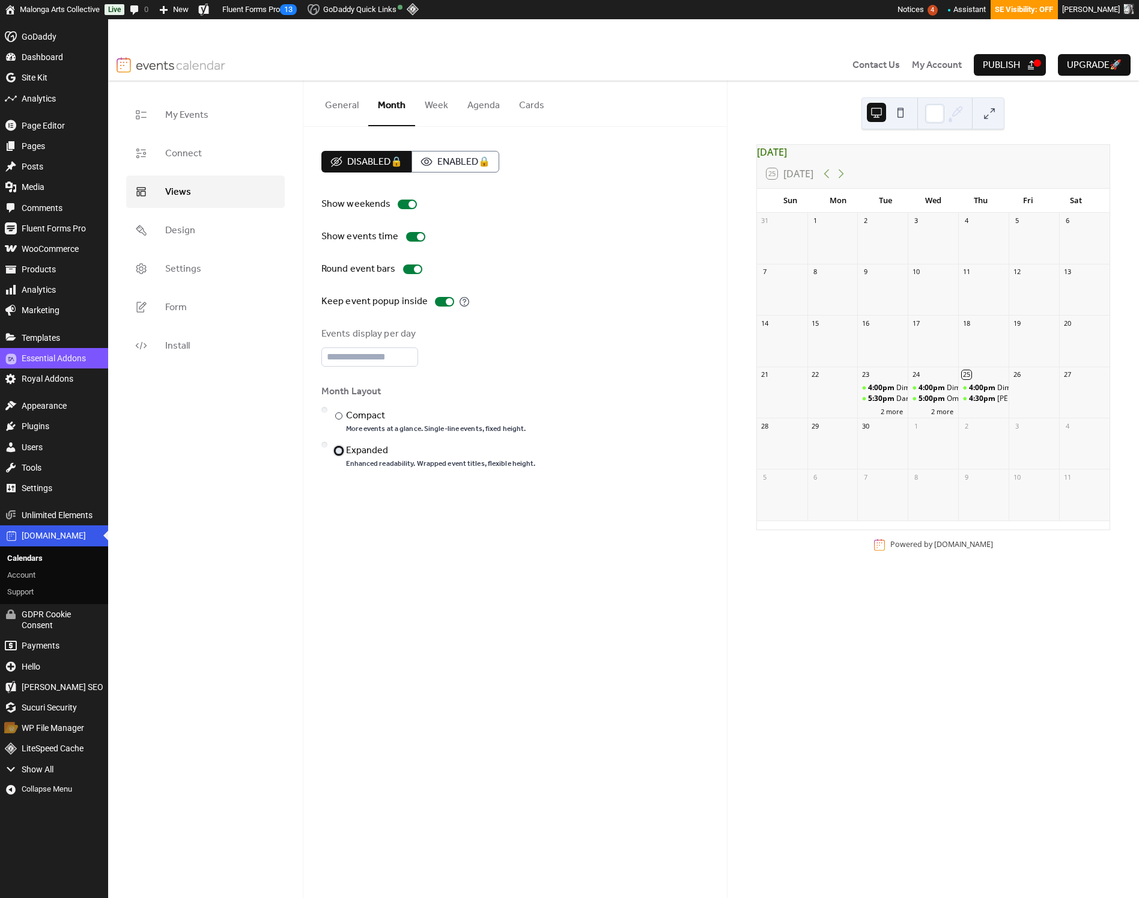
click at [342, 452] on div "​" at bounding box center [338, 451] width 12 height 14
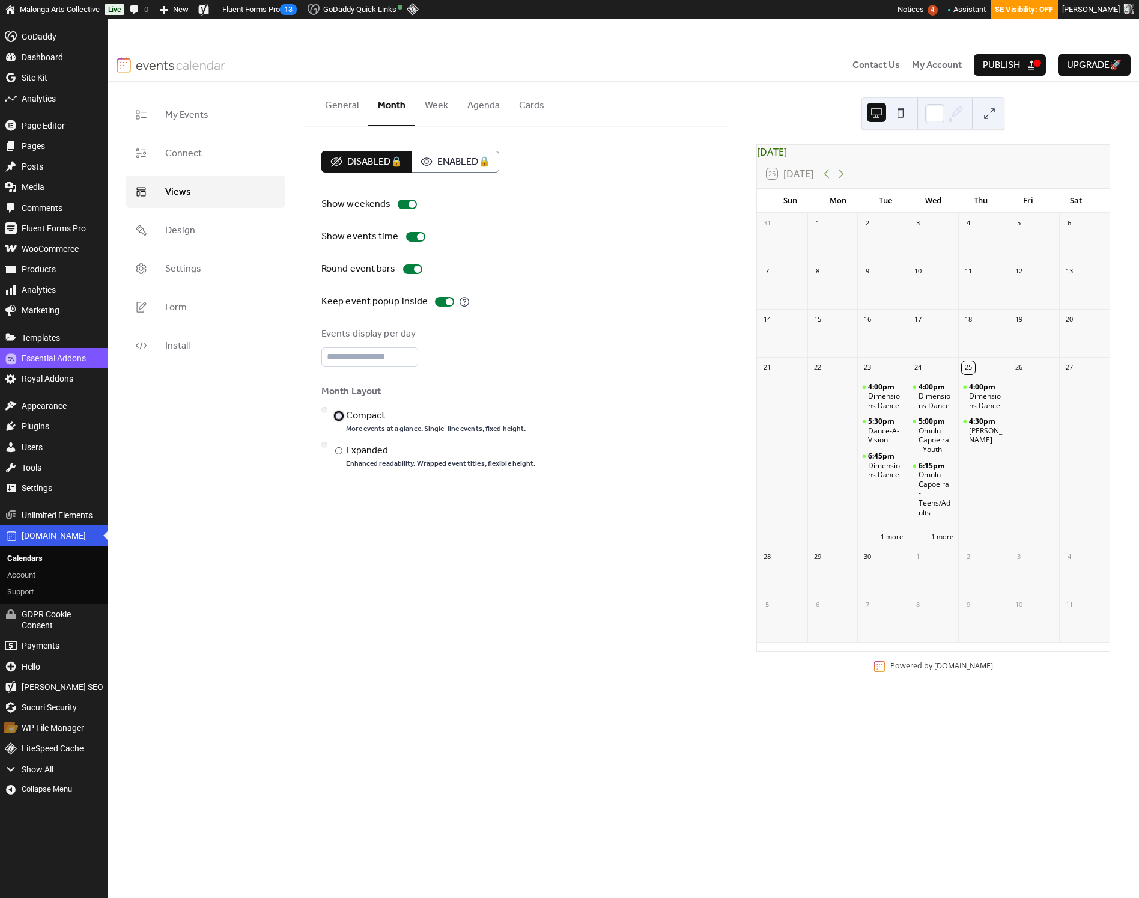
click at [343, 415] on div "​" at bounding box center [338, 416] width 12 height 14
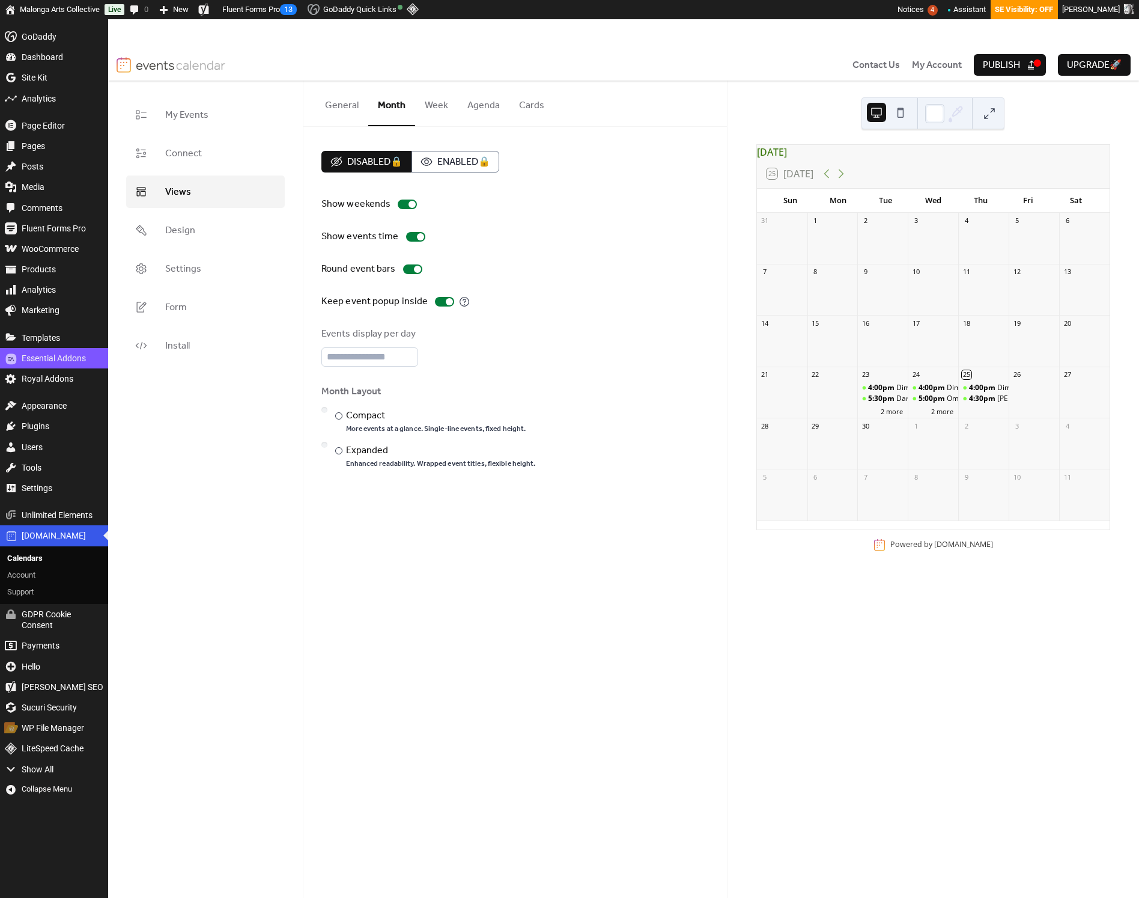
click at [517, 110] on button "Cards" at bounding box center [532, 103] width 44 height 44
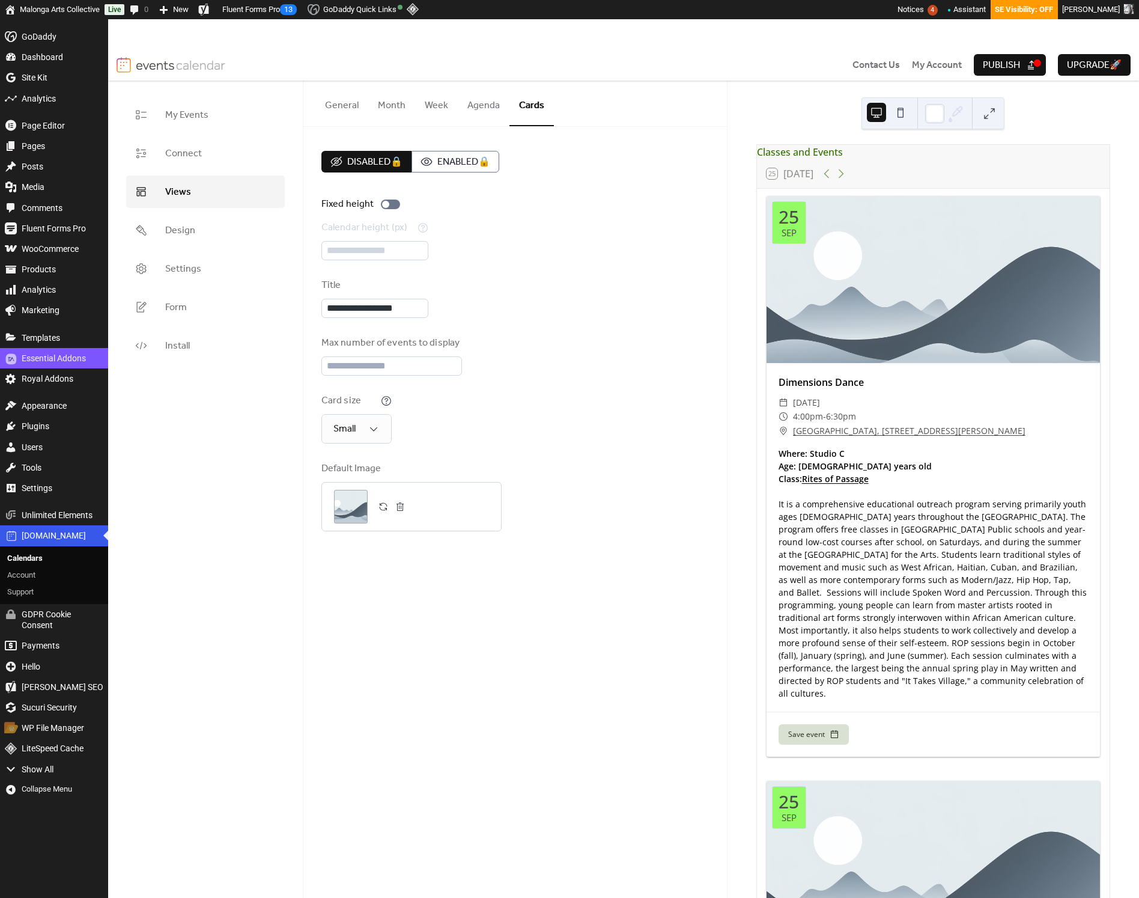
click at [337, 110] on button "General" at bounding box center [342, 103] width 53 height 44
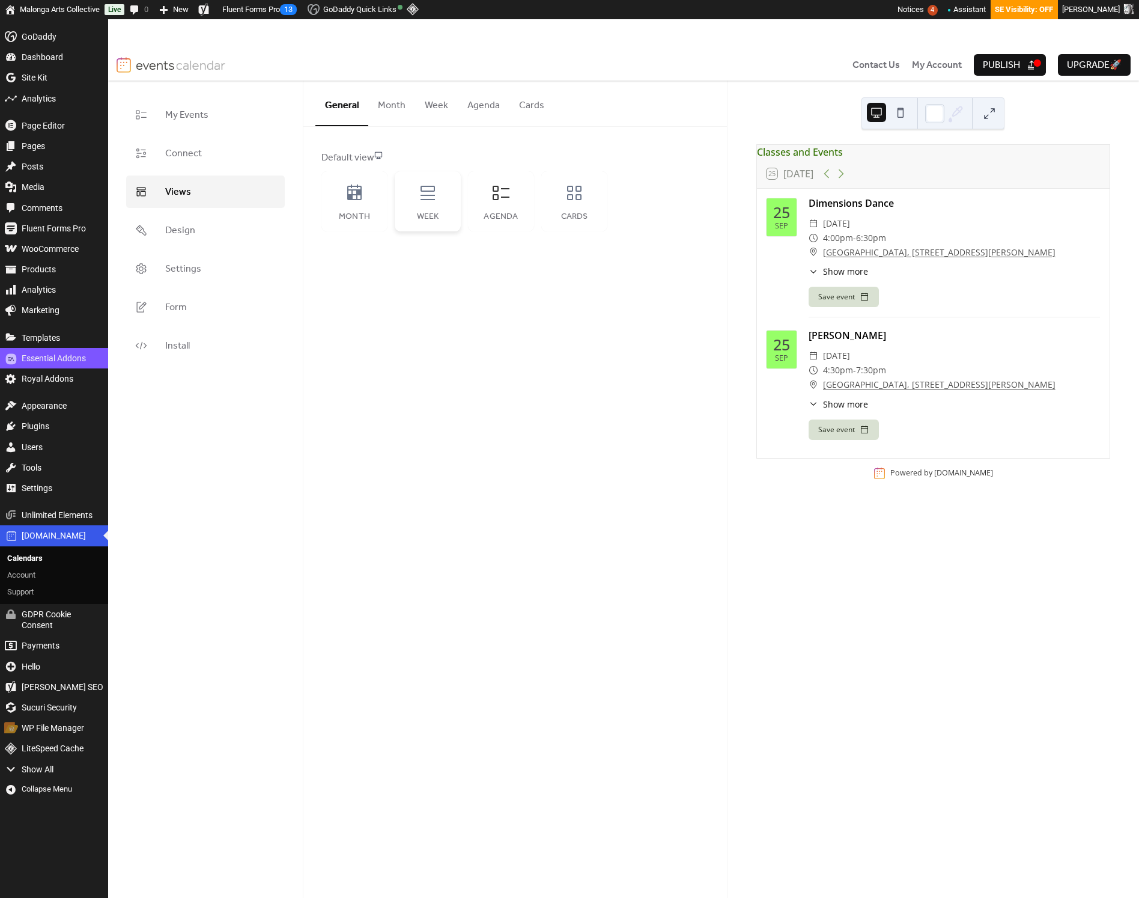
click at [428, 207] on div "Week" at bounding box center [428, 201] width 66 height 60
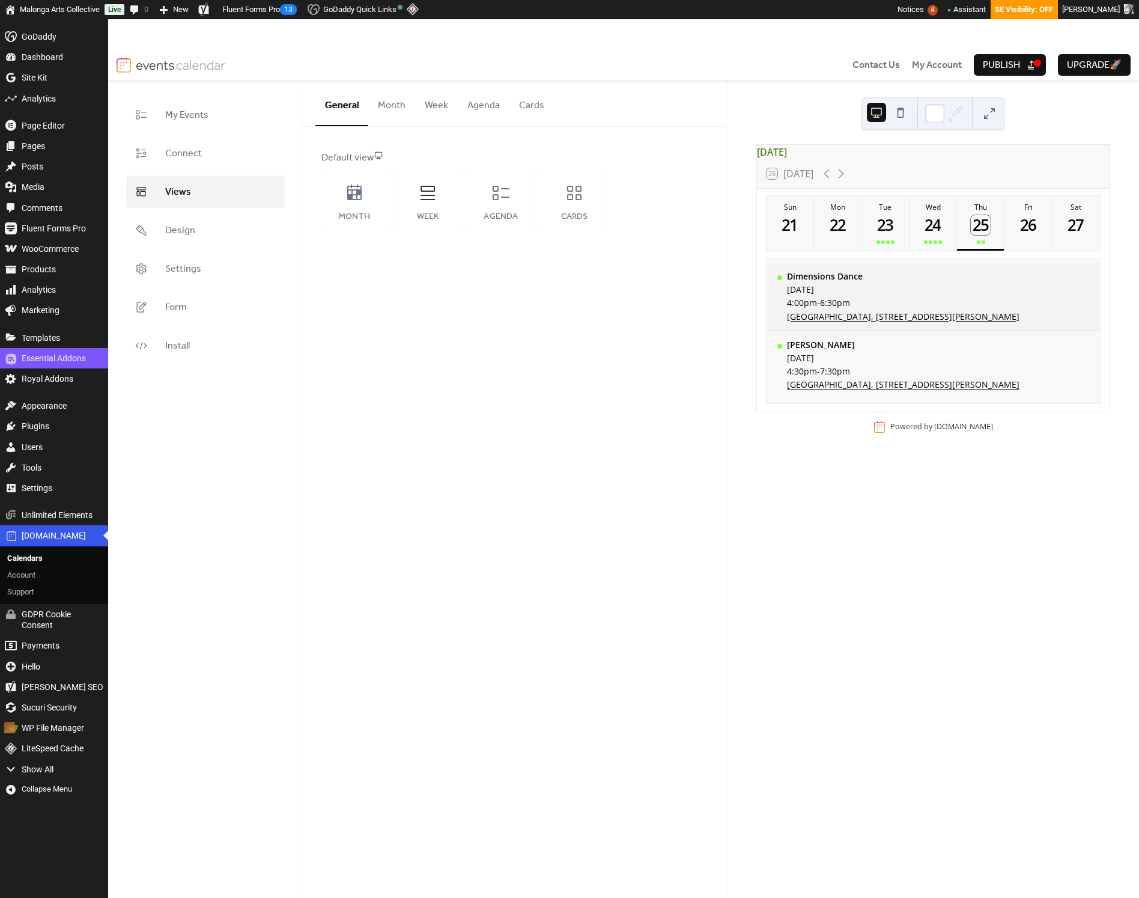
click at [989, 295] on div "[DATE]" at bounding box center [903, 289] width 233 height 11
click at [421, 107] on button "Week" at bounding box center [436, 103] width 43 height 44
click at [382, 205] on div at bounding box center [385, 204] width 7 height 7
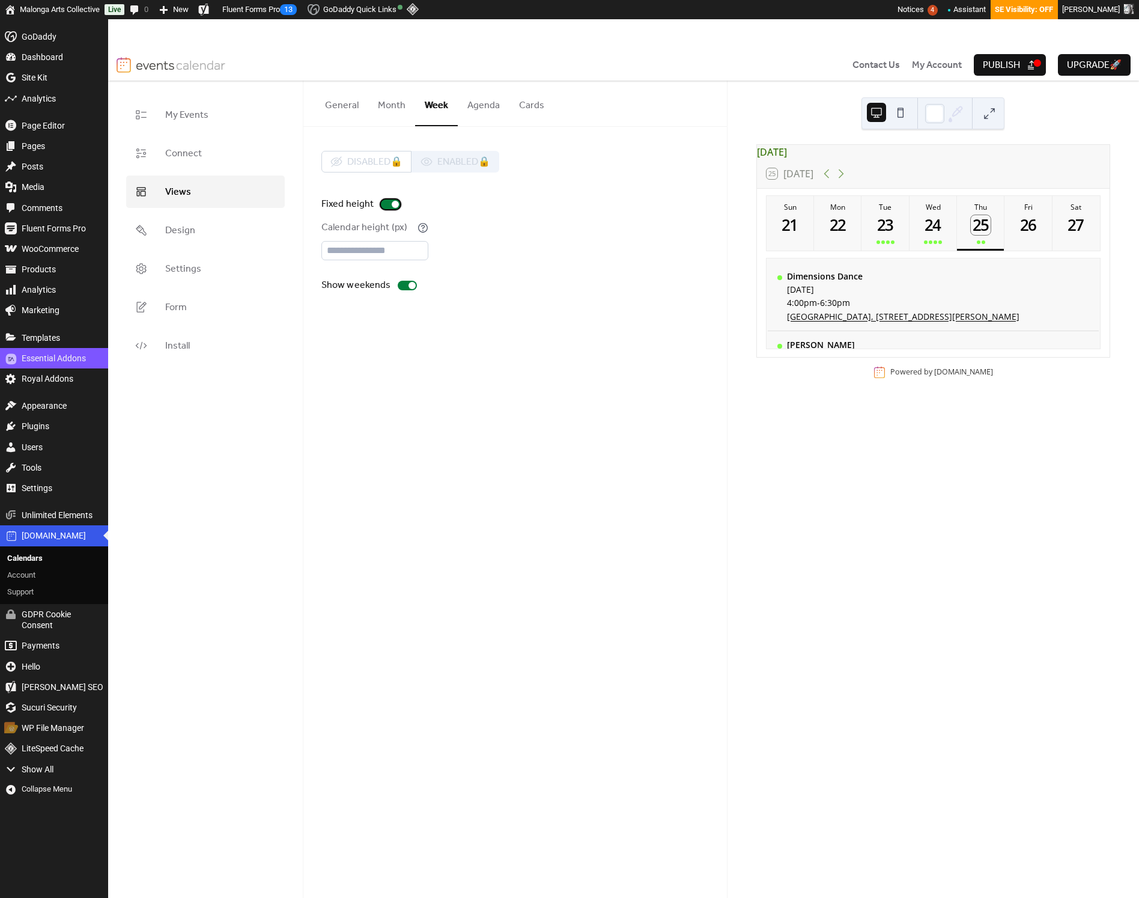
click at [382, 205] on div at bounding box center [390, 205] width 19 height 10
click at [382, 205] on div at bounding box center [385, 204] width 7 height 7
click at [382, 205] on div at bounding box center [390, 205] width 19 height 10
click at [373, 105] on button "Month" at bounding box center [391, 103] width 47 height 44
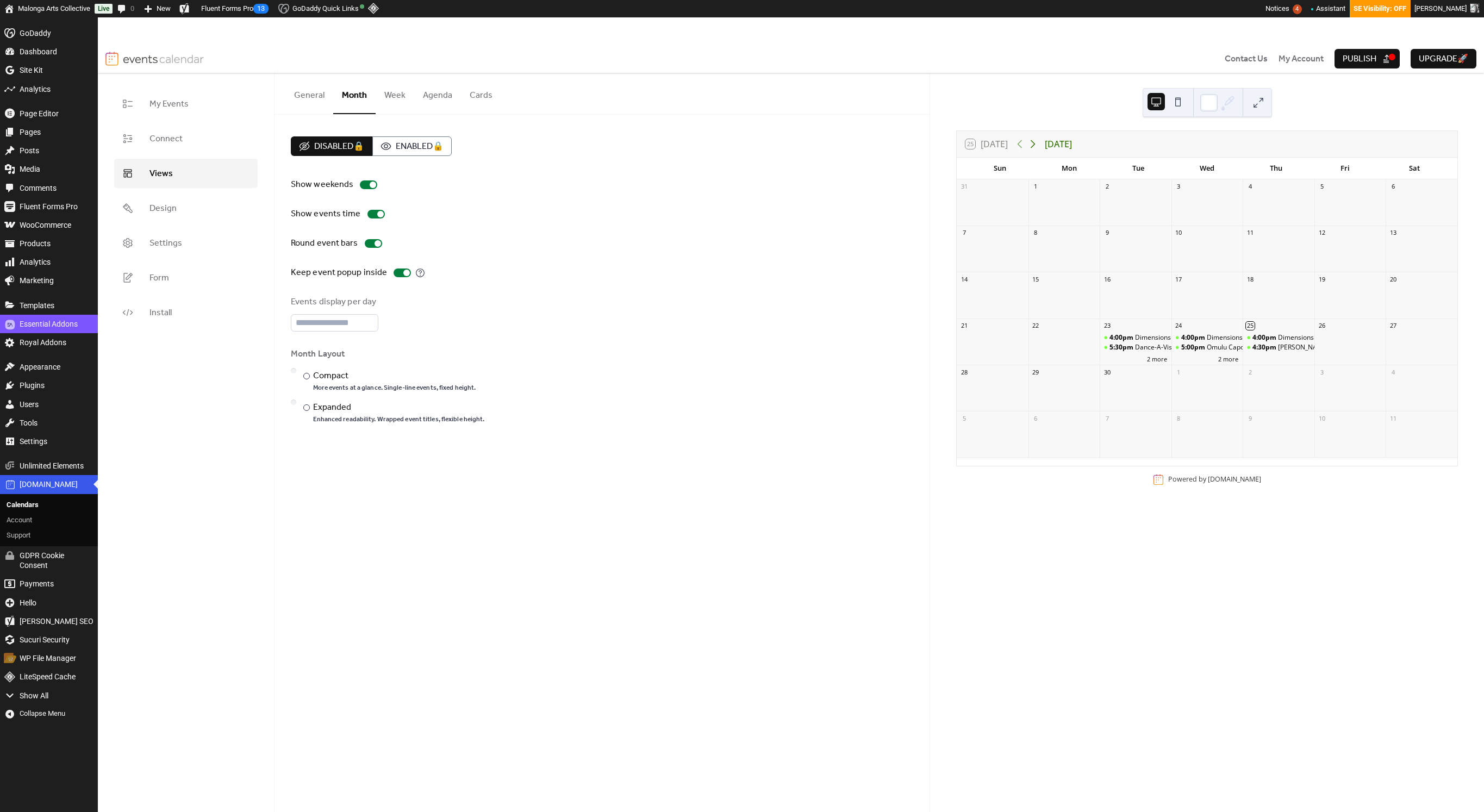
click at [1030, 145] on icon at bounding box center [1033, 144] width 13 height 13
click at [1022, 146] on icon at bounding box center [1019, 144] width 13 height 13
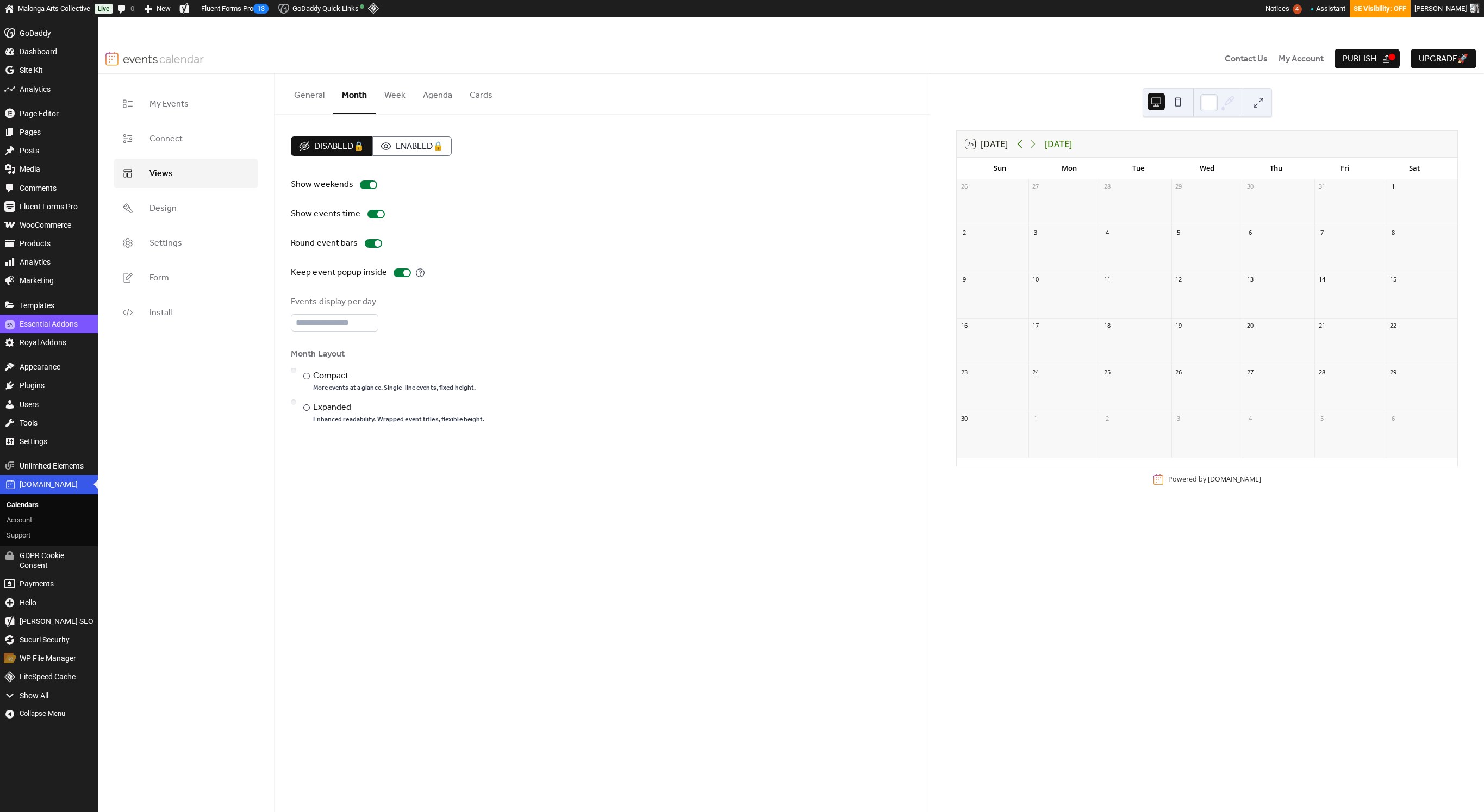
click at [1022, 146] on icon at bounding box center [1019, 144] width 13 height 13
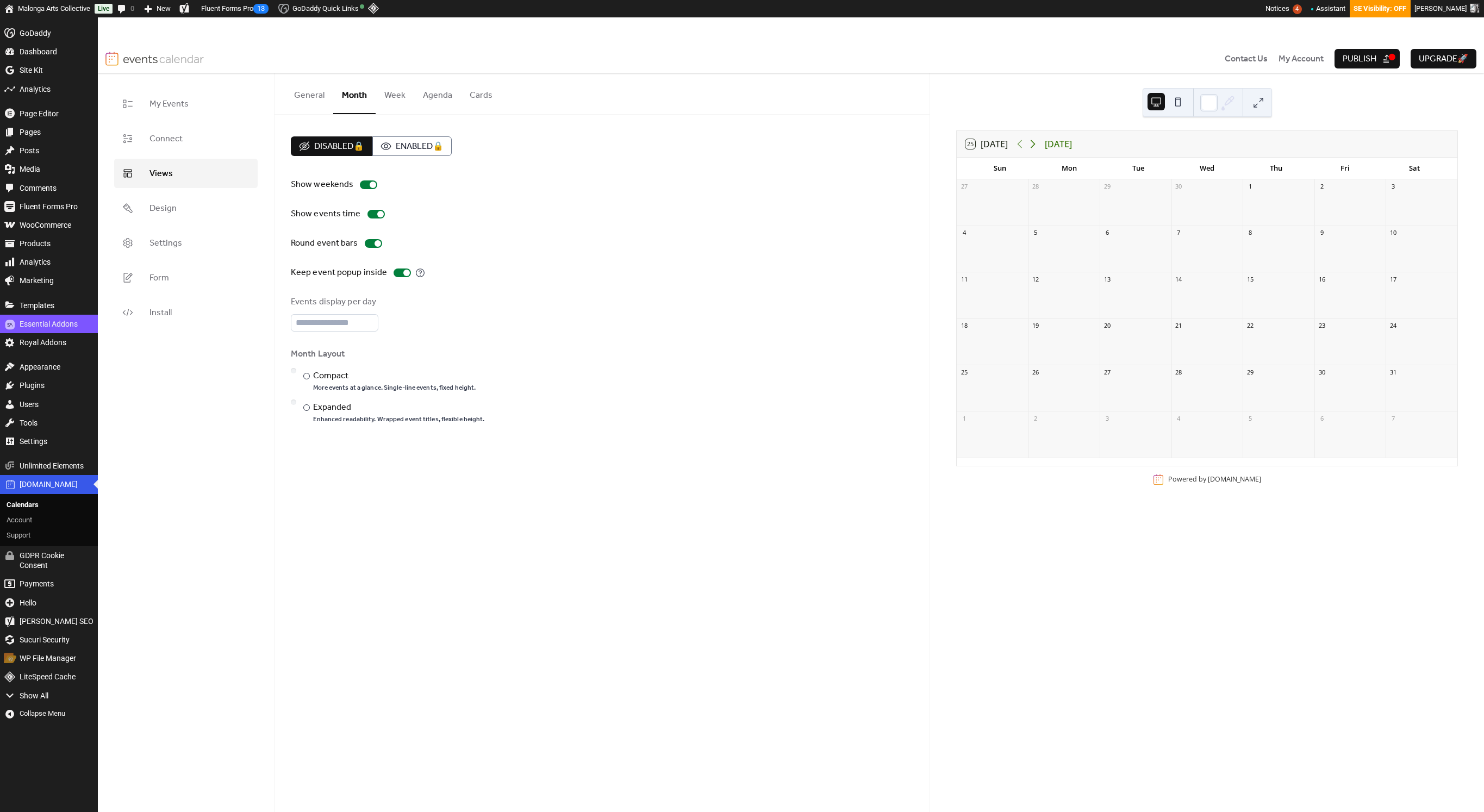
click at [1030, 144] on icon at bounding box center [1033, 144] width 13 height 13
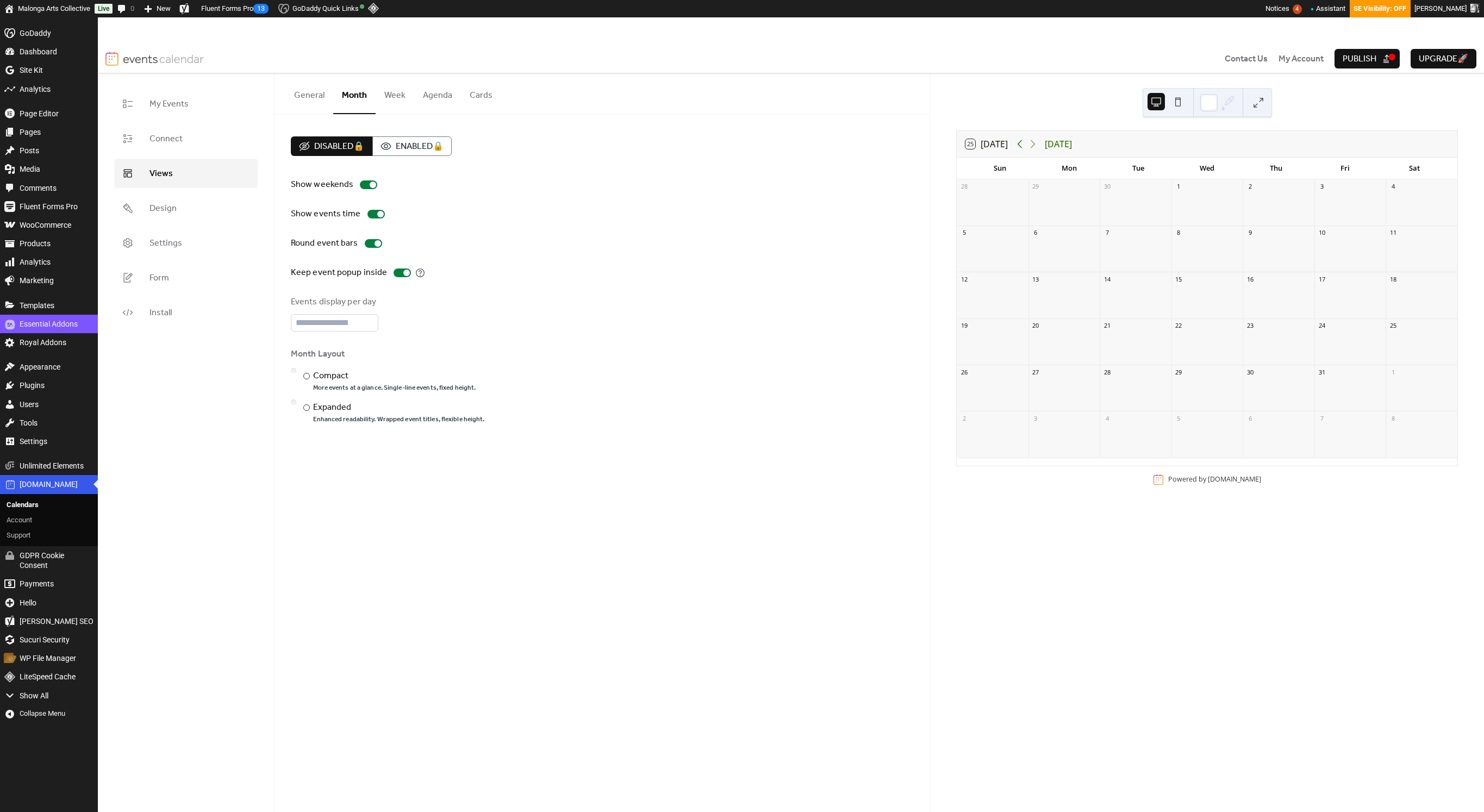
click at [1023, 146] on icon at bounding box center [1019, 144] width 13 height 13
click at [995, 146] on div "25 Today" at bounding box center [986, 144] width 43 height 10
click at [205, 104] on link "My Events" at bounding box center [185, 104] width 144 height 29
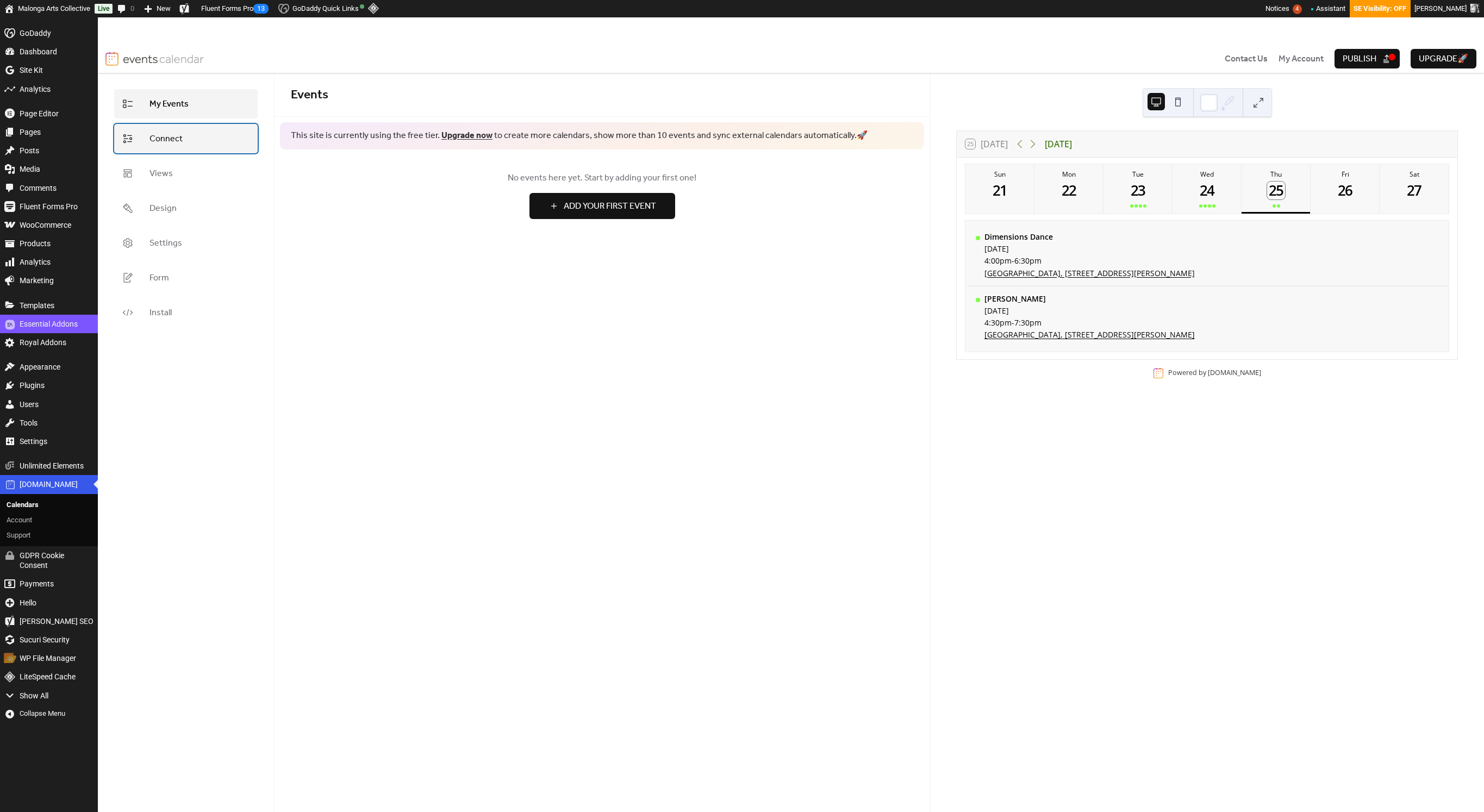
click at [203, 124] on link "Connect" at bounding box center [185, 138] width 144 height 29
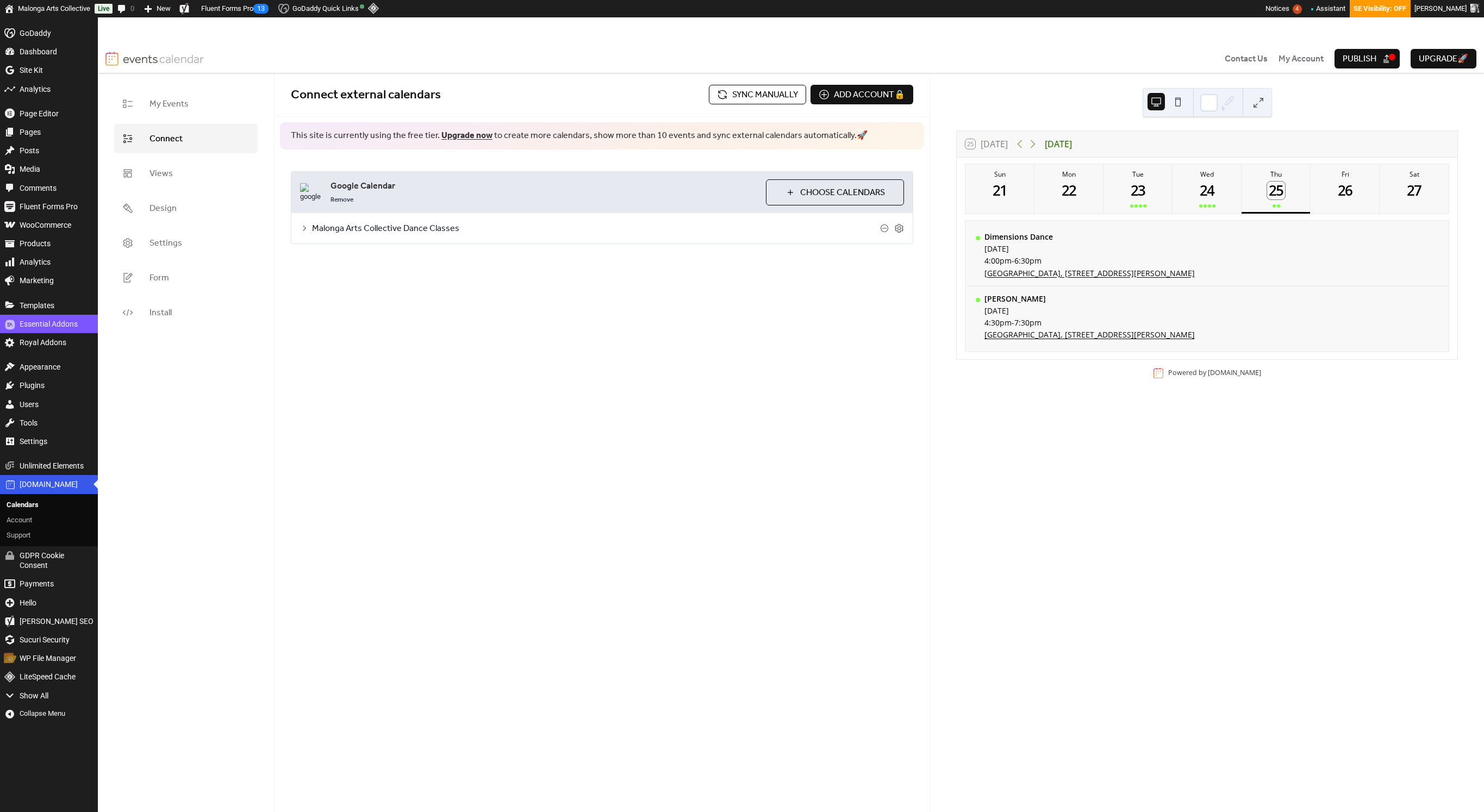
click at [312, 229] on span "Malonga Arts Collective Dance Classes" at bounding box center [596, 229] width 568 height 13
click at [382, 290] on div at bounding box center [382, 291] width 17 height 9
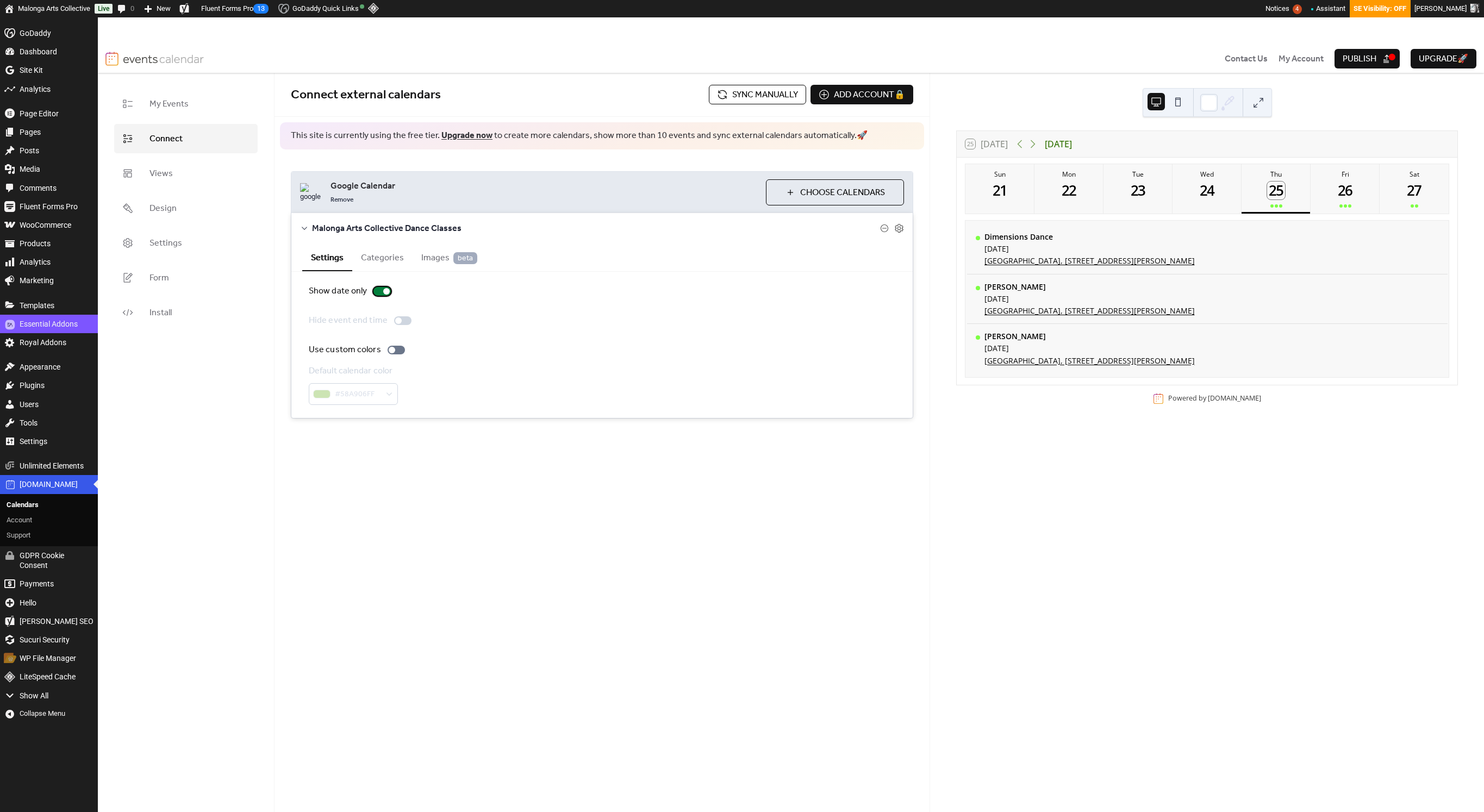
click at [382, 291] on div at bounding box center [382, 291] width 17 height 9
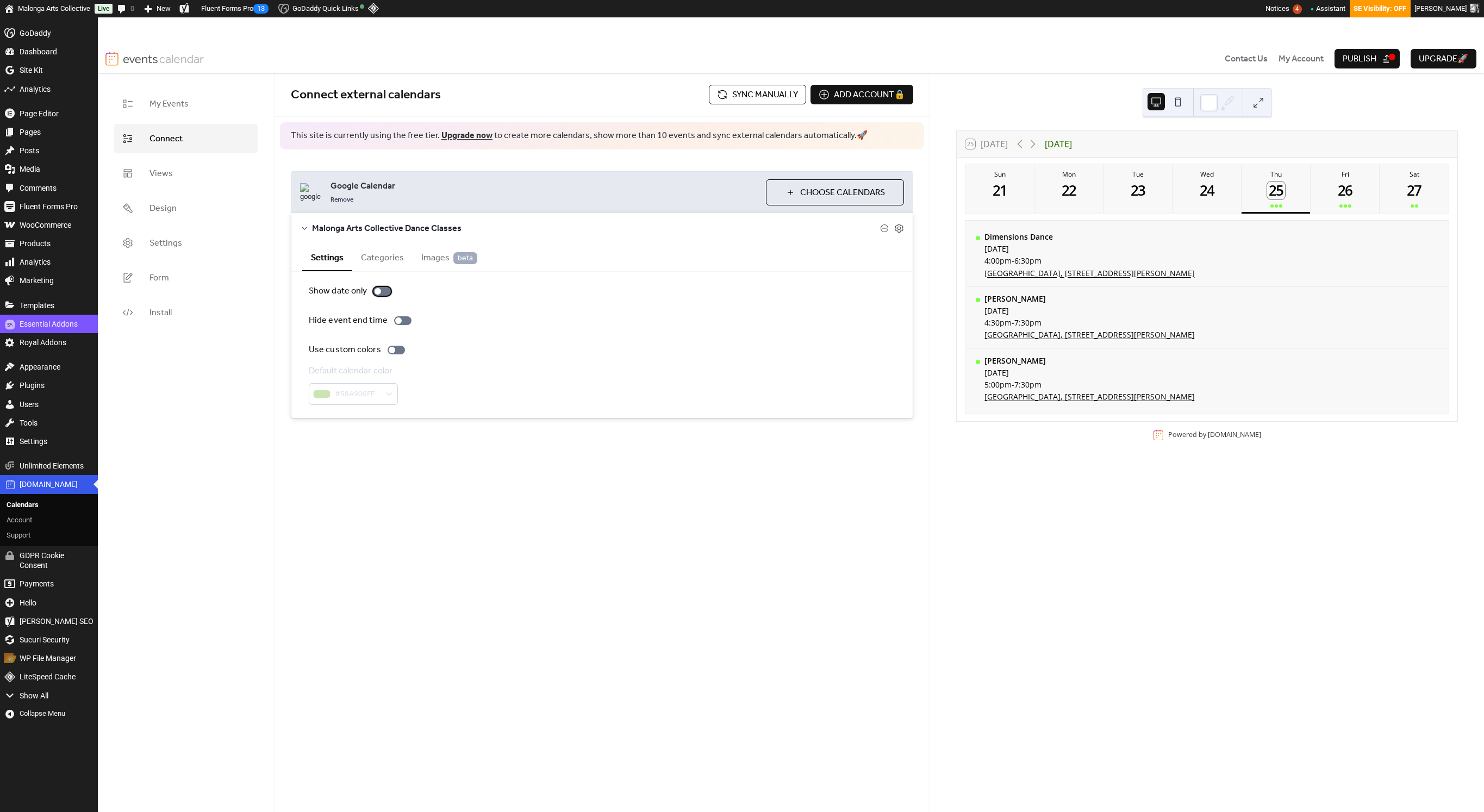
click at [382, 291] on div at bounding box center [382, 291] width 17 height 9
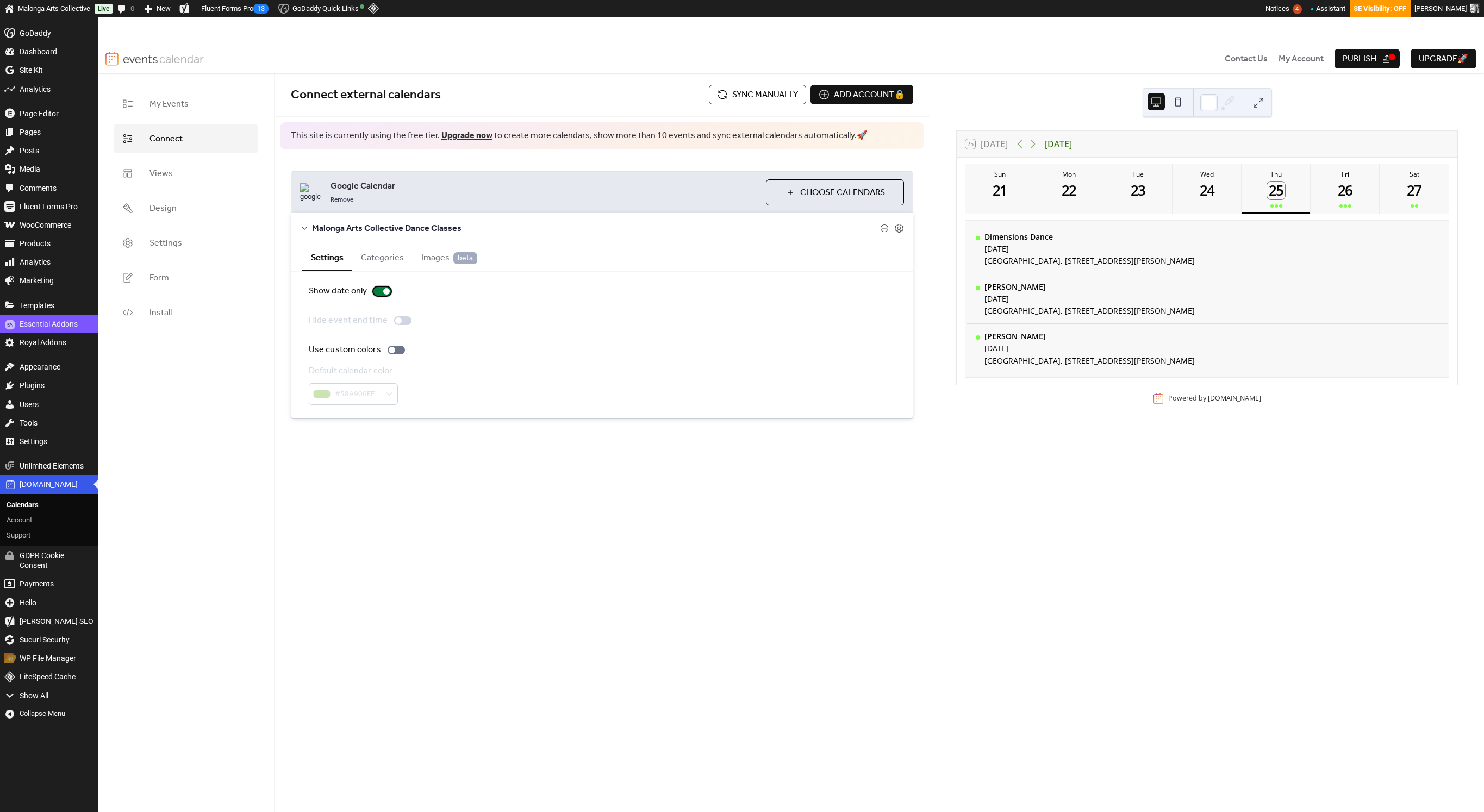
click at [382, 291] on div at bounding box center [382, 291] width 17 height 9
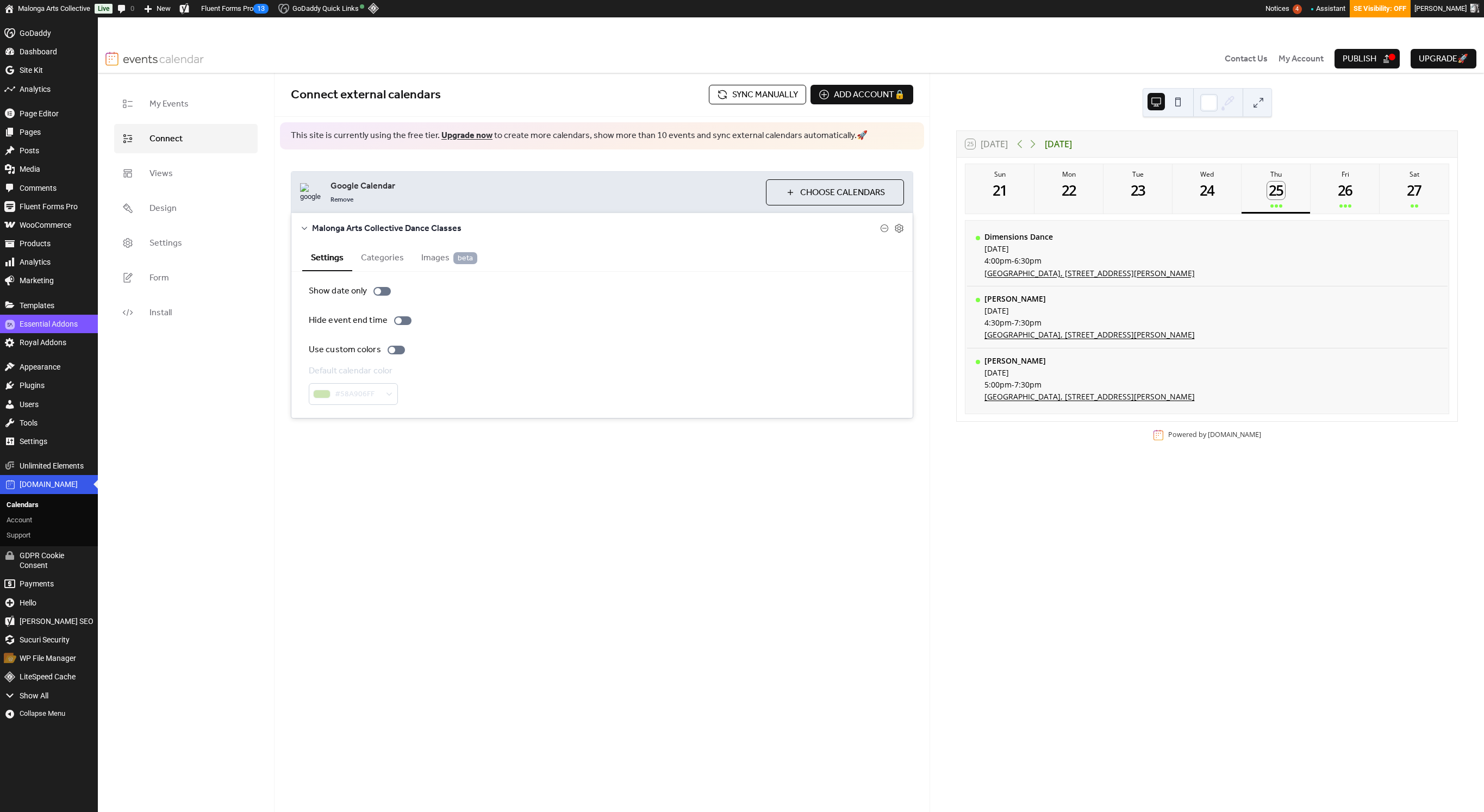
click at [387, 261] on button "Categories" at bounding box center [382, 256] width 61 height 26
click at [412, 259] on button "Images beta" at bounding box center [449, 256] width 73 height 26
click at [205, 169] on link "Views" at bounding box center [185, 173] width 144 height 29
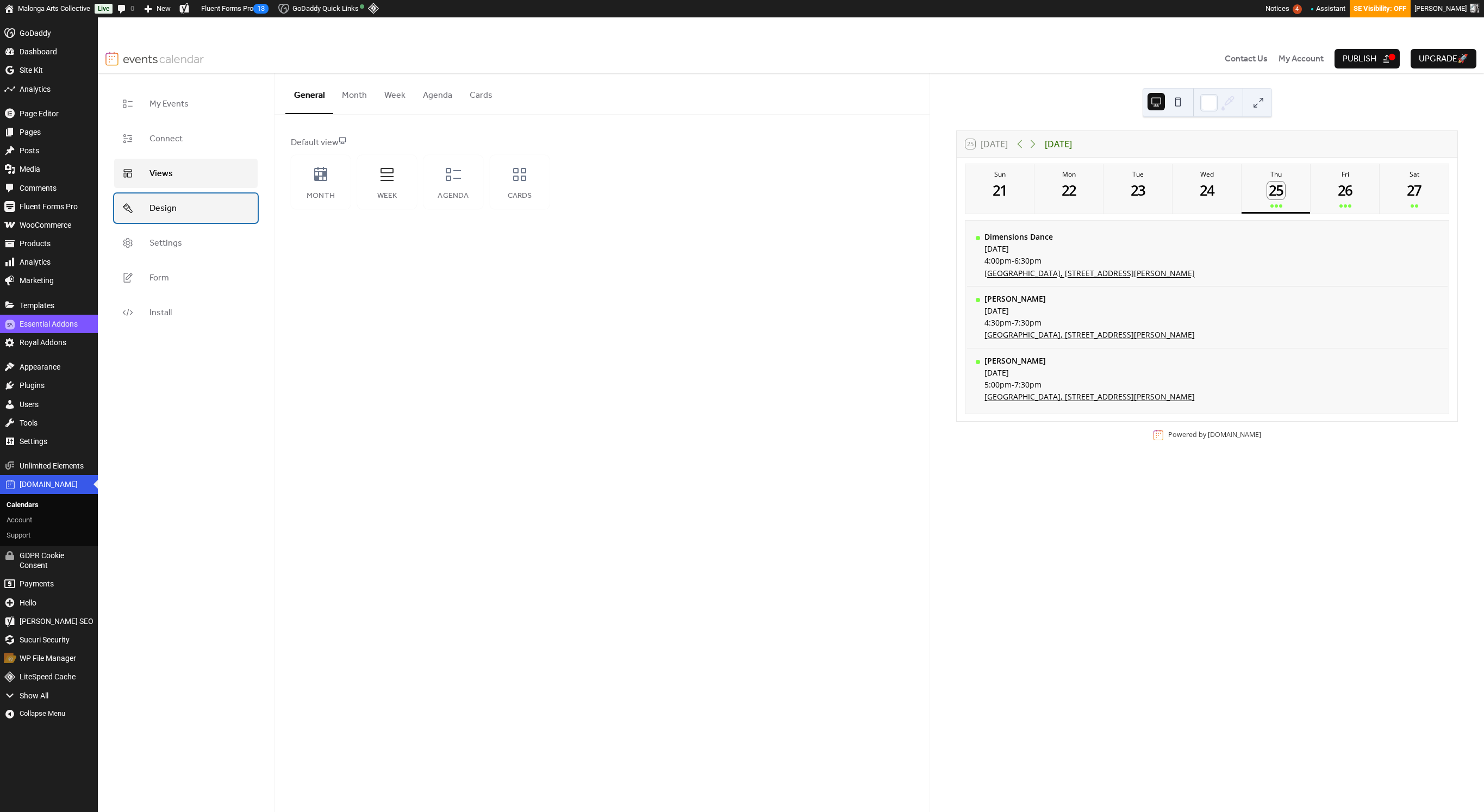
click at [203, 207] on link "Design" at bounding box center [185, 208] width 144 height 29
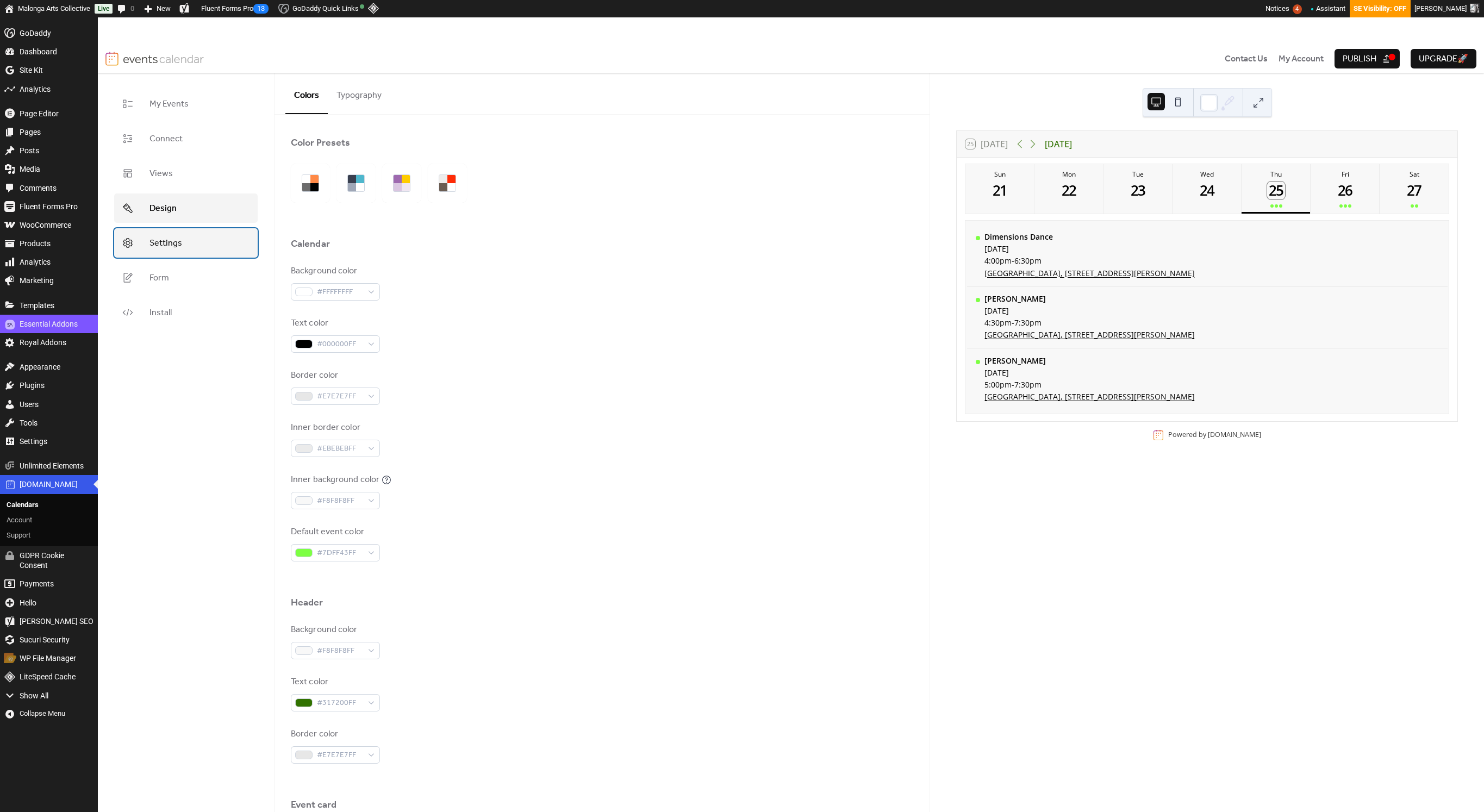
click at [205, 250] on link "Settings" at bounding box center [185, 242] width 144 height 29
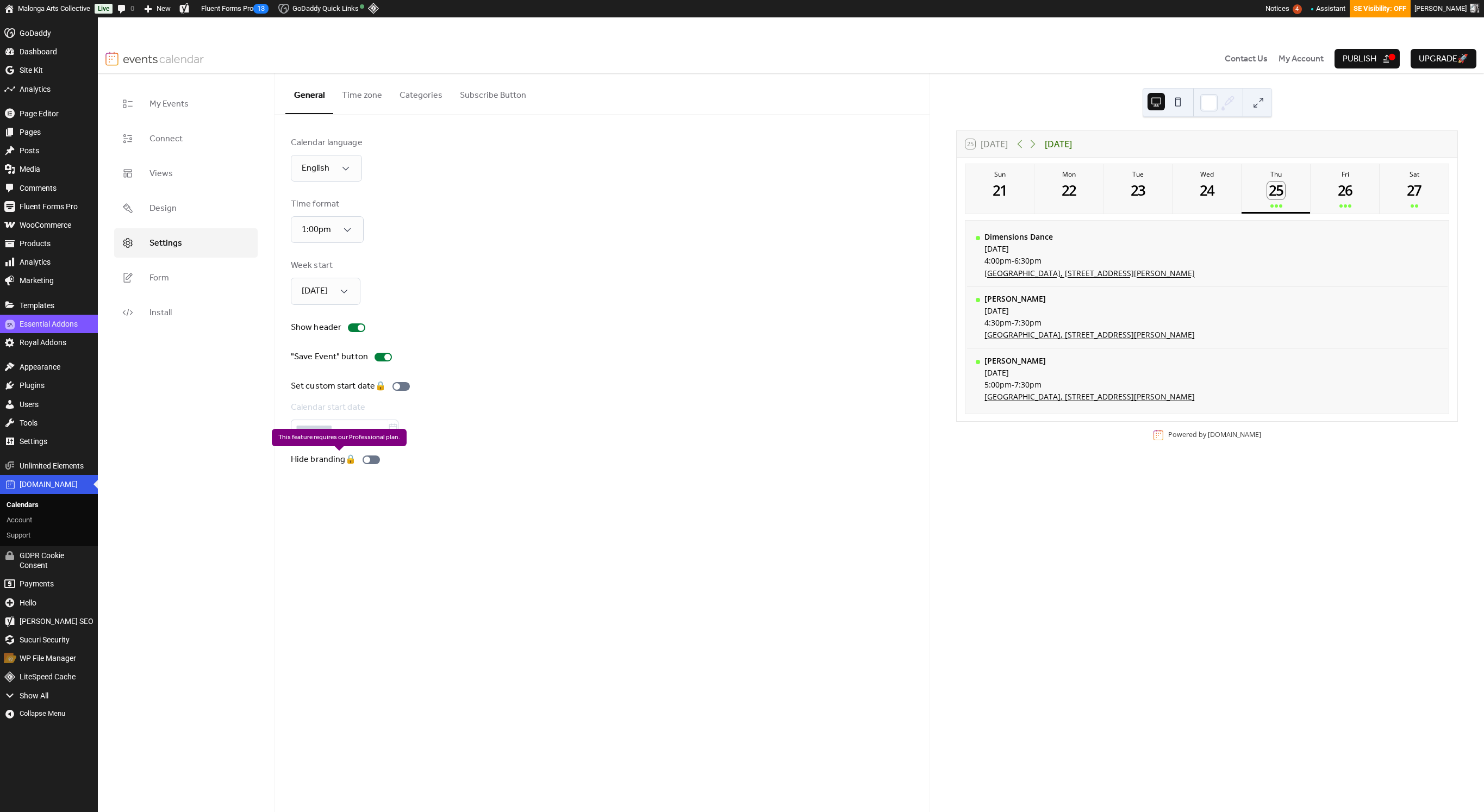
click at [367, 459] on div "Hide branding 🔒" at bounding box center [337, 459] width 93 height 13
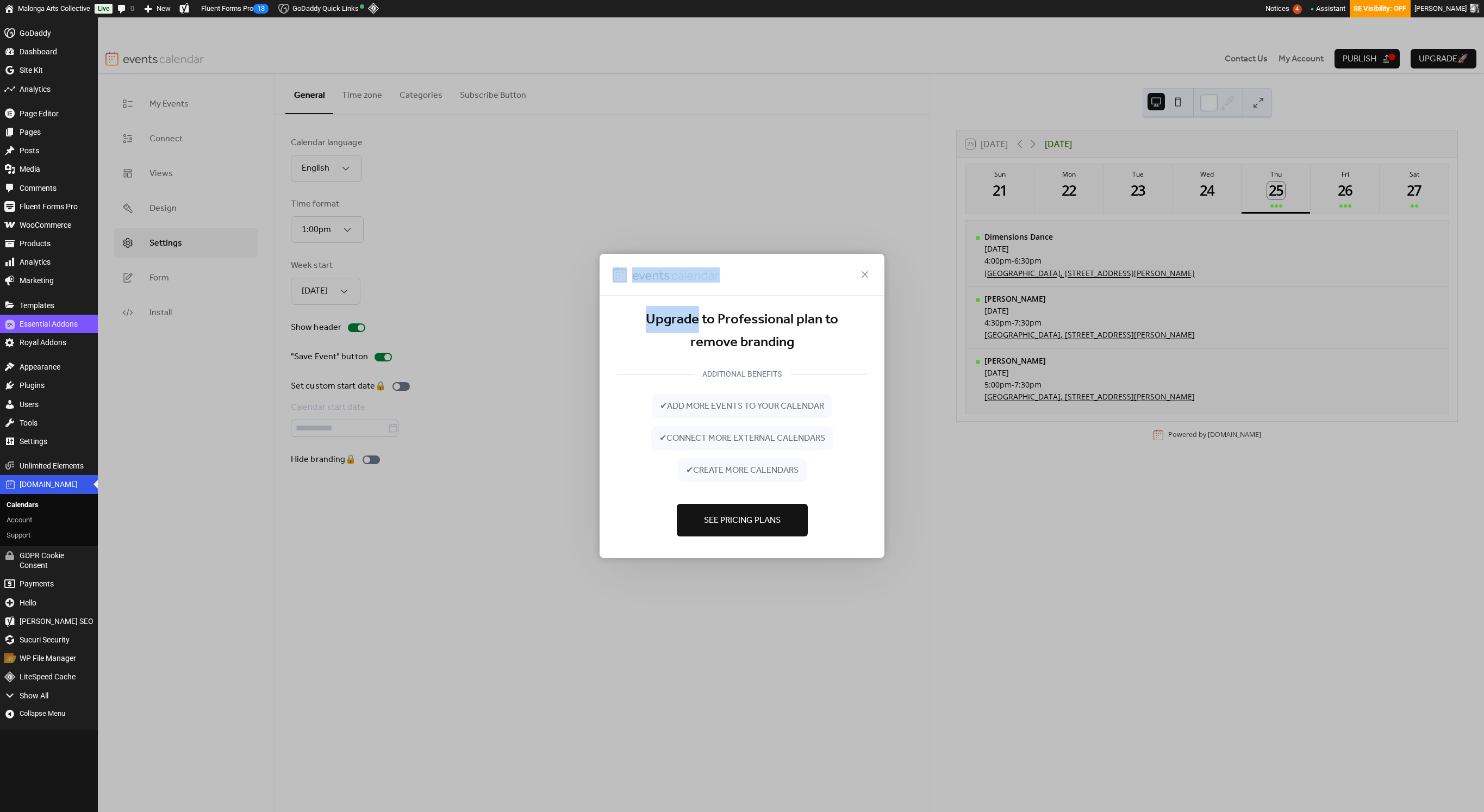
click at [367, 459] on div "Upgrade to Professional plan to remove branding ADDITIONAL BENEFITS ✔ add more …" at bounding box center [742, 406] width 1484 height 812
click at [859, 271] on icon at bounding box center [865, 274] width 13 height 13
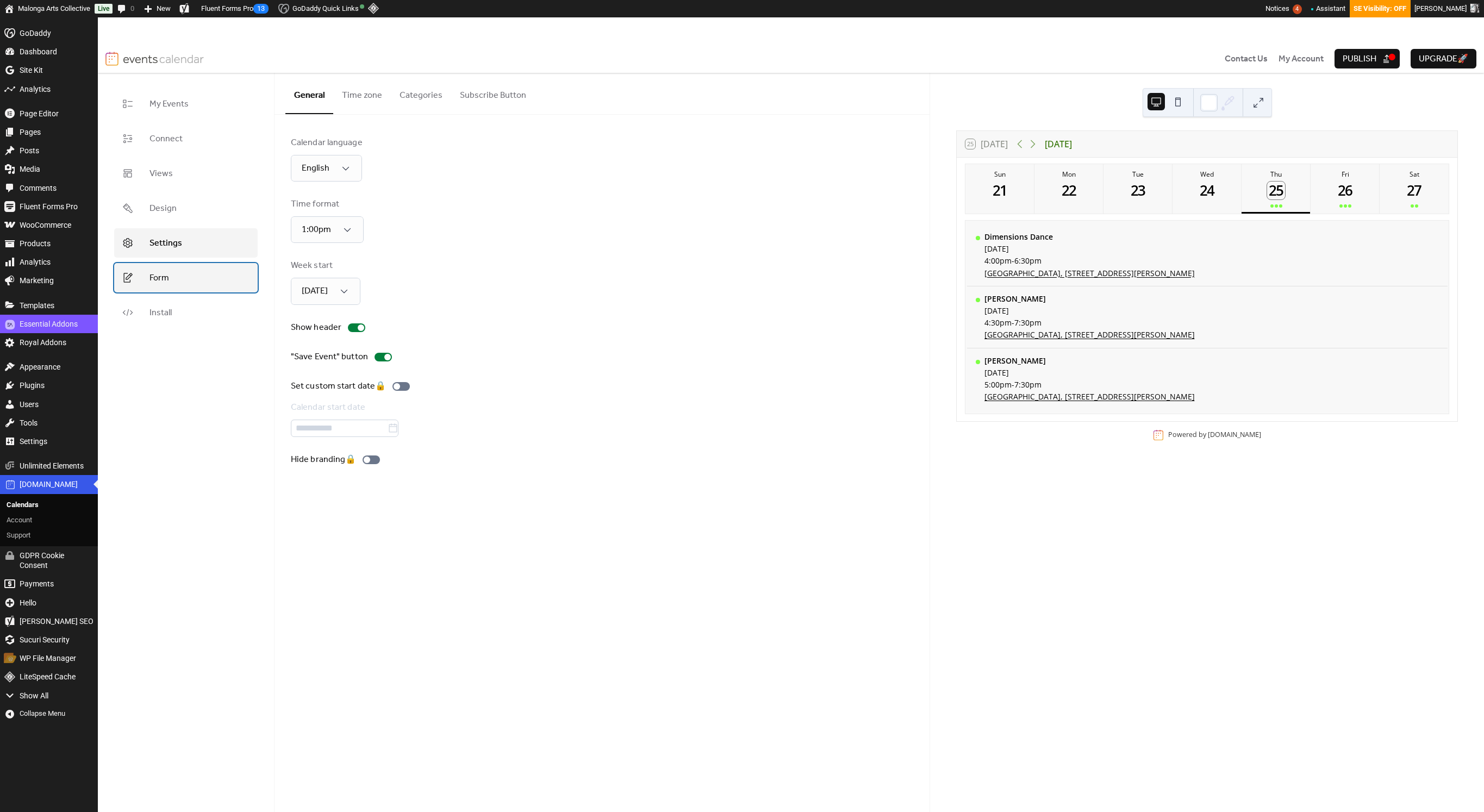
click at [182, 273] on link "Form" at bounding box center [185, 278] width 144 height 29
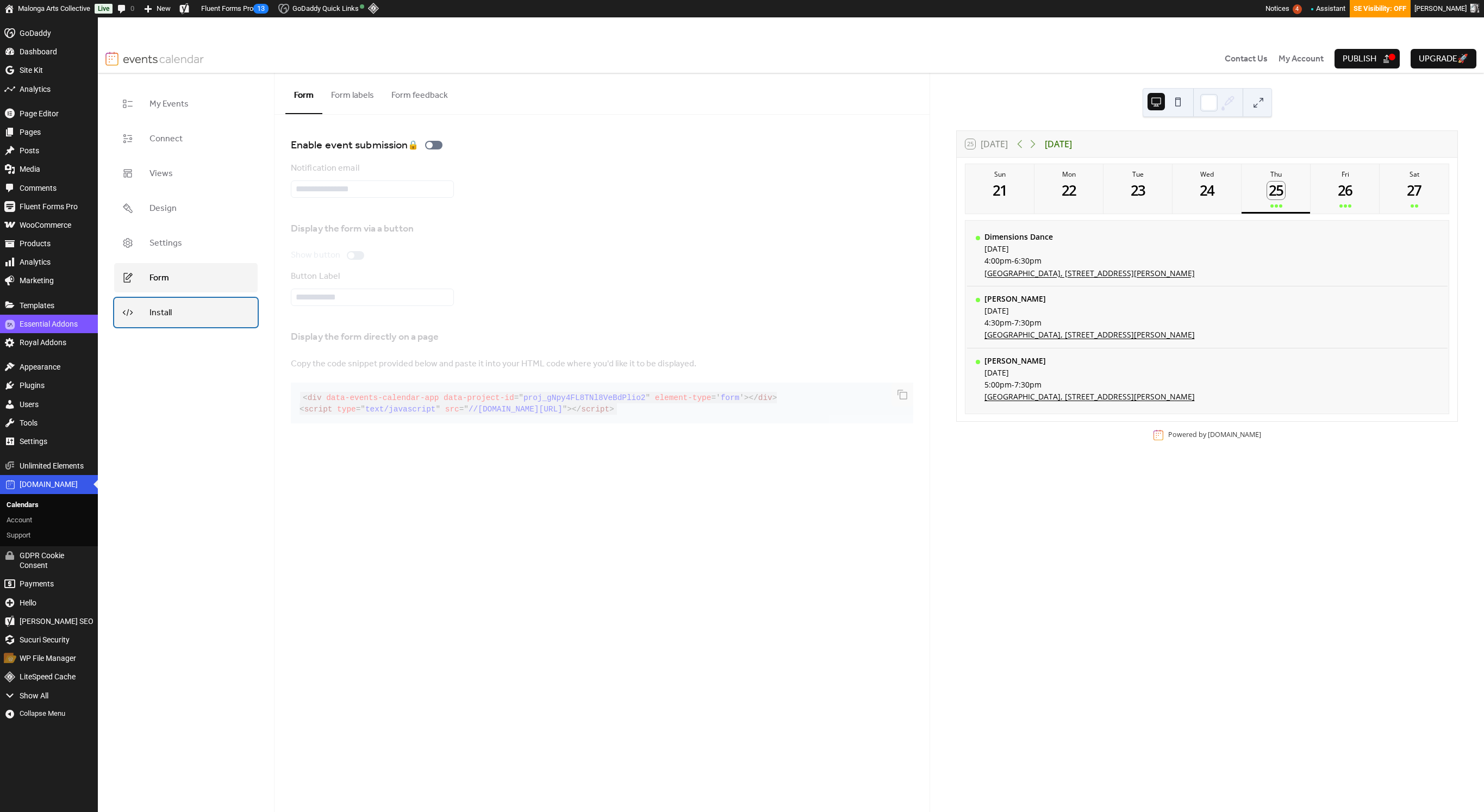
click at [190, 306] on link "Install" at bounding box center [185, 312] width 144 height 29
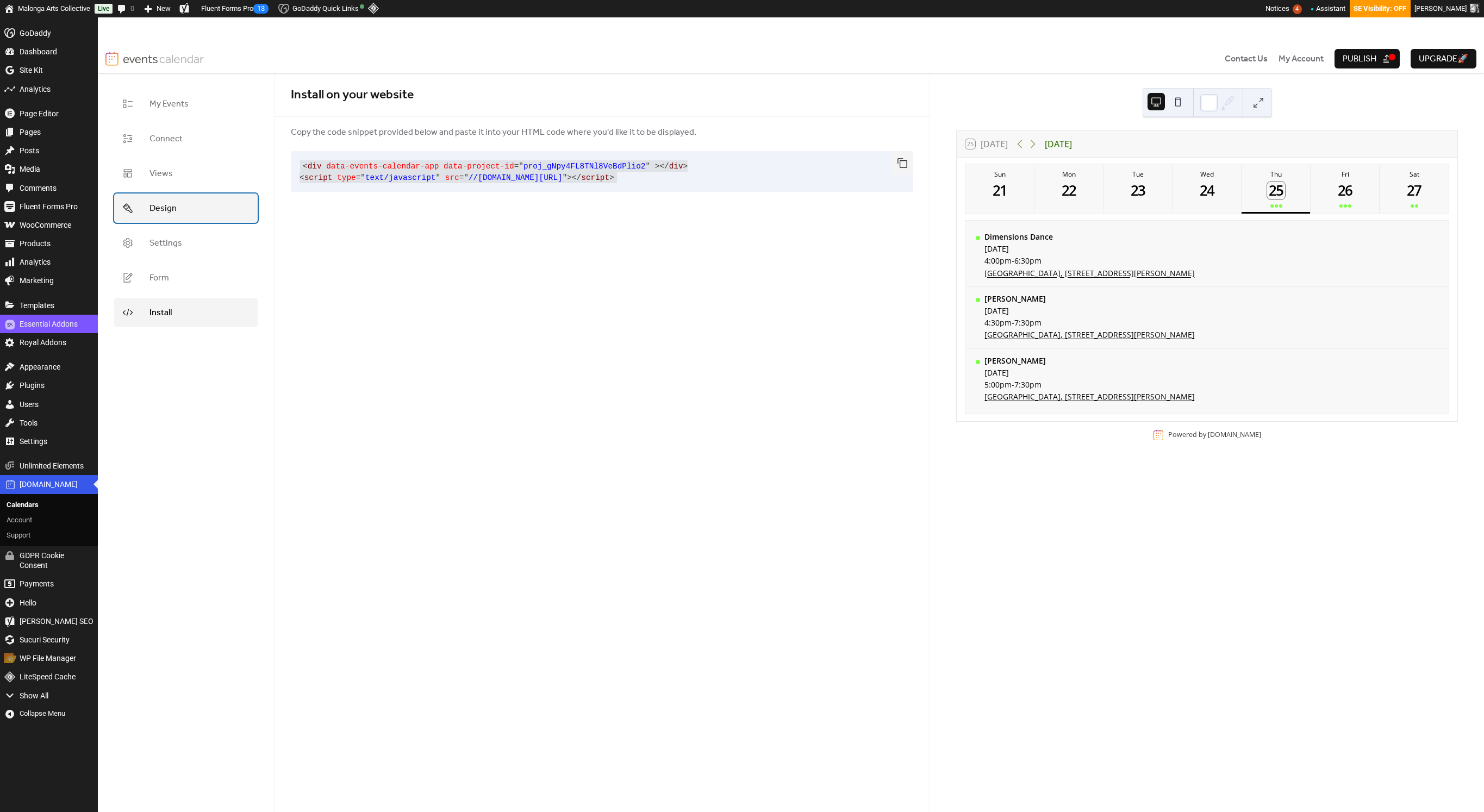
click at [192, 209] on link "Design" at bounding box center [185, 208] width 144 height 29
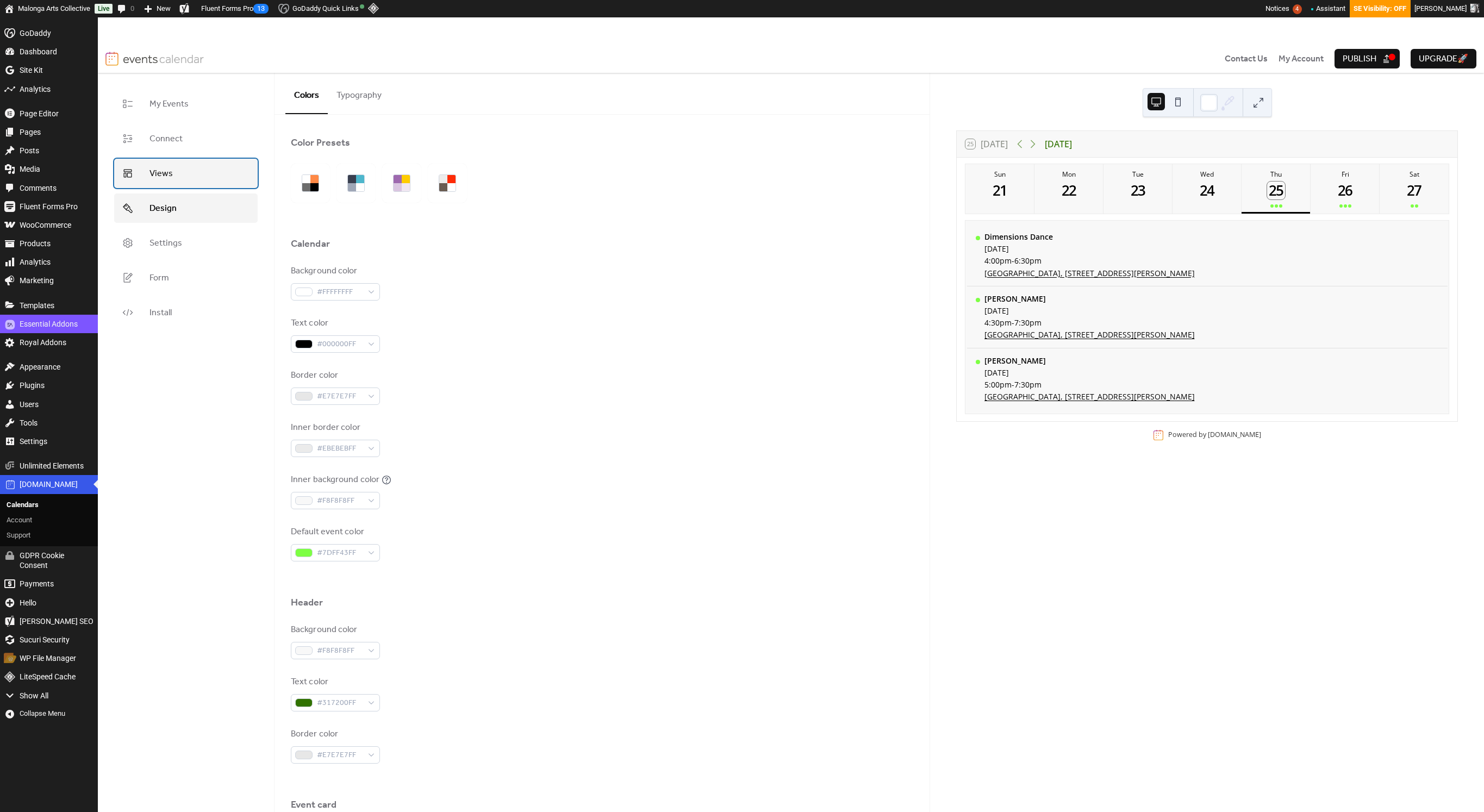
click at [194, 184] on link "Views" at bounding box center [185, 173] width 144 height 29
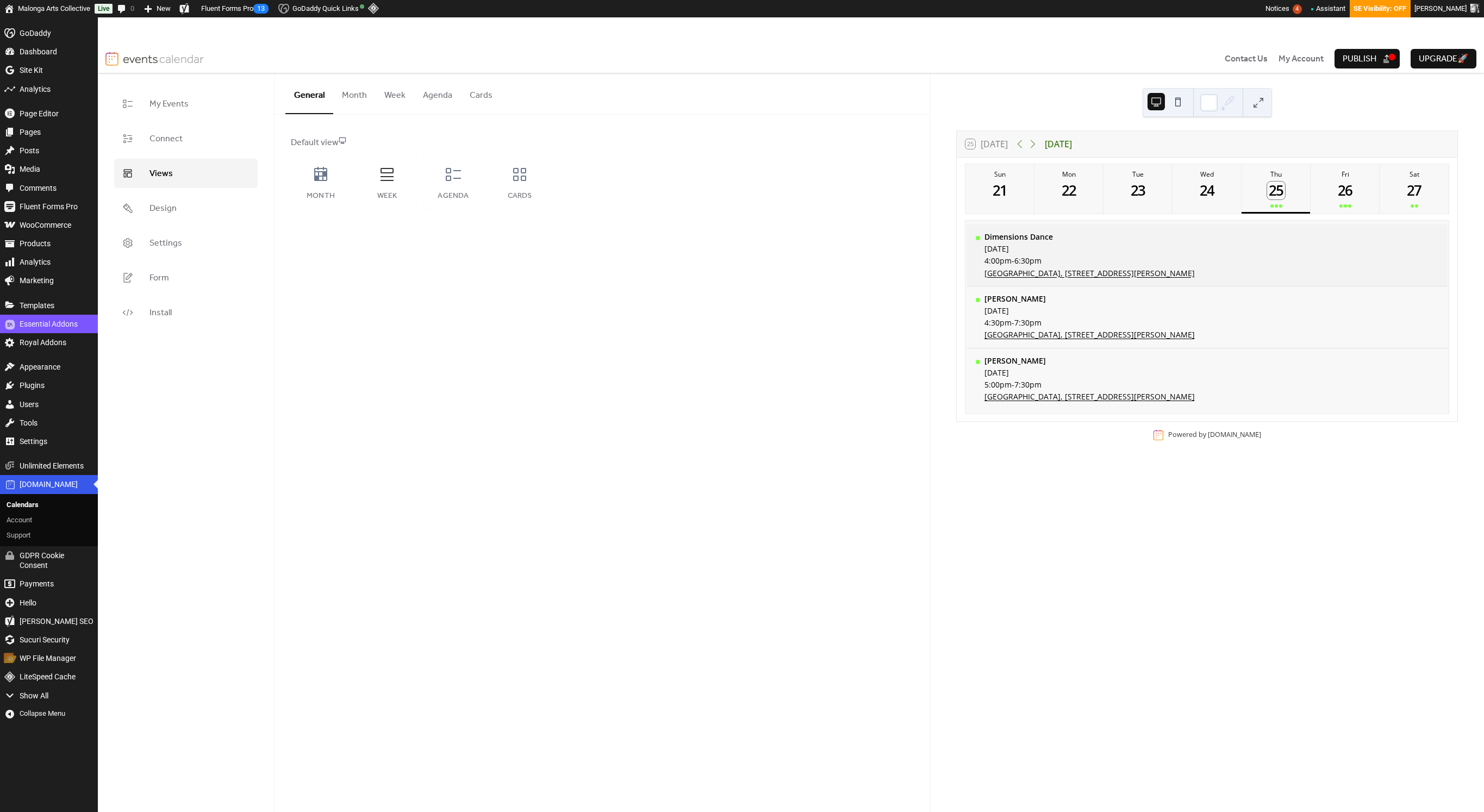
click at [1030, 249] on div "Dimensions Dance Thursday, September 25, 2025 4:00pm - 6:30pm Malonga Casquelou…" at bounding box center [1206, 255] width 480 height 62
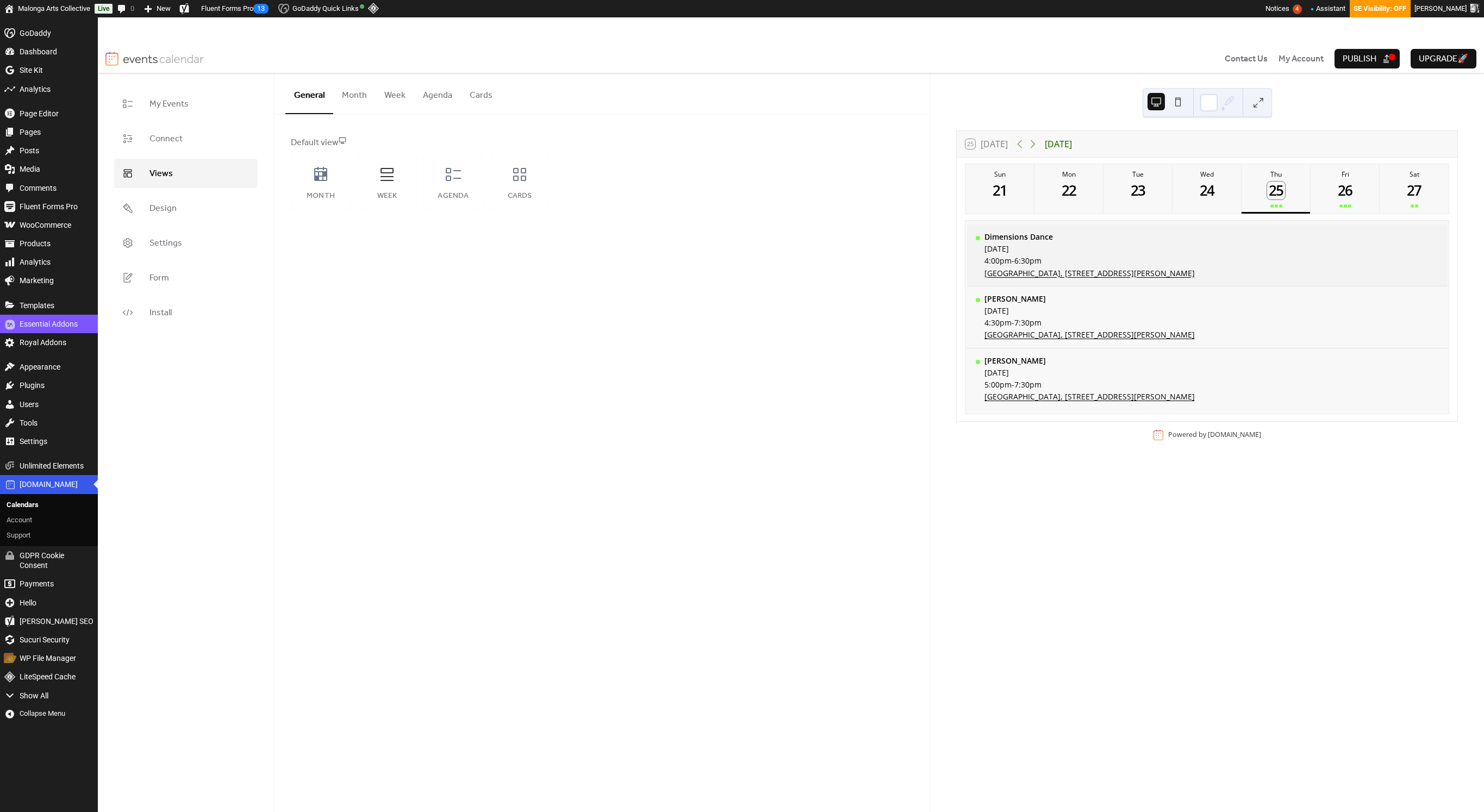
click at [1030, 249] on div "Dimensions Dance Thursday, September 25, 2025 4:00pm - 6:30pm Malonga Casquelou…" at bounding box center [1206, 255] width 480 height 62
drag, startPoint x: 1285, startPoint y: 249, endPoint x: 1159, endPoint y: 241, distance: 126.3
click at [1030, 249] on div "Dimensions Dance Thursday, September 25, 2025 4:00pm - 6:30pm Malonga Casquelou…" at bounding box center [1206, 255] width 480 height 62
click at [390, 93] on button "Week" at bounding box center [394, 93] width 39 height 40
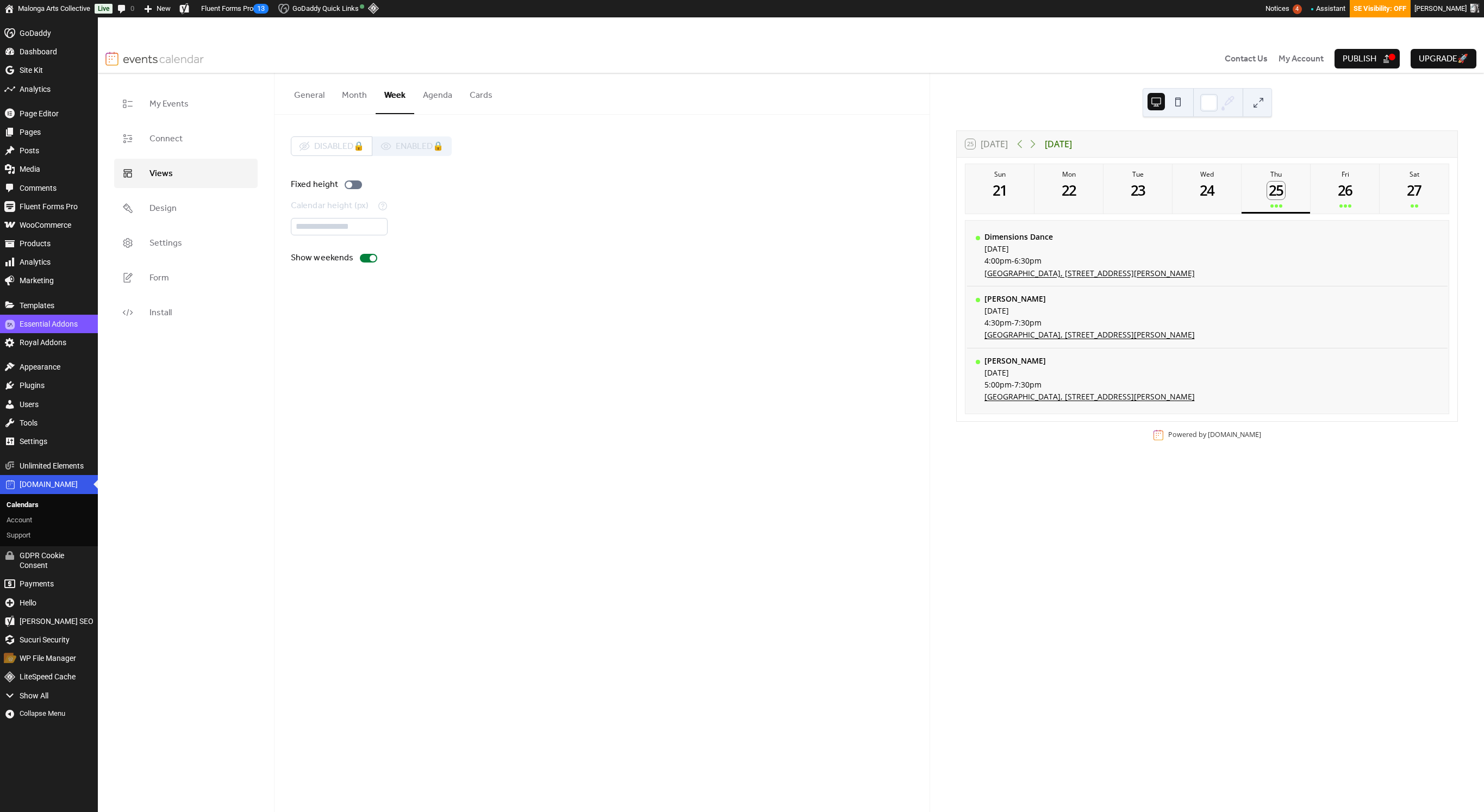
click at [356, 97] on button "Month" at bounding box center [354, 93] width 43 height 40
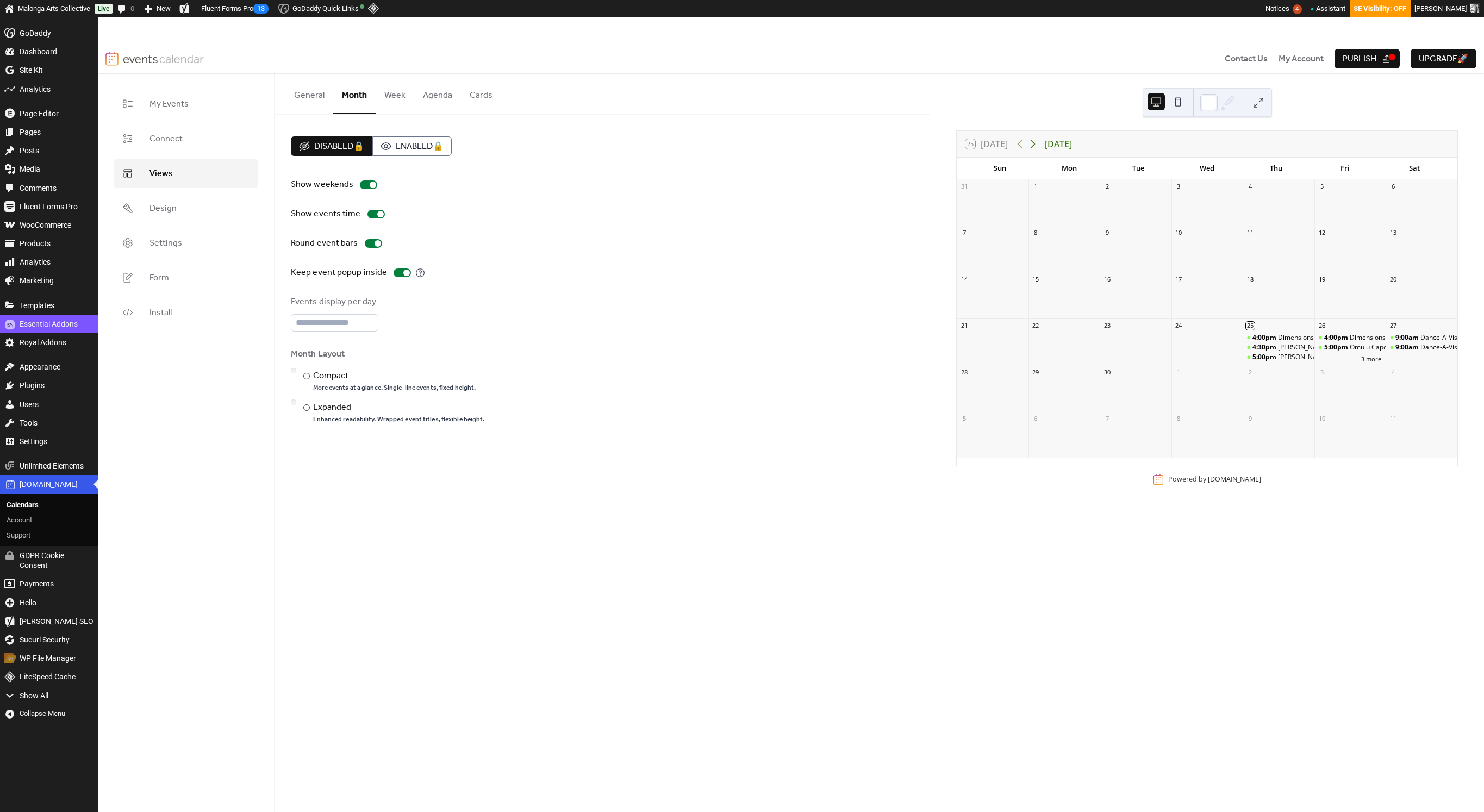
click at [1030, 142] on icon at bounding box center [1033, 144] width 13 height 13
click at [1021, 144] on icon at bounding box center [1019, 144] width 13 height 13
click at [1030, 104] on div "25 Today September 2025 Sun Mon Tue Wed Thu Fri Sat 31 1 2 3 4 5 6 7 8 9 10 11 …" at bounding box center [1206, 456] width 553 height 766
click at [1030, 61] on span "Publish" at bounding box center [1358, 59] width 33 height 13
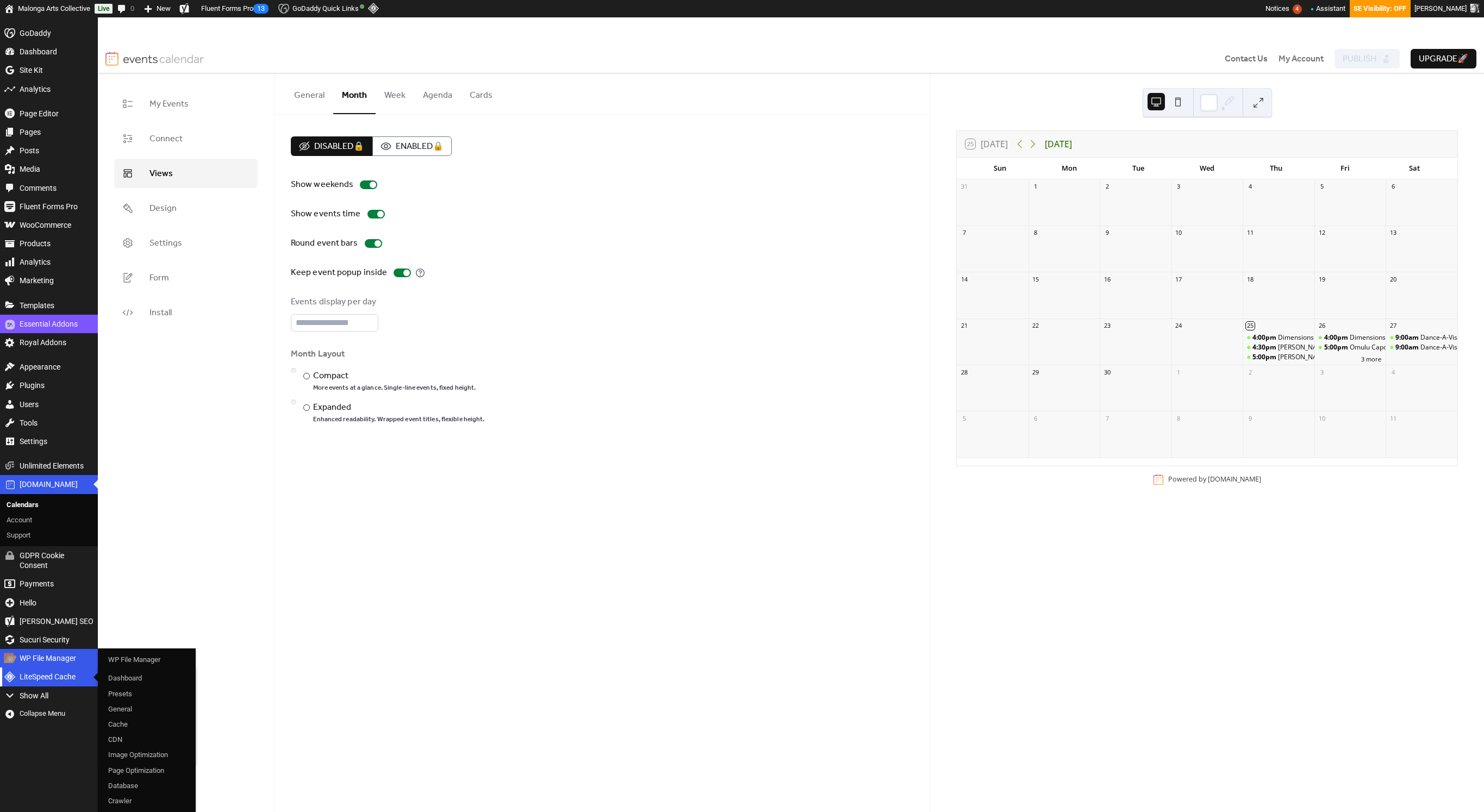
click at [45, 674] on div "LiteSpeed Cache" at bounding box center [49, 676] width 98 height 18
